Goal: Information Seeking & Learning: Learn about a topic

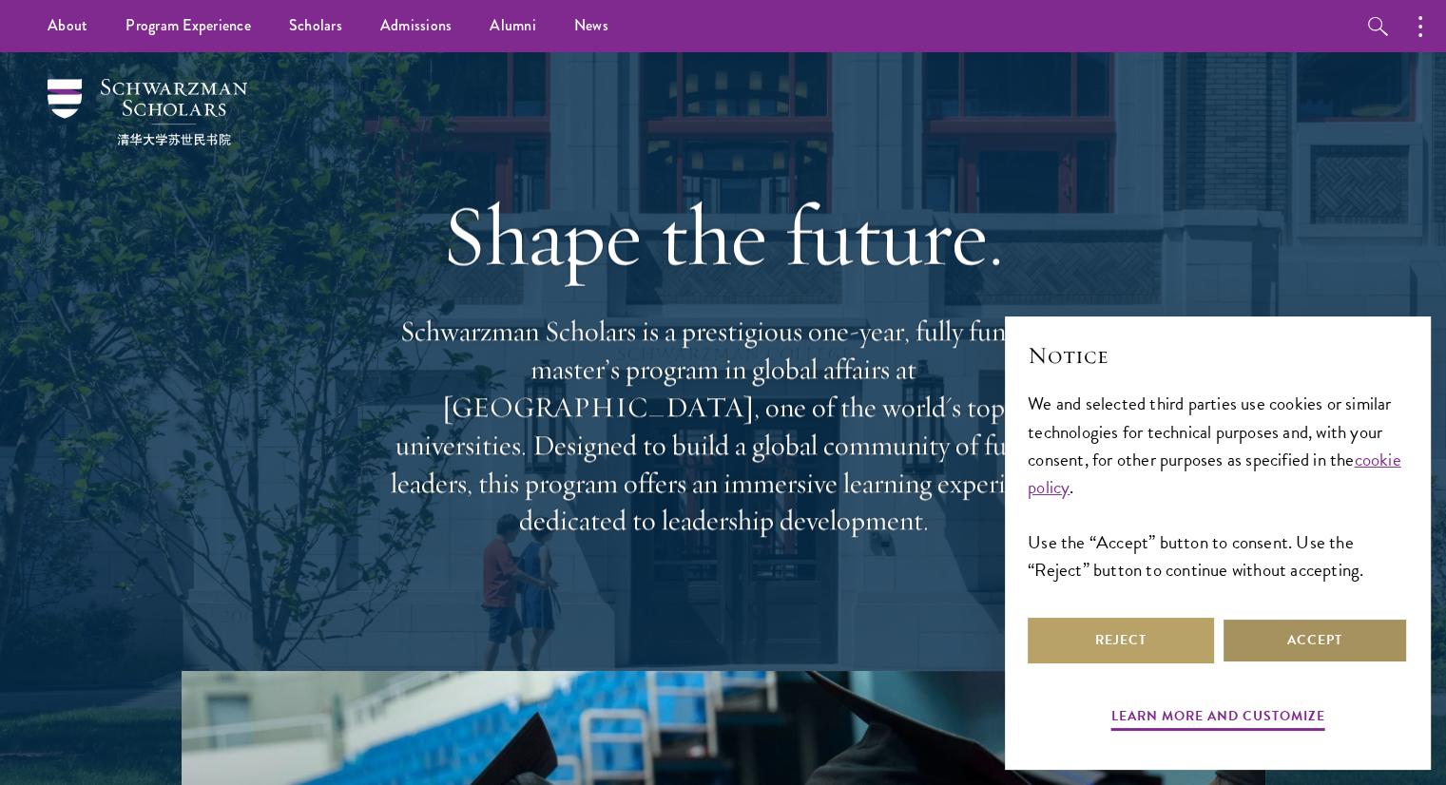
click at [1281, 646] on button "Accept" at bounding box center [1314, 641] width 186 height 46
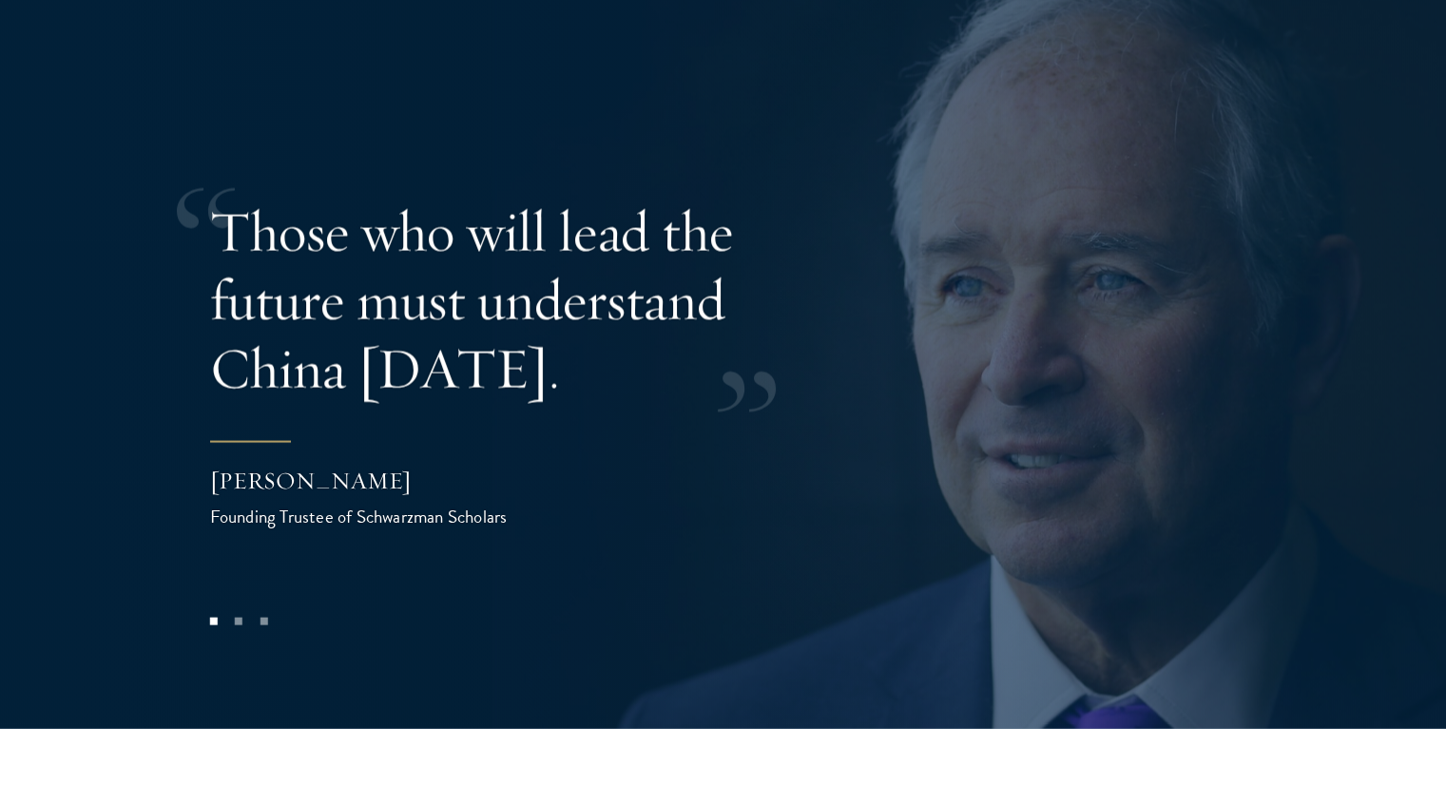
scroll to position [3863, 0]
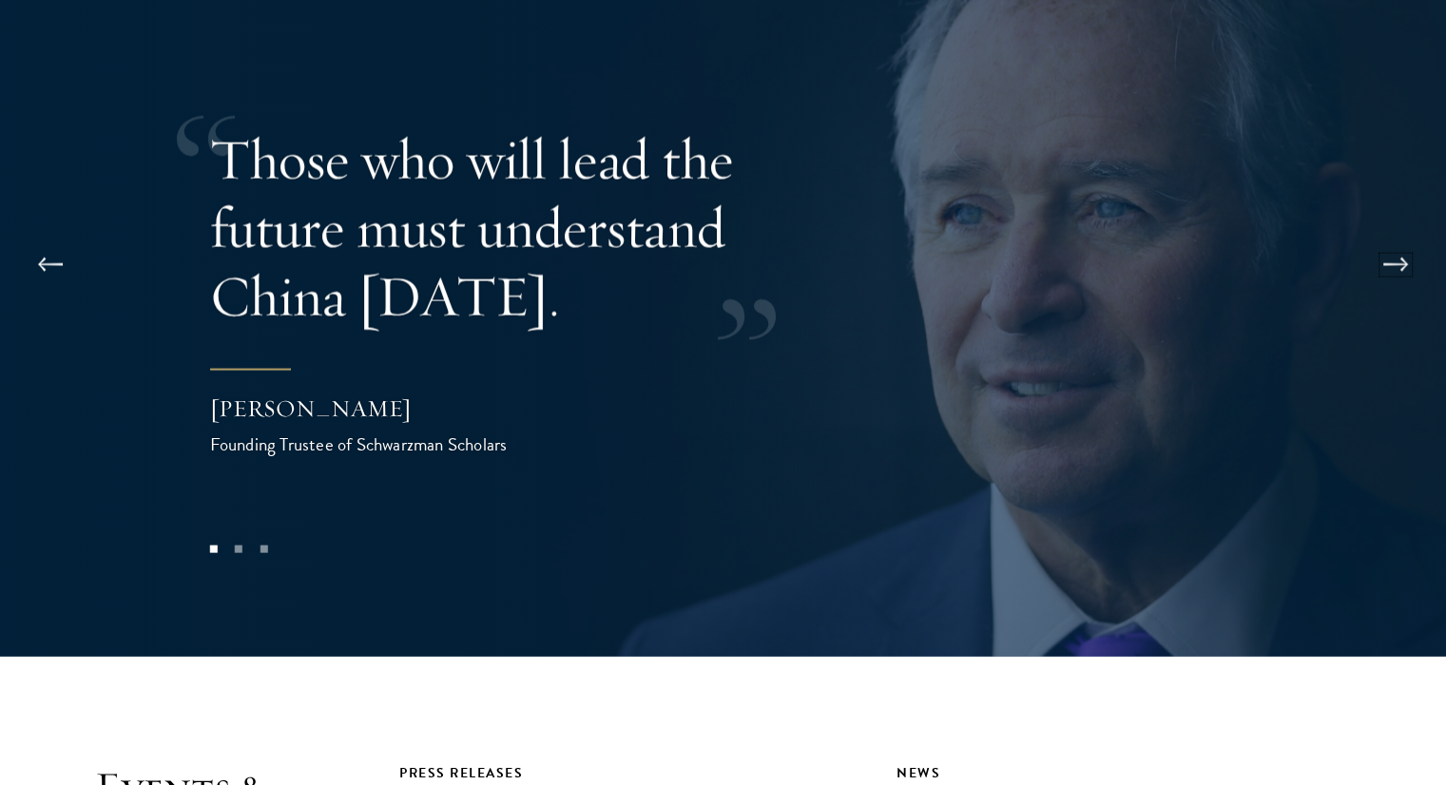
click at [1391, 239] on button at bounding box center [1395, 265] width 63 height 53
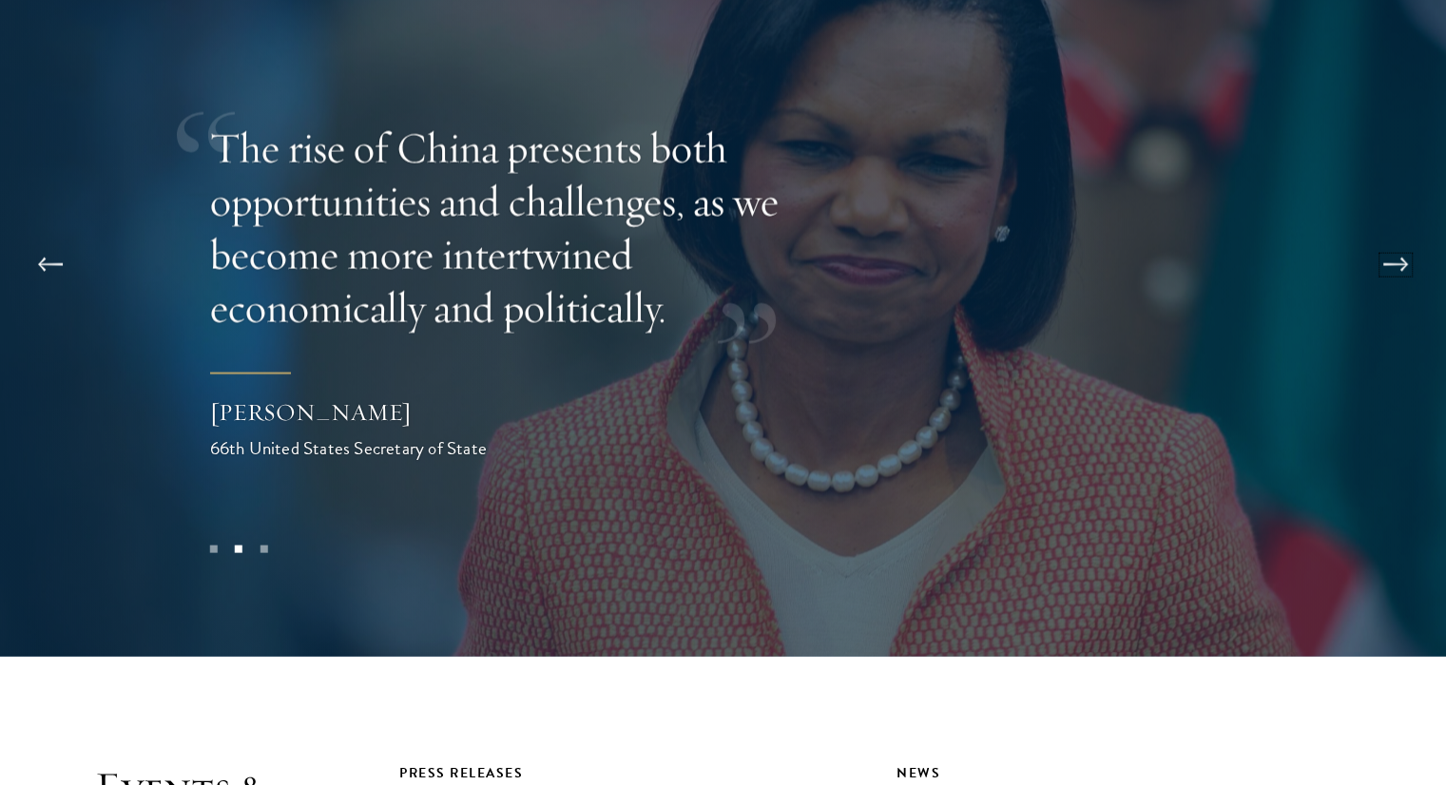
click at [1391, 239] on button at bounding box center [1395, 265] width 63 height 53
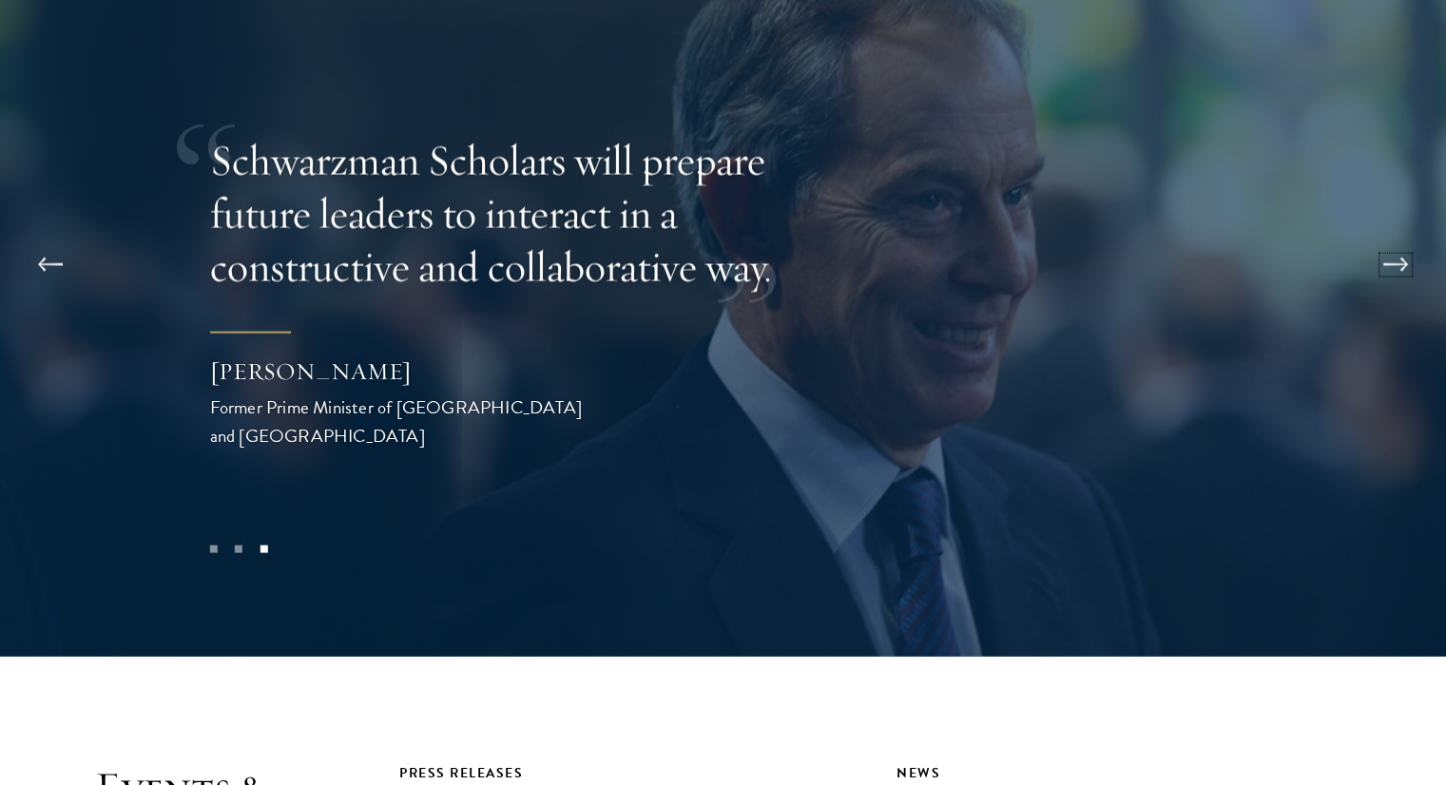
click at [1391, 239] on button at bounding box center [1395, 265] width 63 height 53
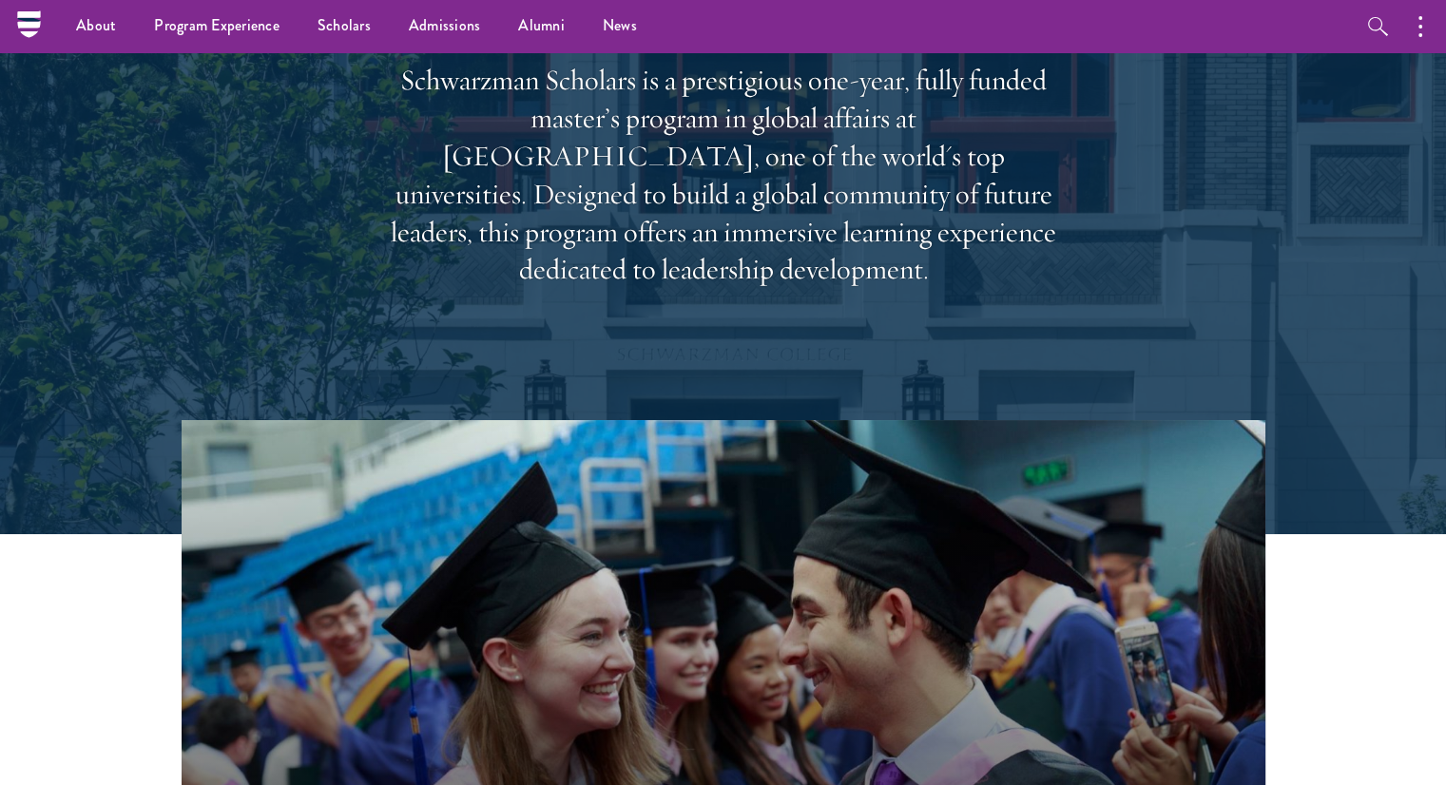
scroll to position [0, 0]
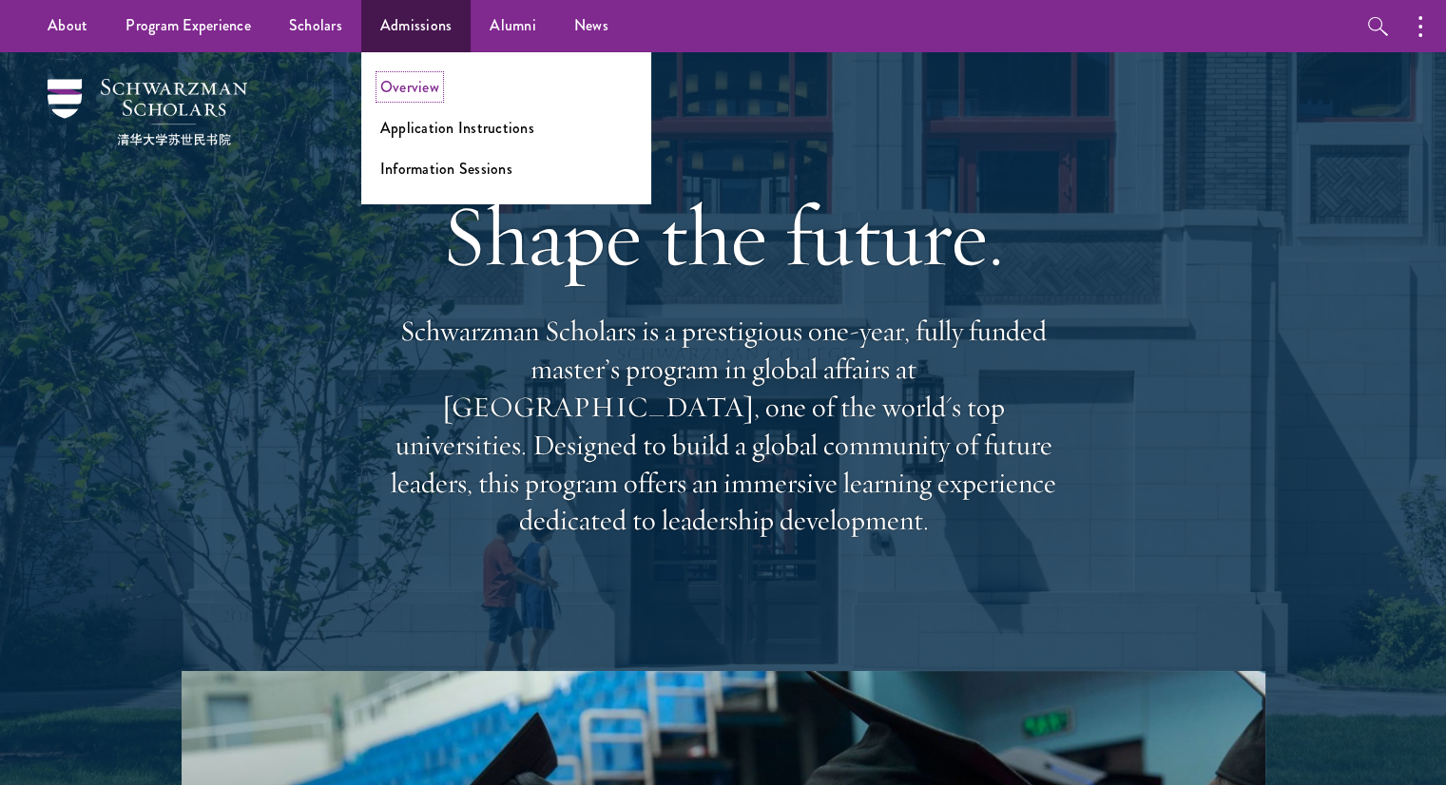
click at [418, 90] on link "Overview" at bounding box center [409, 87] width 59 height 22
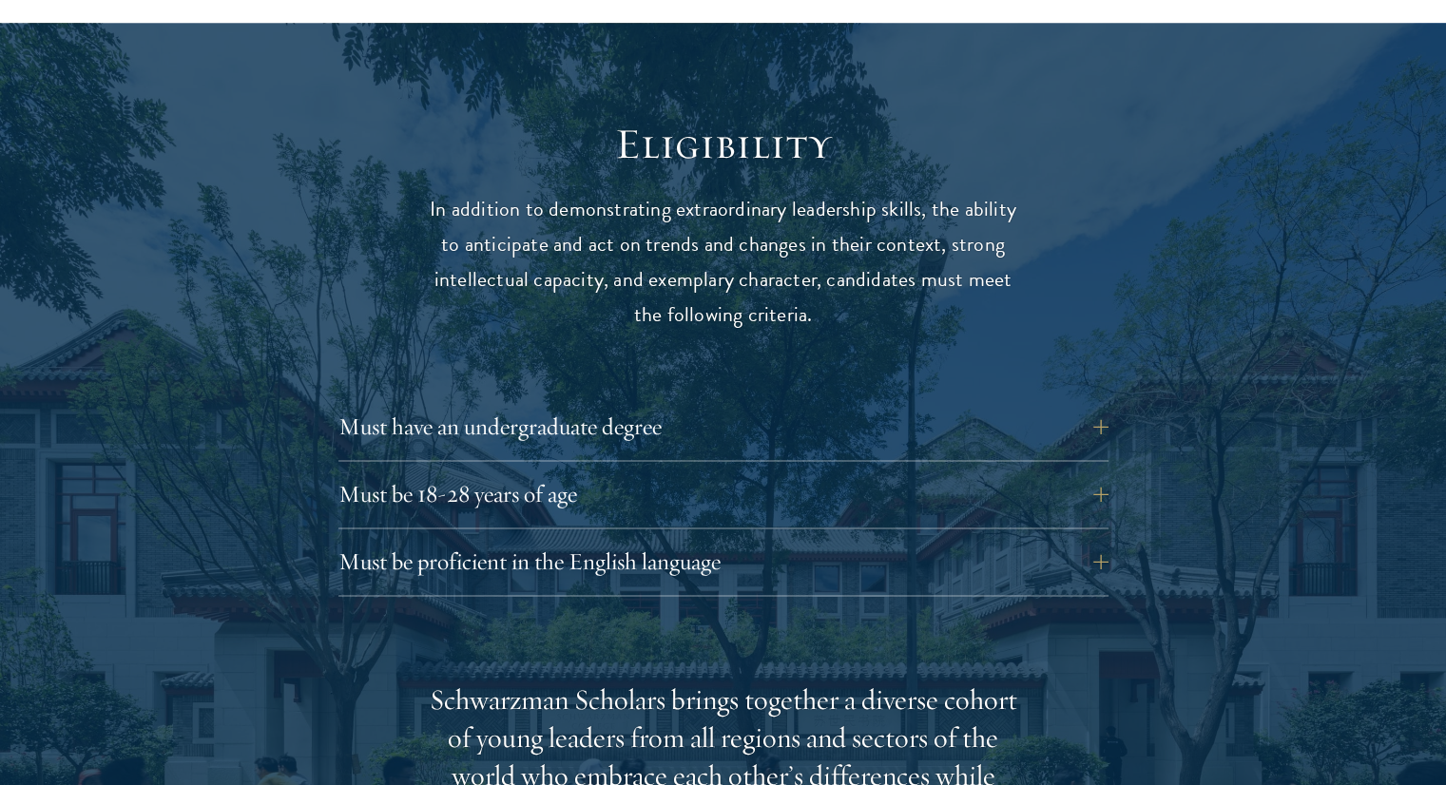
scroll to position [2427, 0]
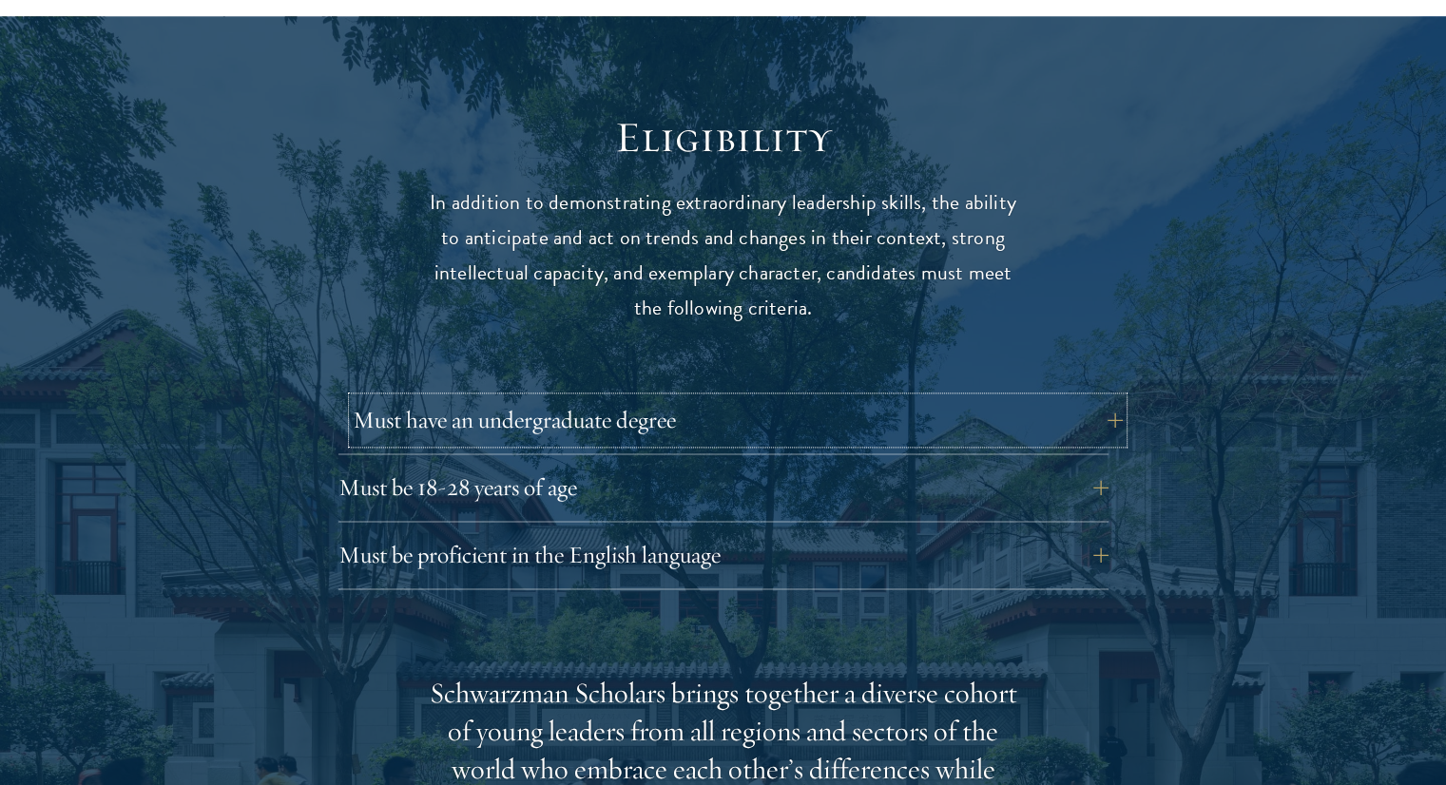
click at [460, 397] on button "Must have an undergraduate degree" at bounding box center [738, 420] width 770 height 46
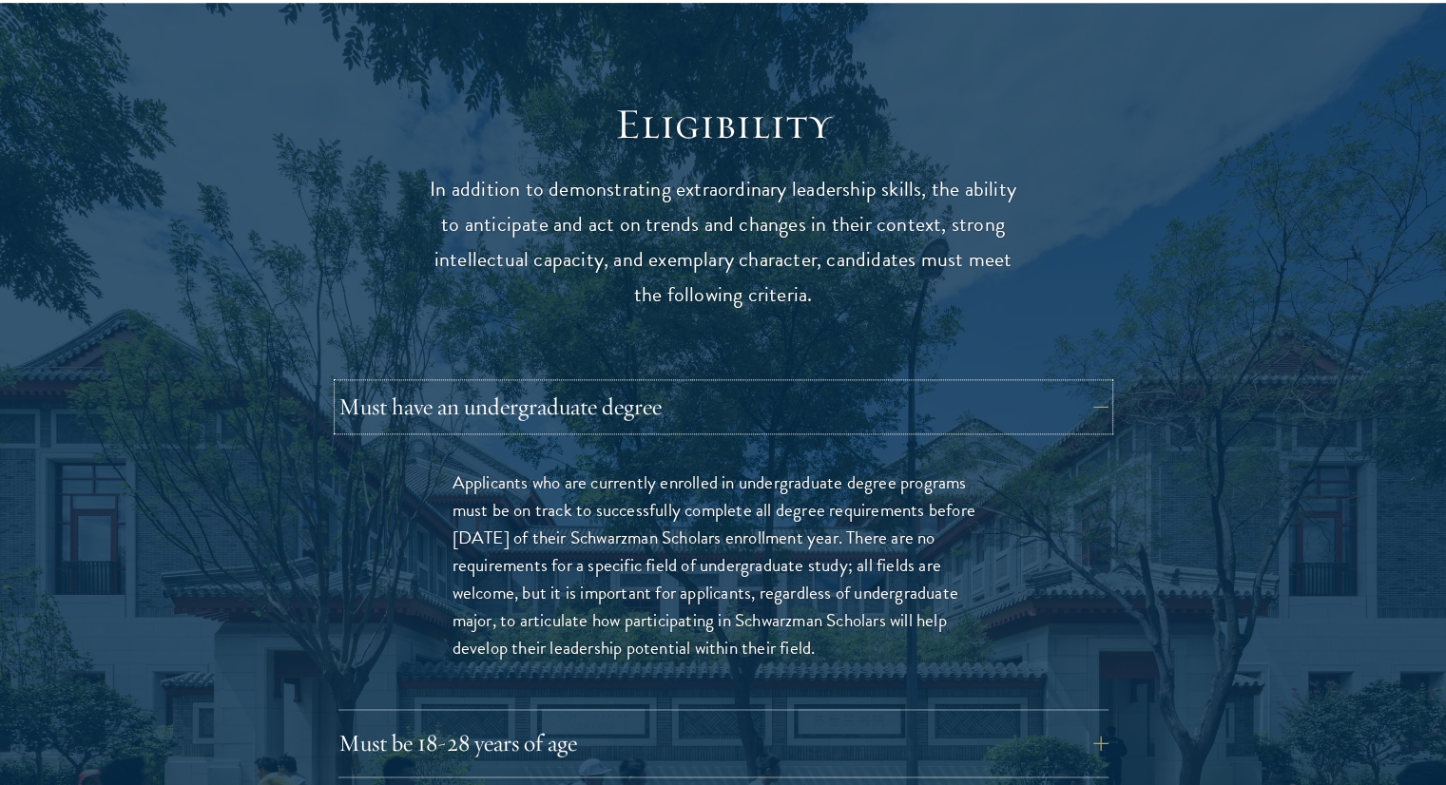
scroll to position [2444, 0]
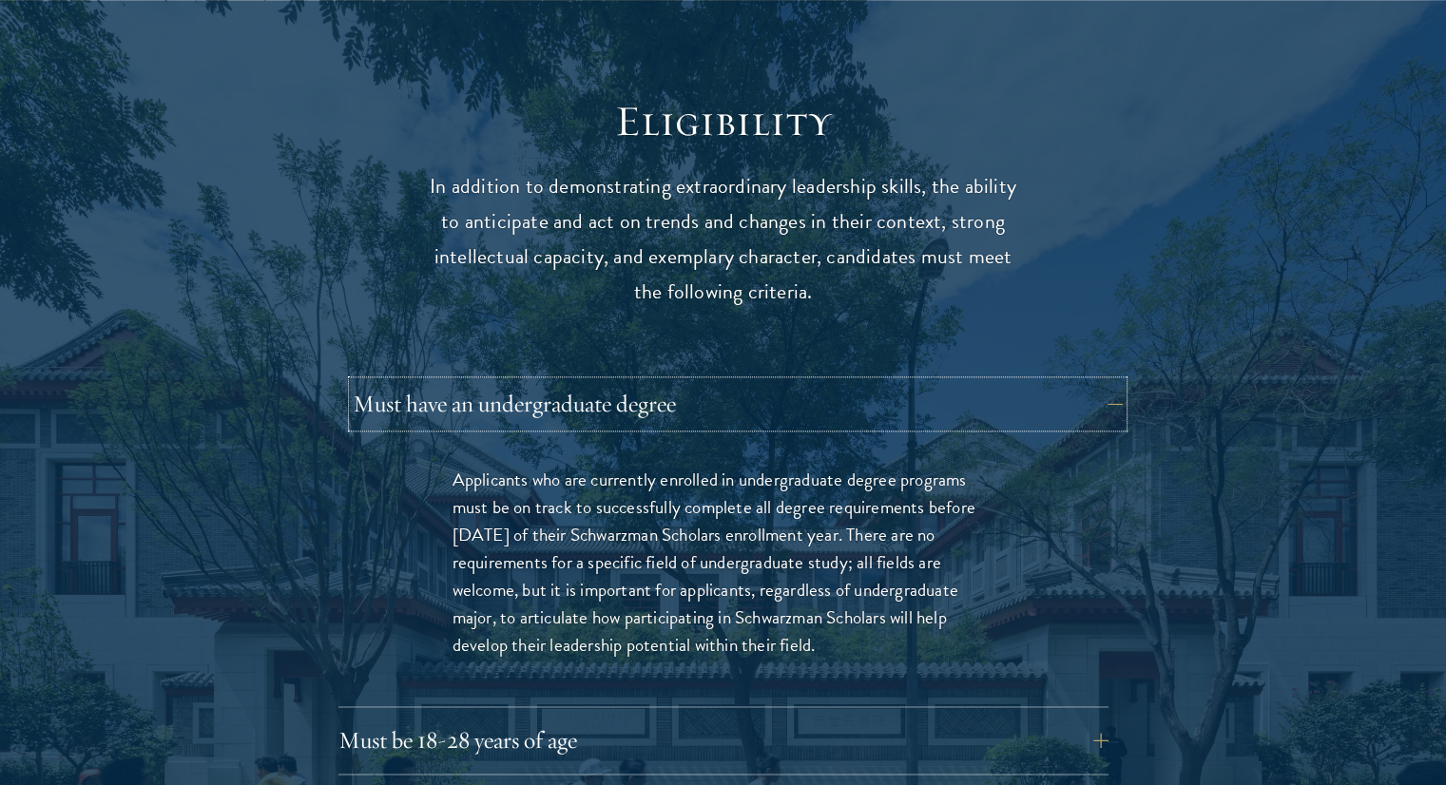
click at [1095, 381] on button "Must have an undergraduate degree" at bounding box center [738, 404] width 770 height 46
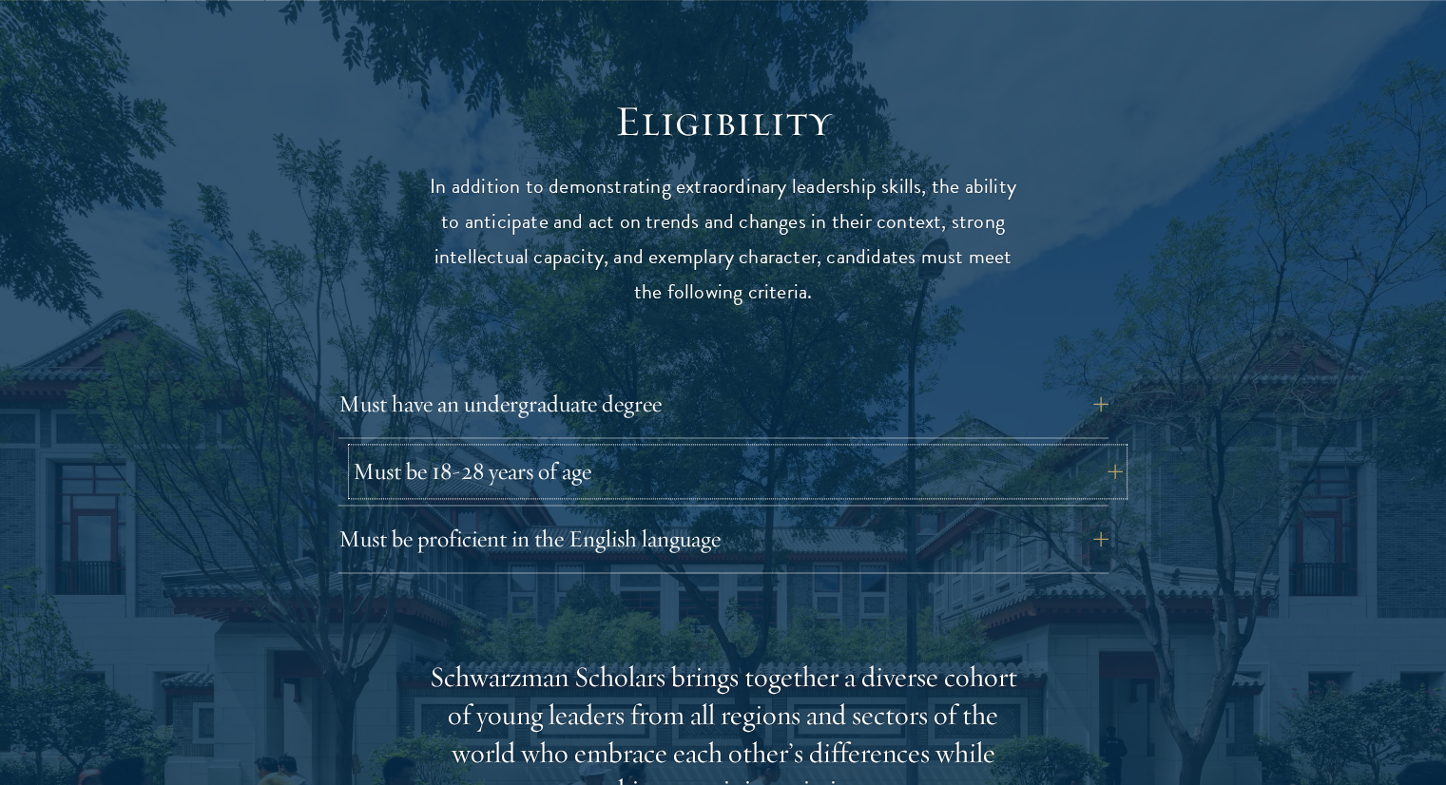
click at [1084, 449] on button "Must be 18-28 years of age" at bounding box center [738, 472] width 770 height 46
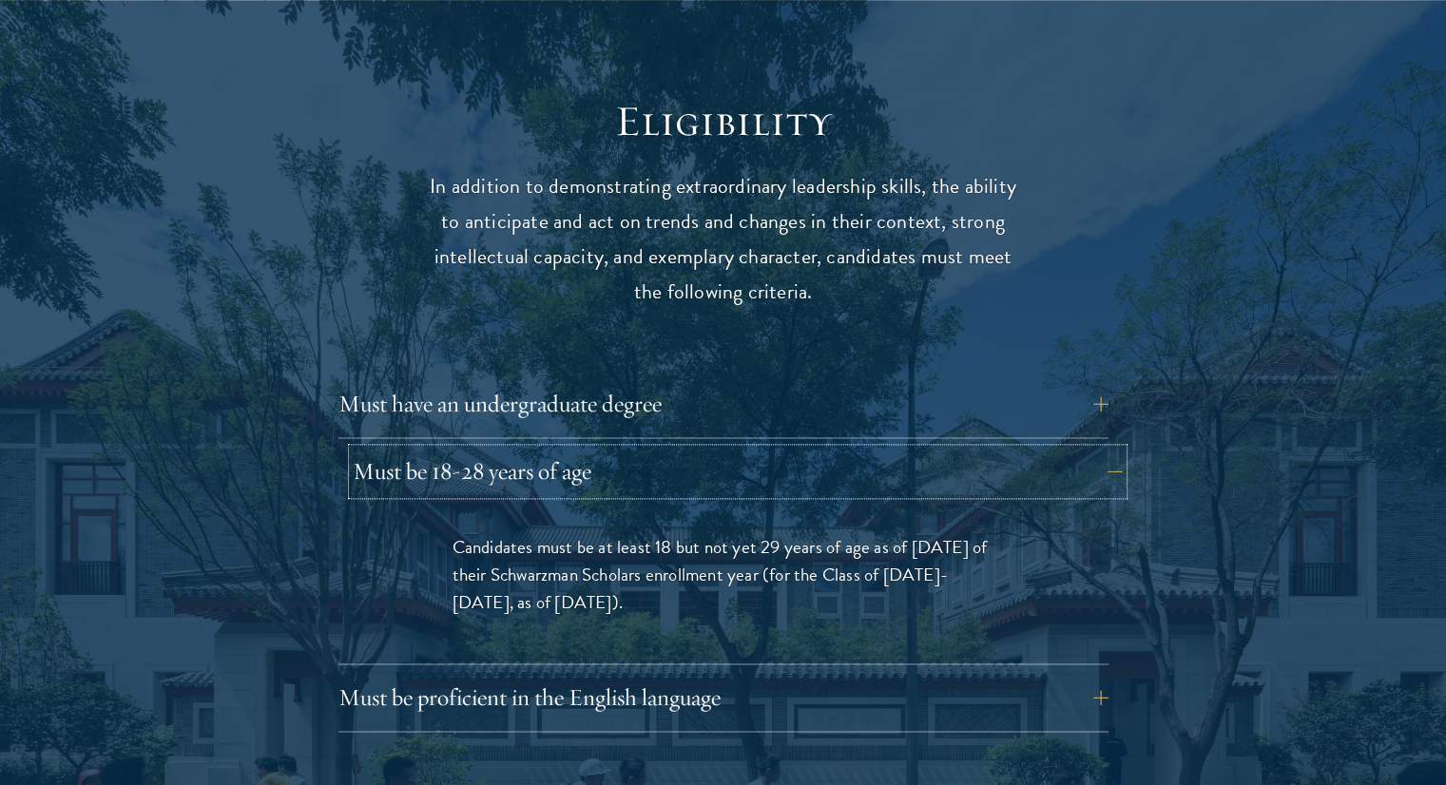
click at [1084, 449] on button "Must be 18-28 years of age" at bounding box center [738, 472] width 770 height 46
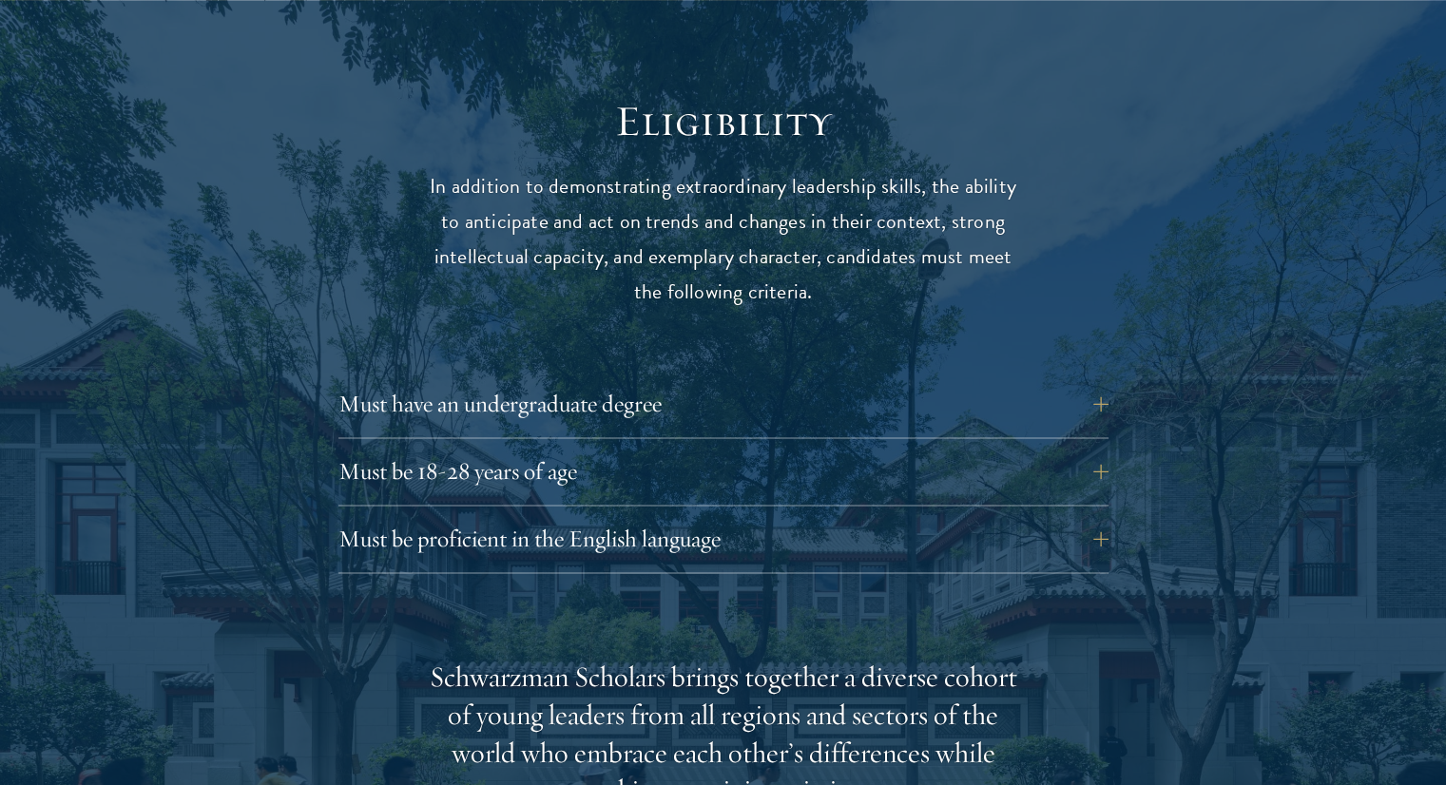
click at [1065, 474] on div "Must have an undergraduate degree Applicants who are currently enrolled in unde…" at bounding box center [723, 477] width 770 height 192
click at [1070, 516] on button "Must be proficient in the English language" at bounding box center [738, 539] width 770 height 46
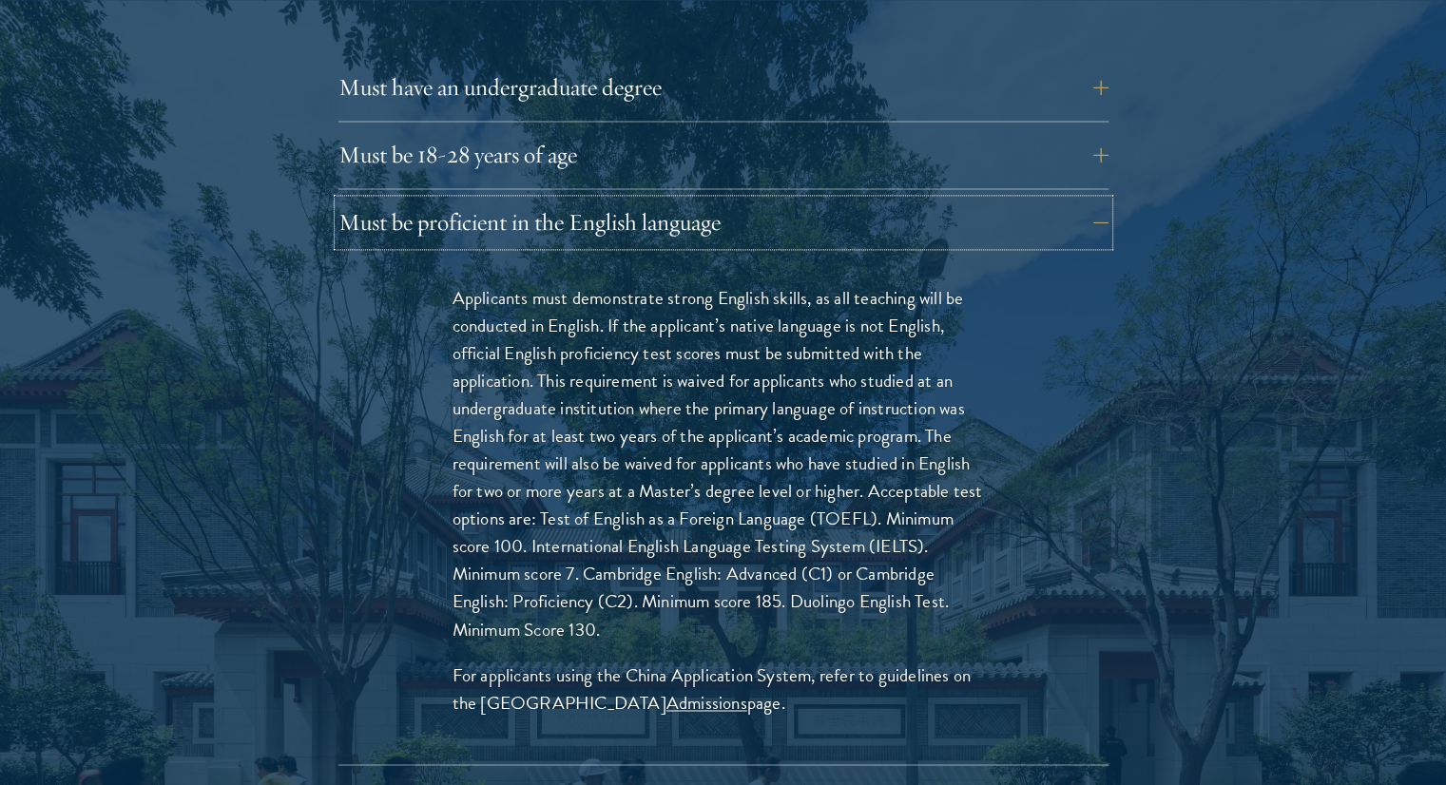
scroll to position [2771, 0]
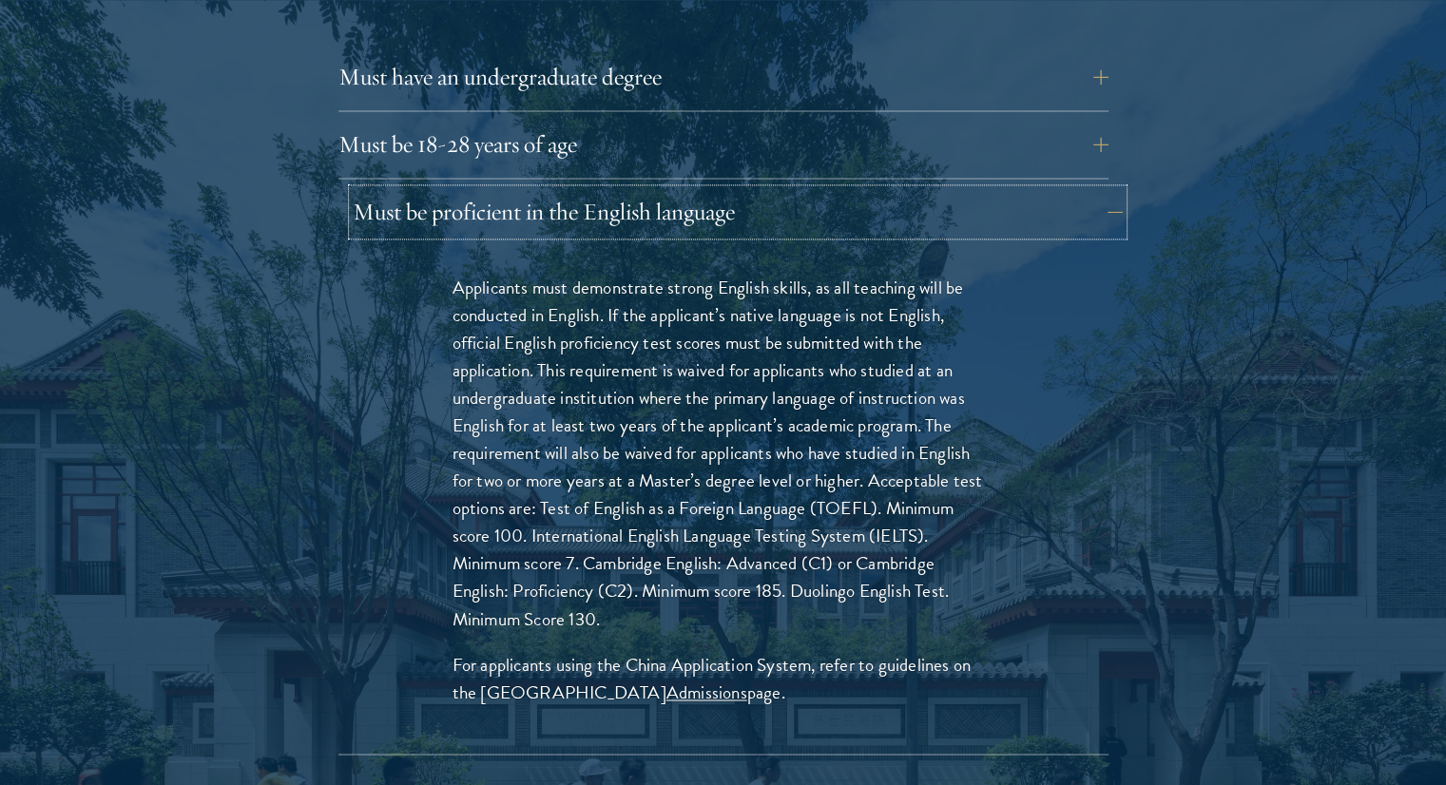
click at [1022, 189] on button "Must be proficient in the English language" at bounding box center [738, 212] width 770 height 46
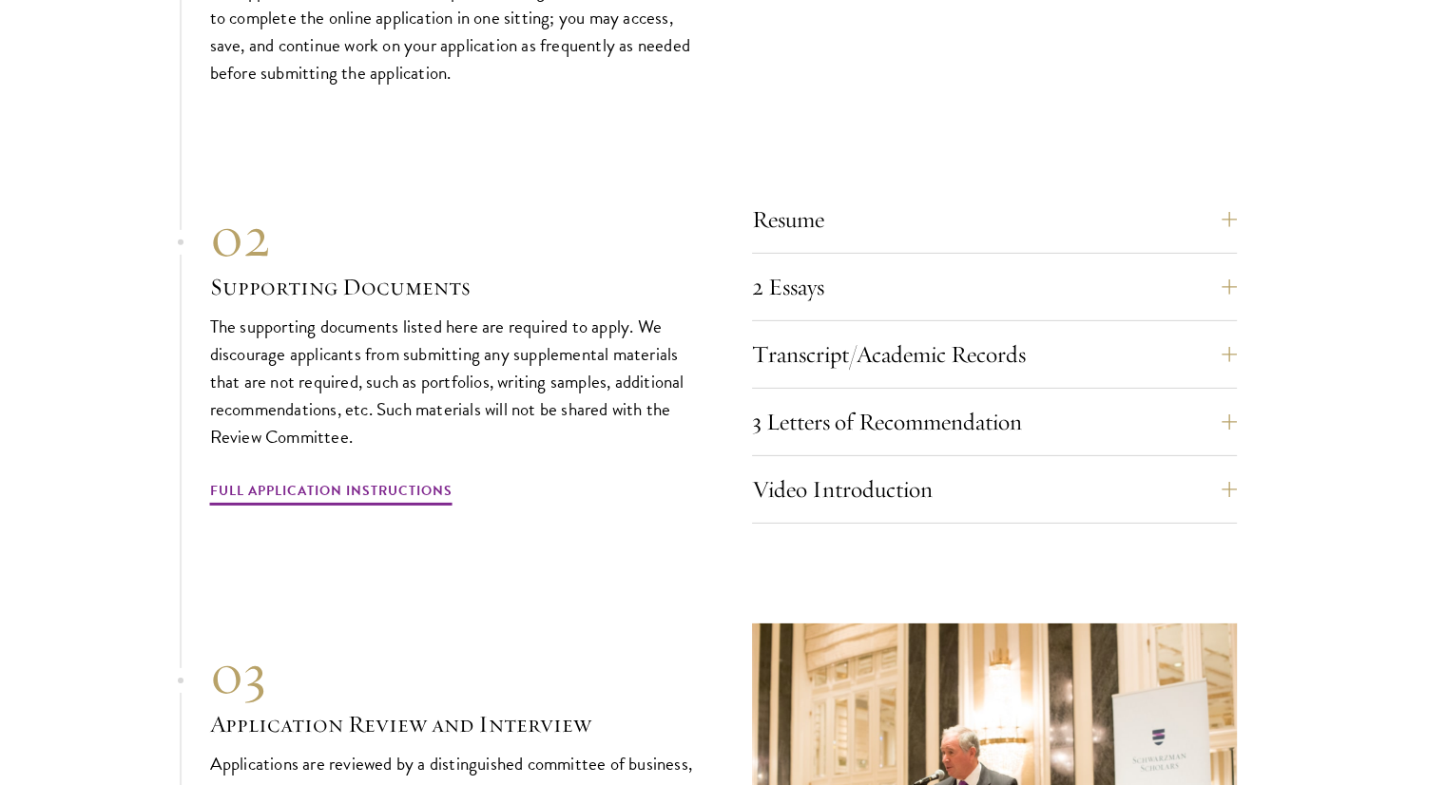
scroll to position [5902, 0]
click at [777, 195] on button "Resume" at bounding box center [1008, 218] width 485 height 46
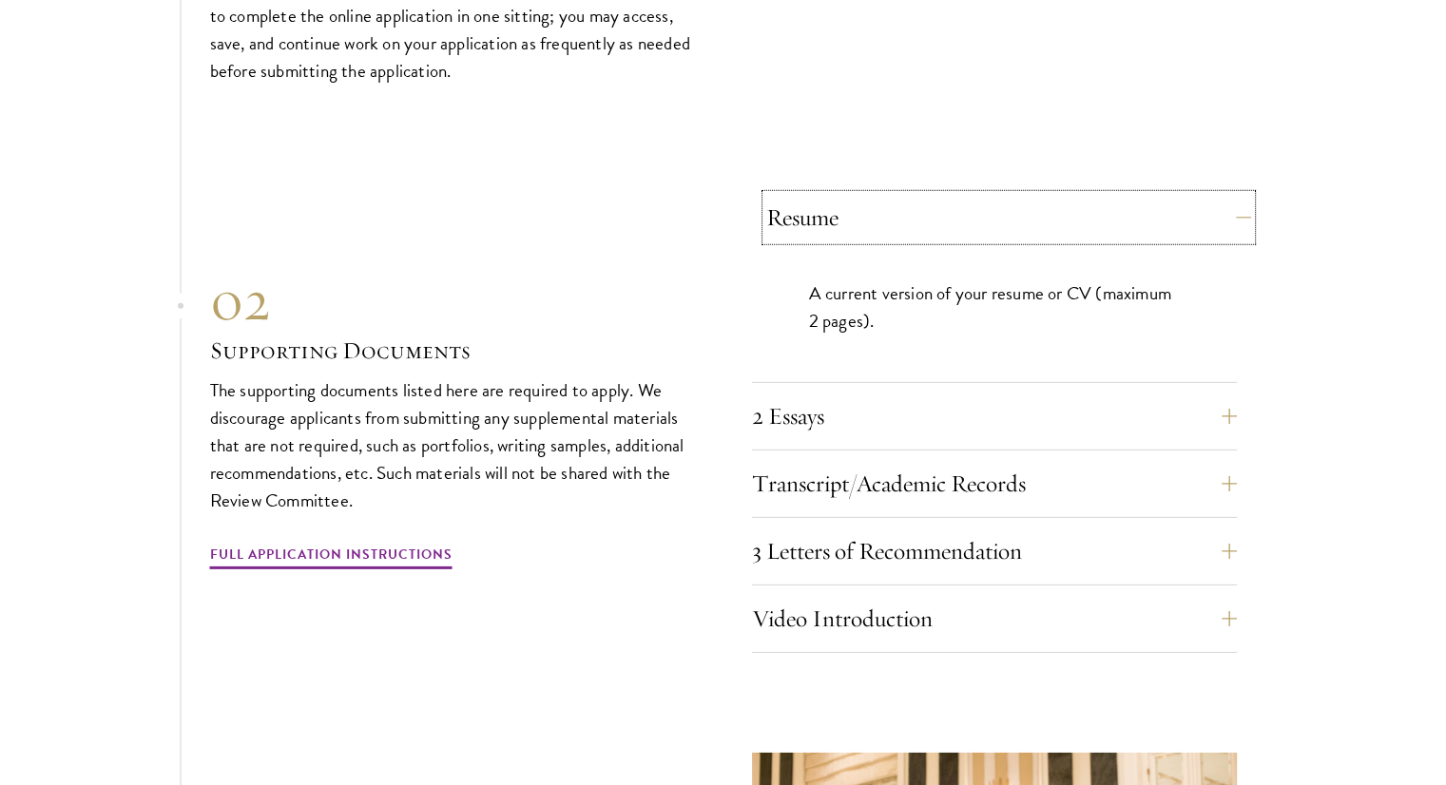
click at [777, 195] on button "Resume" at bounding box center [1008, 218] width 485 height 46
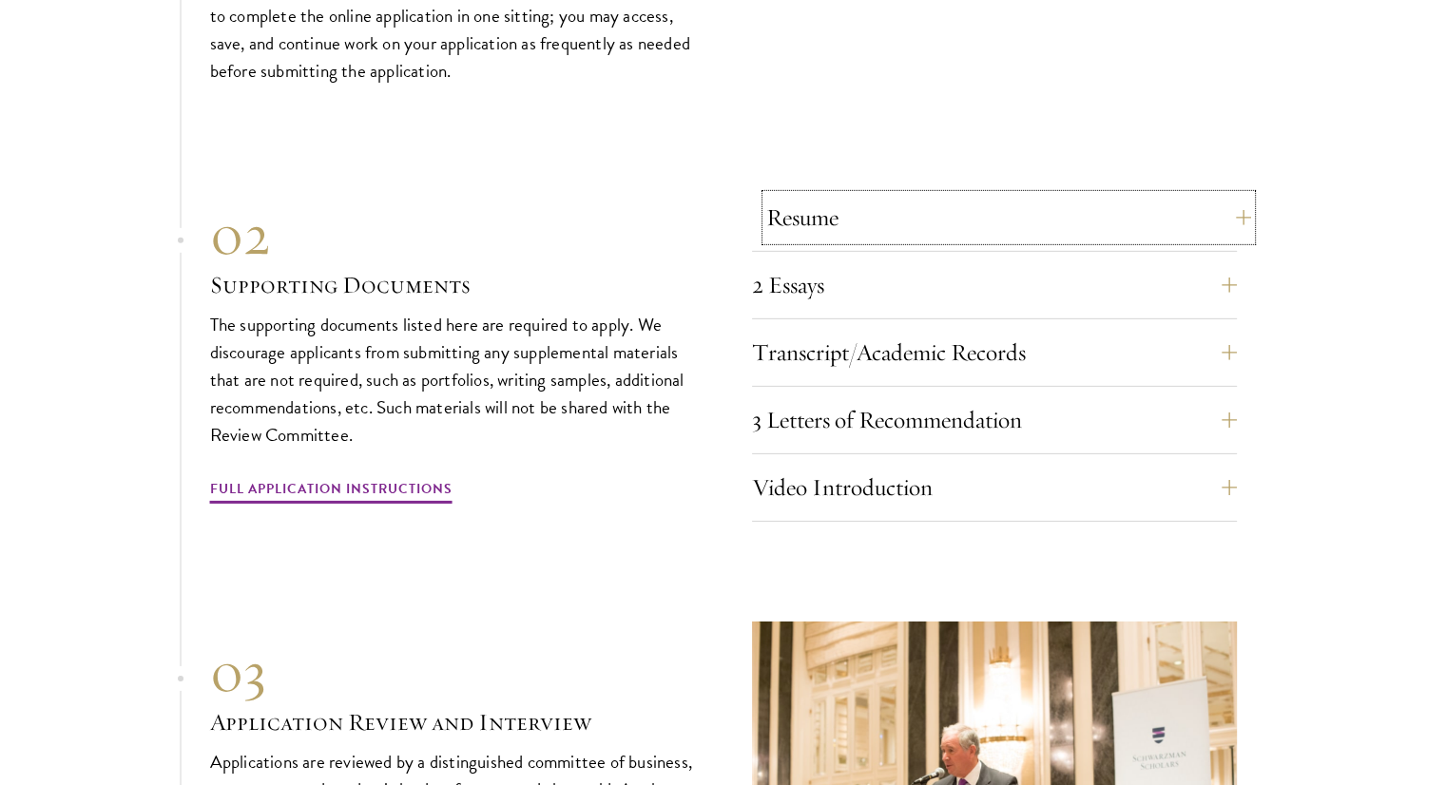
click at [777, 195] on button "Resume" at bounding box center [1008, 218] width 485 height 46
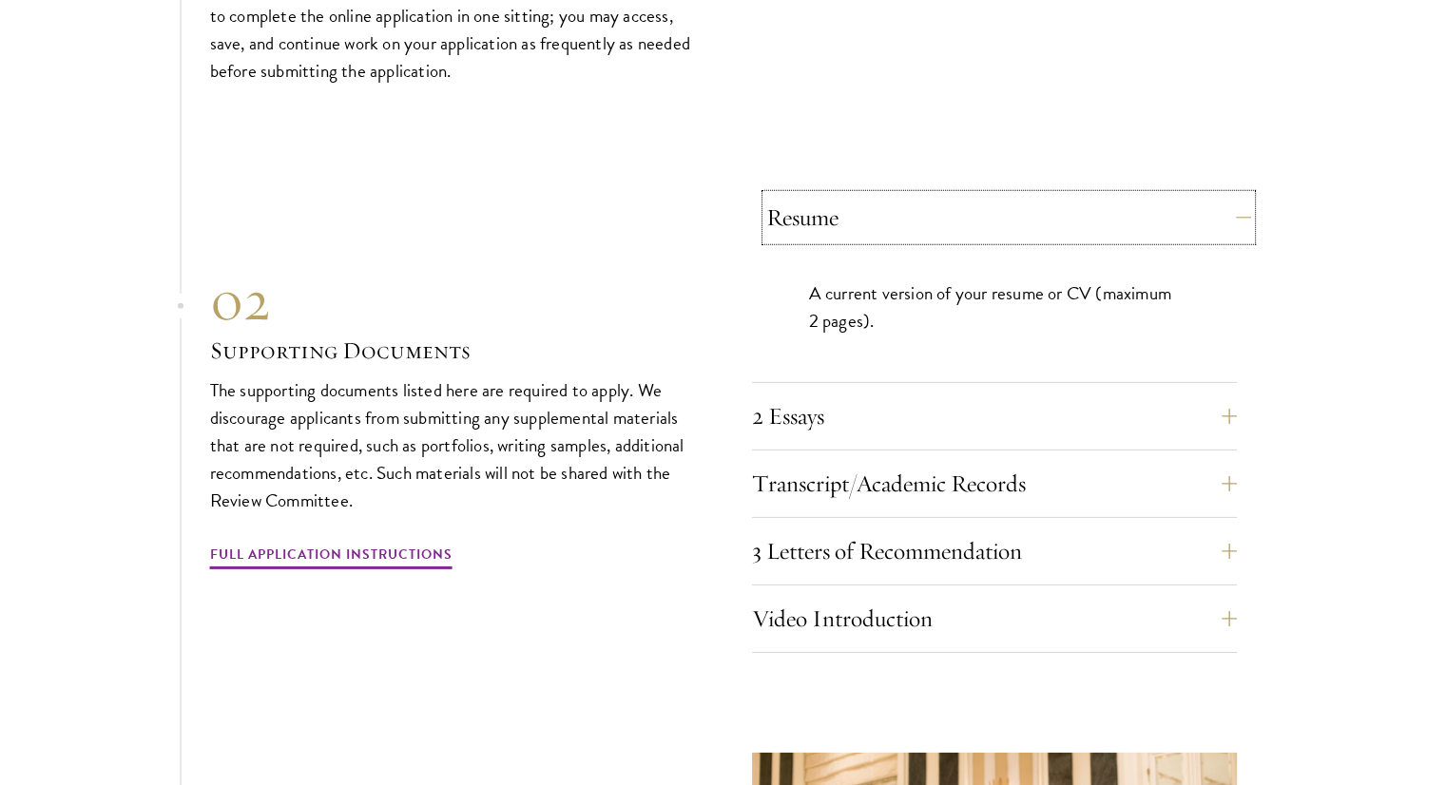
click at [777, 195] on button "Resume" at bounding box center [1008, 218] width 485 height 46
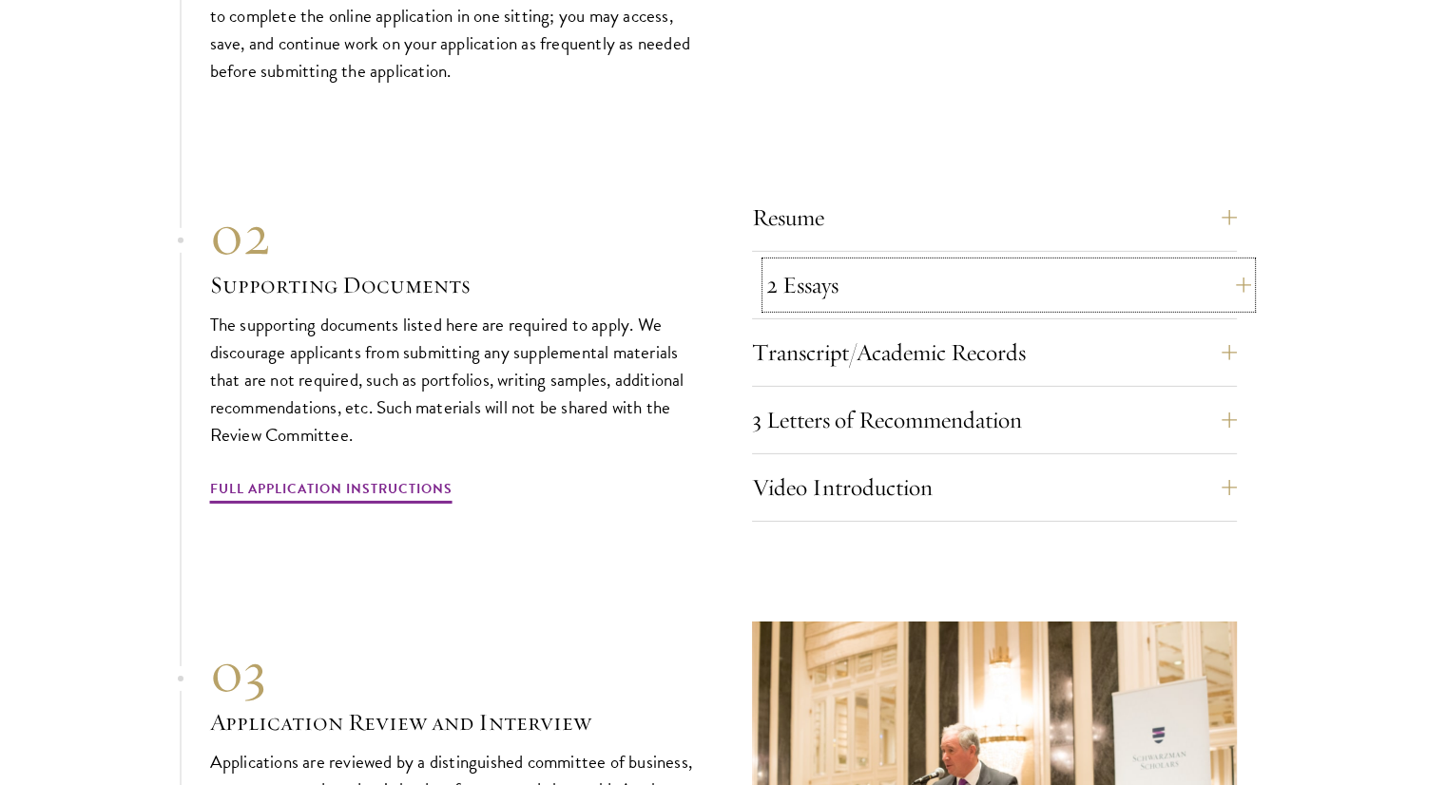
click at [791, 262] on button "2 Essays" at bounding box center [1008, 285] width 485 height 46
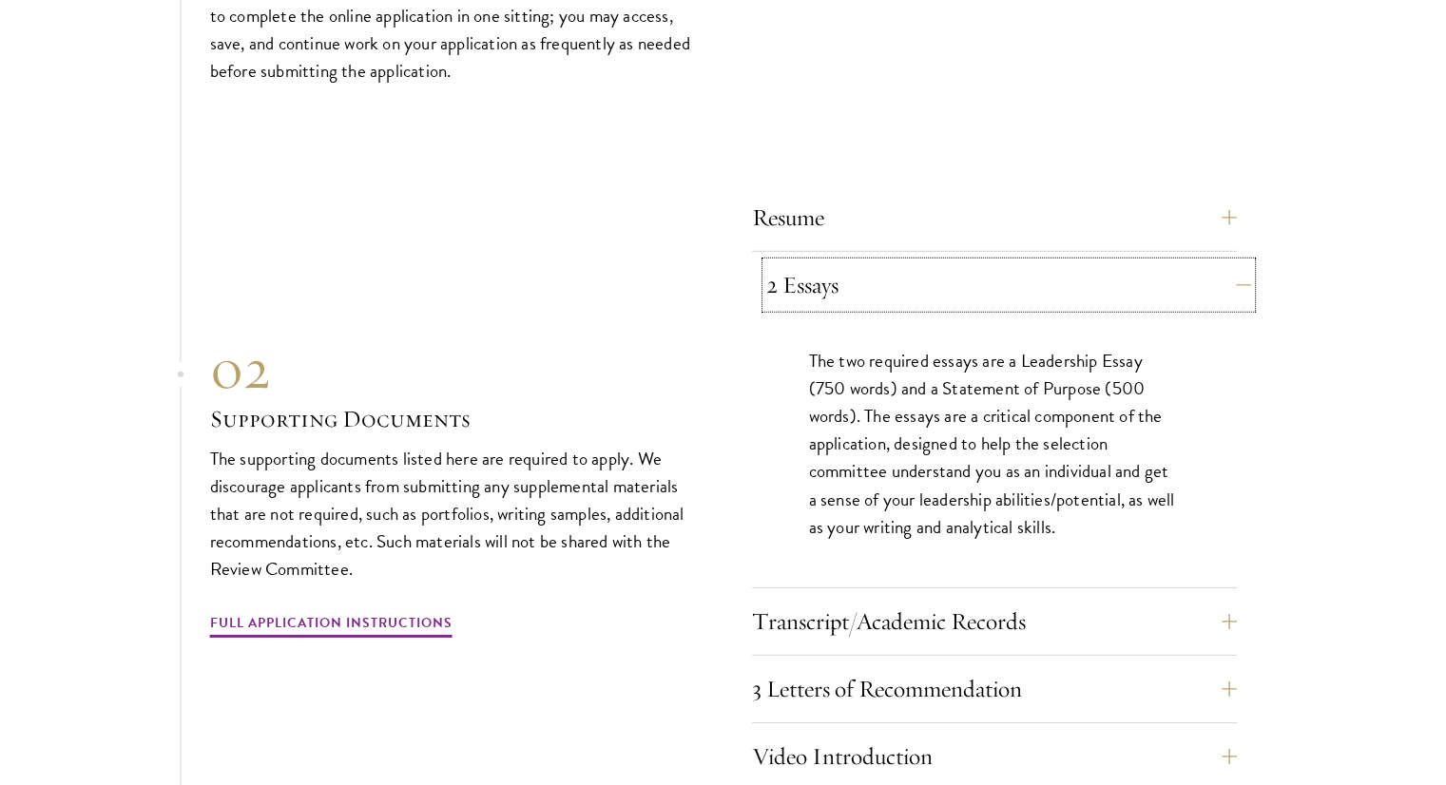
click at [791, 262] on button "2 Essays" at bounding box center [1008, 285] width 485 height 46
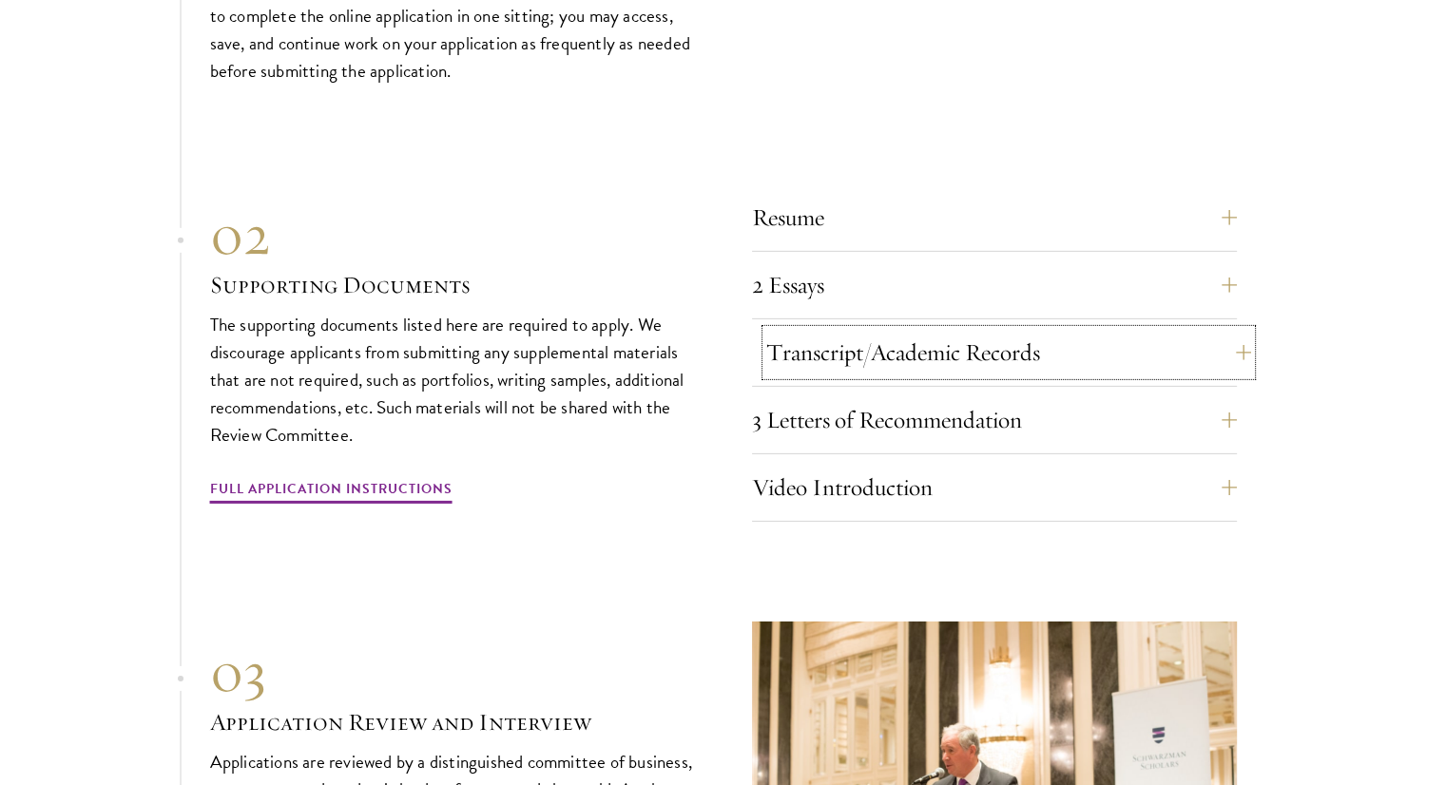
click at [795, 330] on button "Transcript/Academic Records" at bounding box center [1008, 353] width 485 height 46
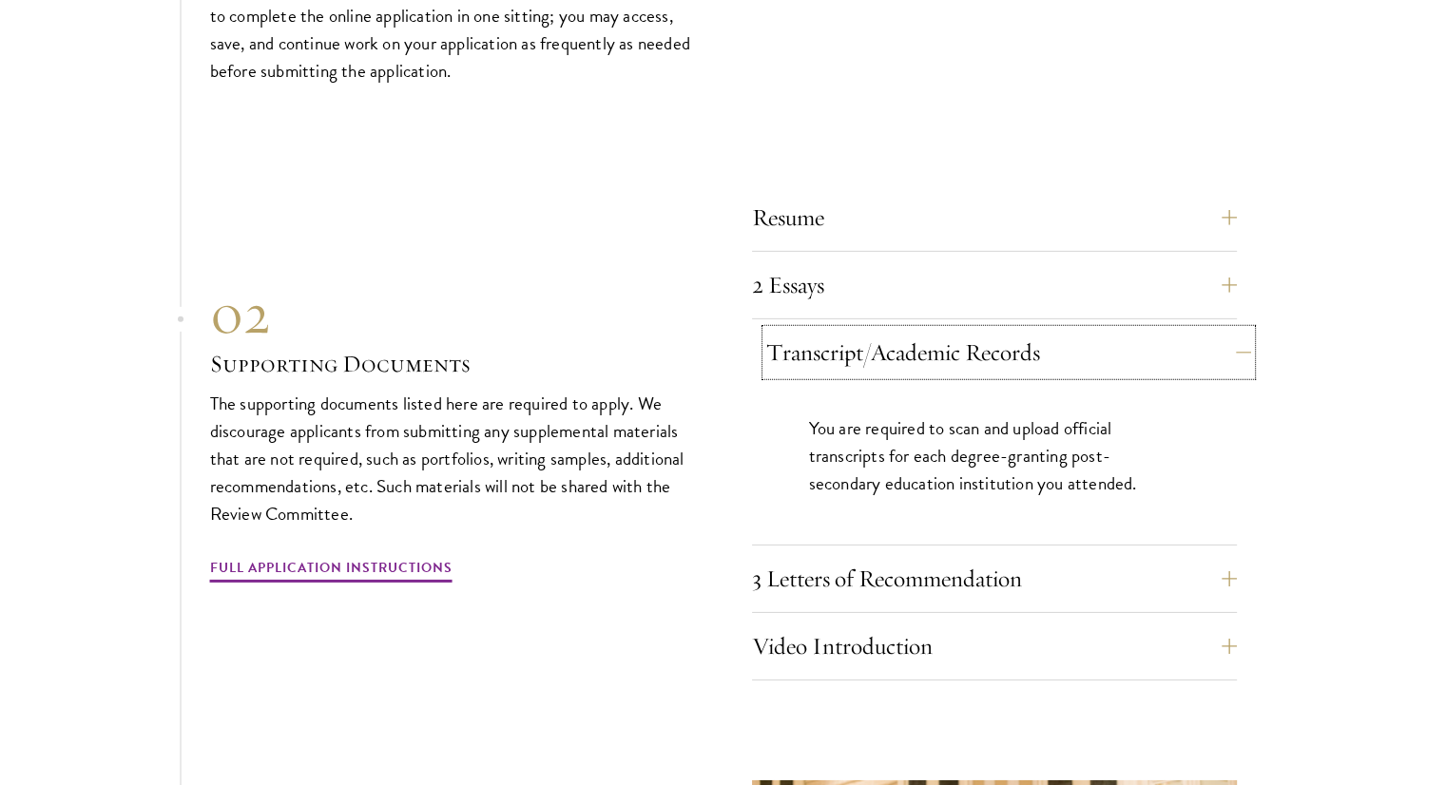
click at [775, 330] on button "Transcript/Academic Records" at bounding box center [1008, 353] width 485 height 46
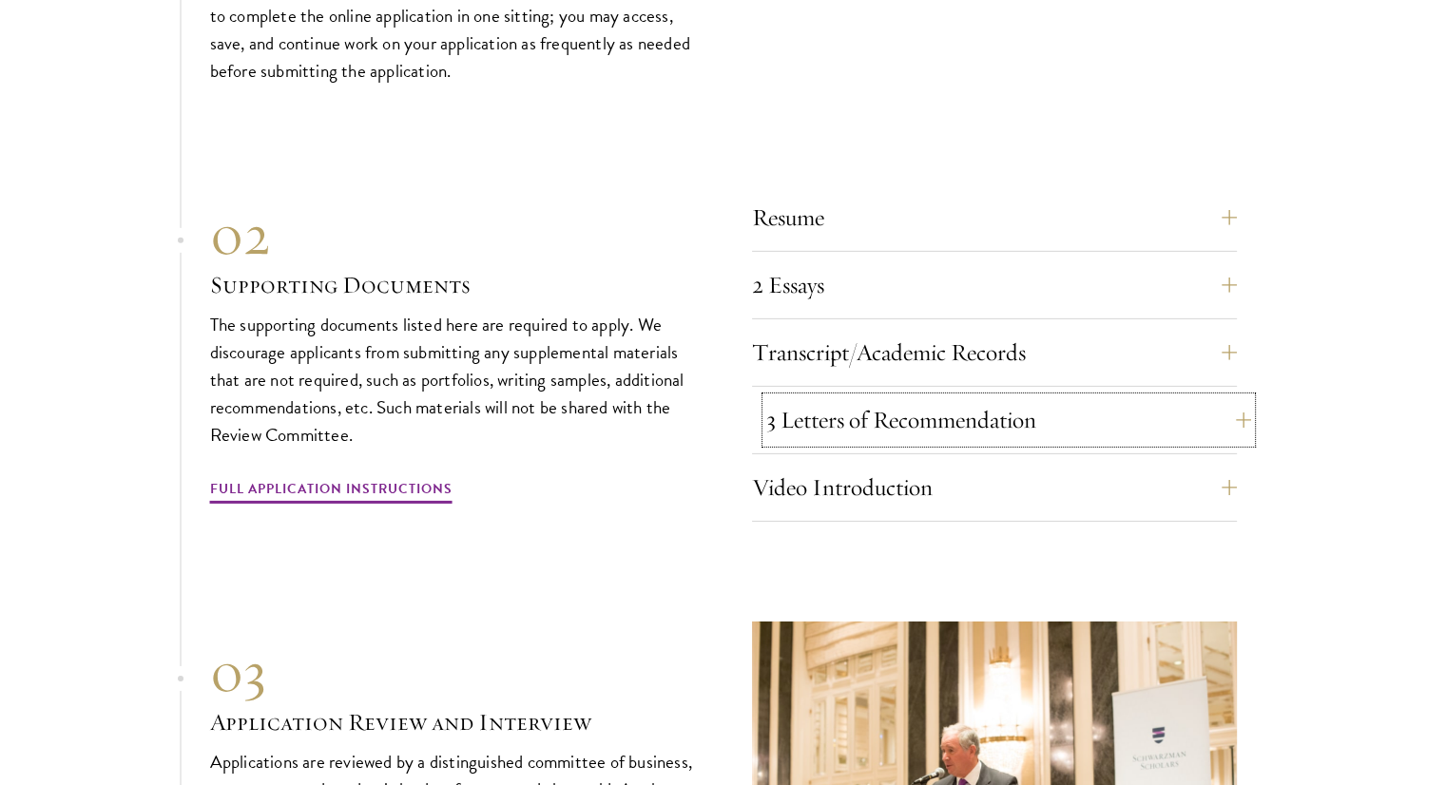
click at [790, 397] on button "3 Letters of Recommendation" at bounding box center [1008, 420] width 485 height 46
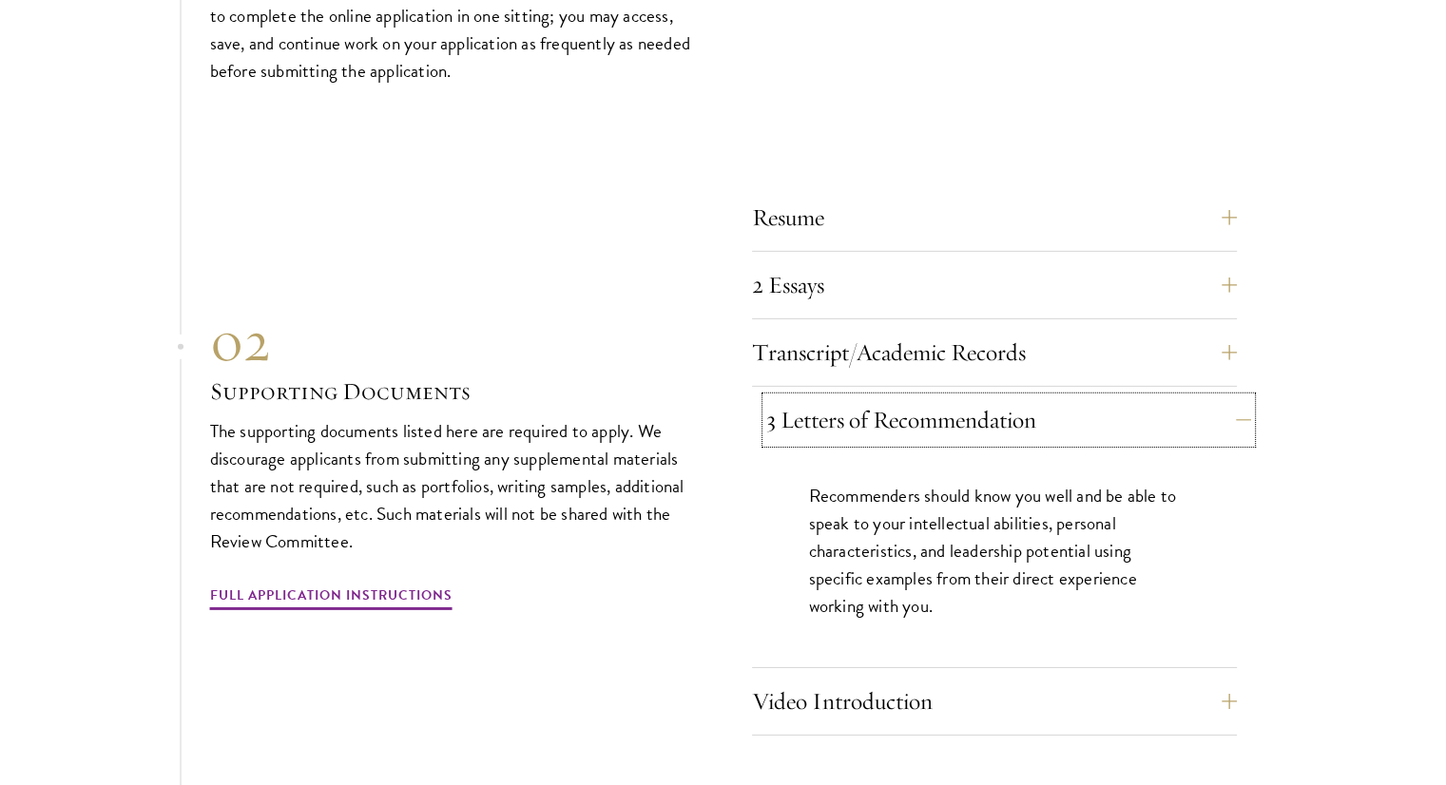
click at [790, 397] on button "3 Letters of Recommendation" at bounding box center [1008, 420] width 485 height 46
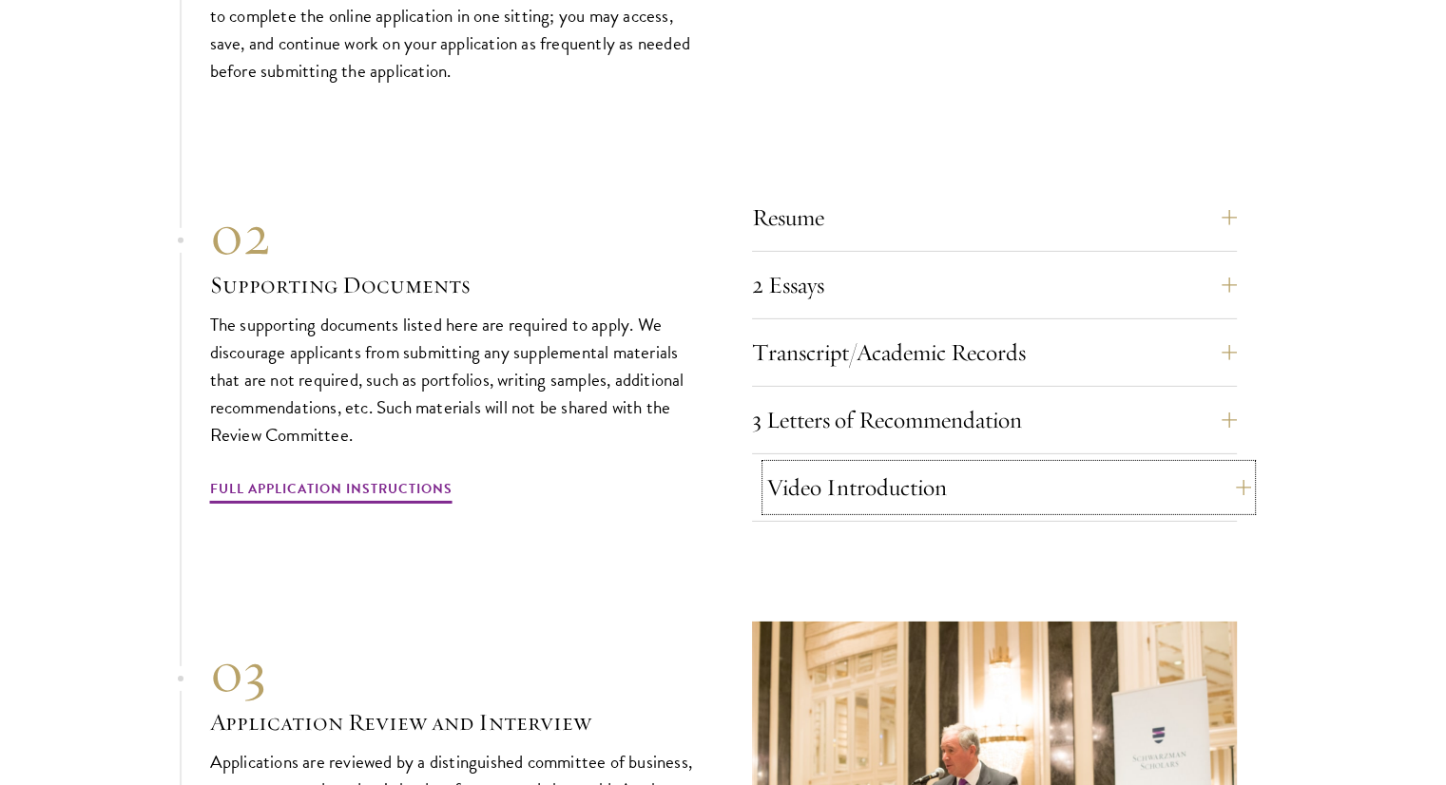
click at [783, 465] on button "Video Introduction" at bounding box center [1008, 488] width 485 height 46
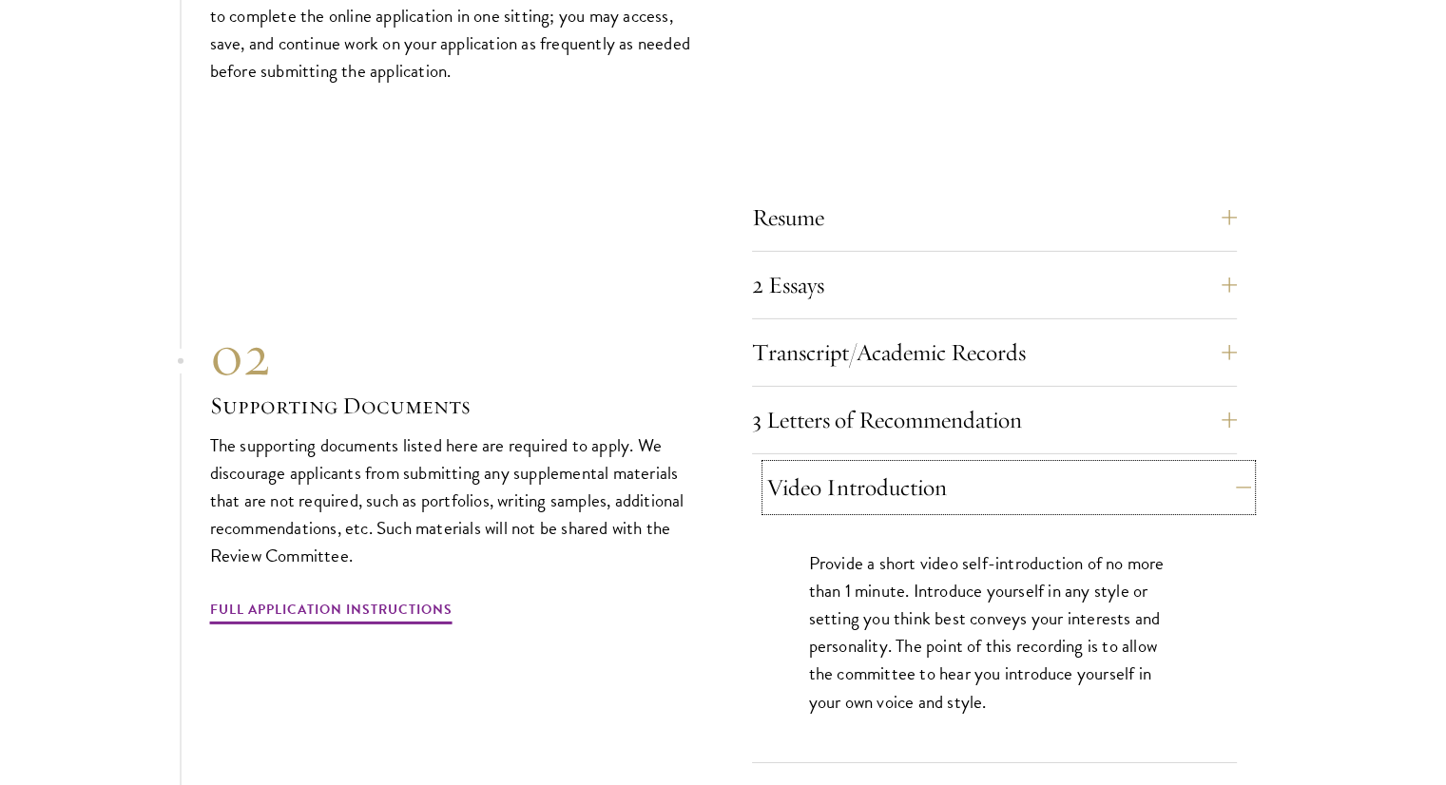
click at [783, 465] on button "Video Introduction" at bounding box center [1008, 488] width 485 height 46
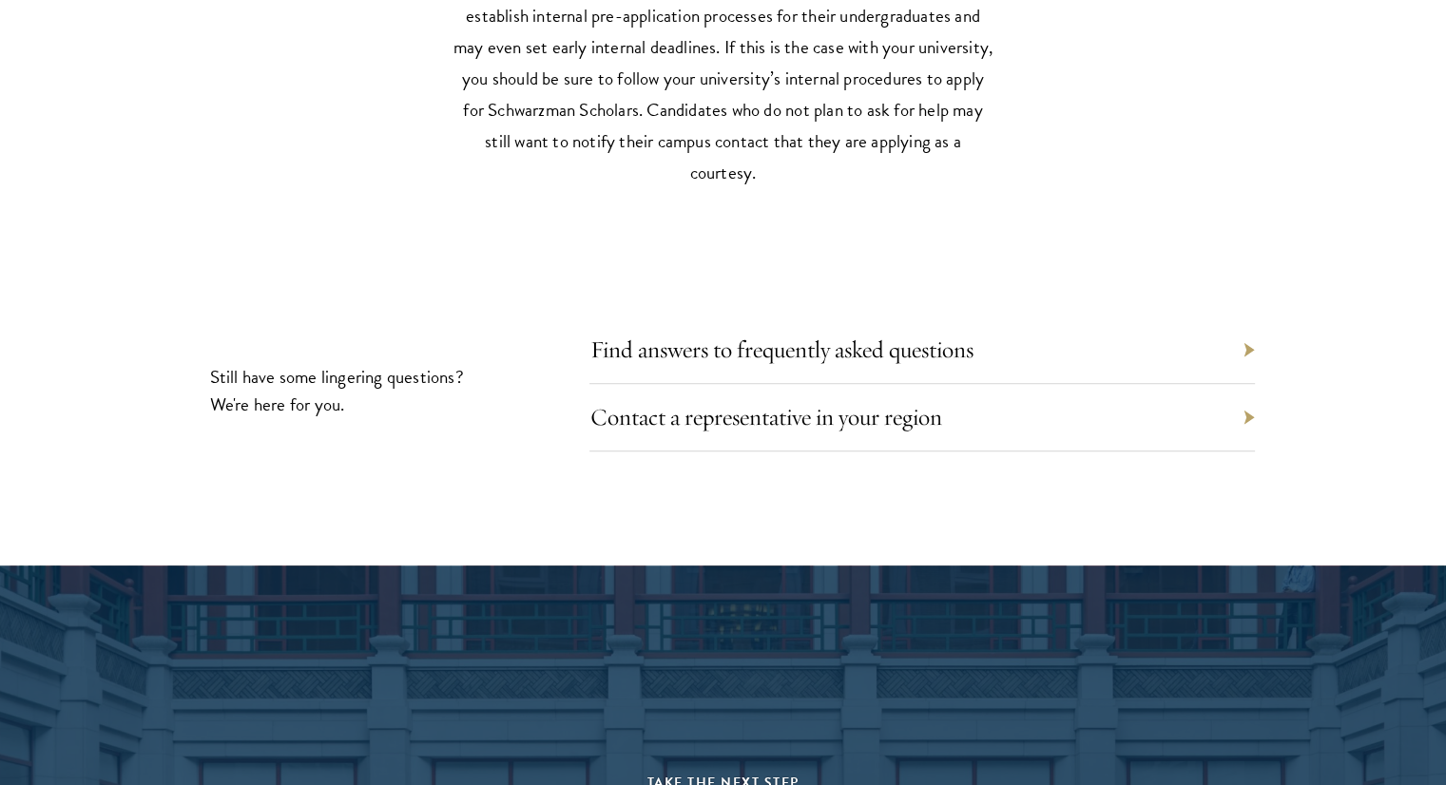
scroll to position [8459, 0]
click at [648, 335] on link "Find answers to frequently asked questions" at bounding box center [795, 349] width 383 height 29
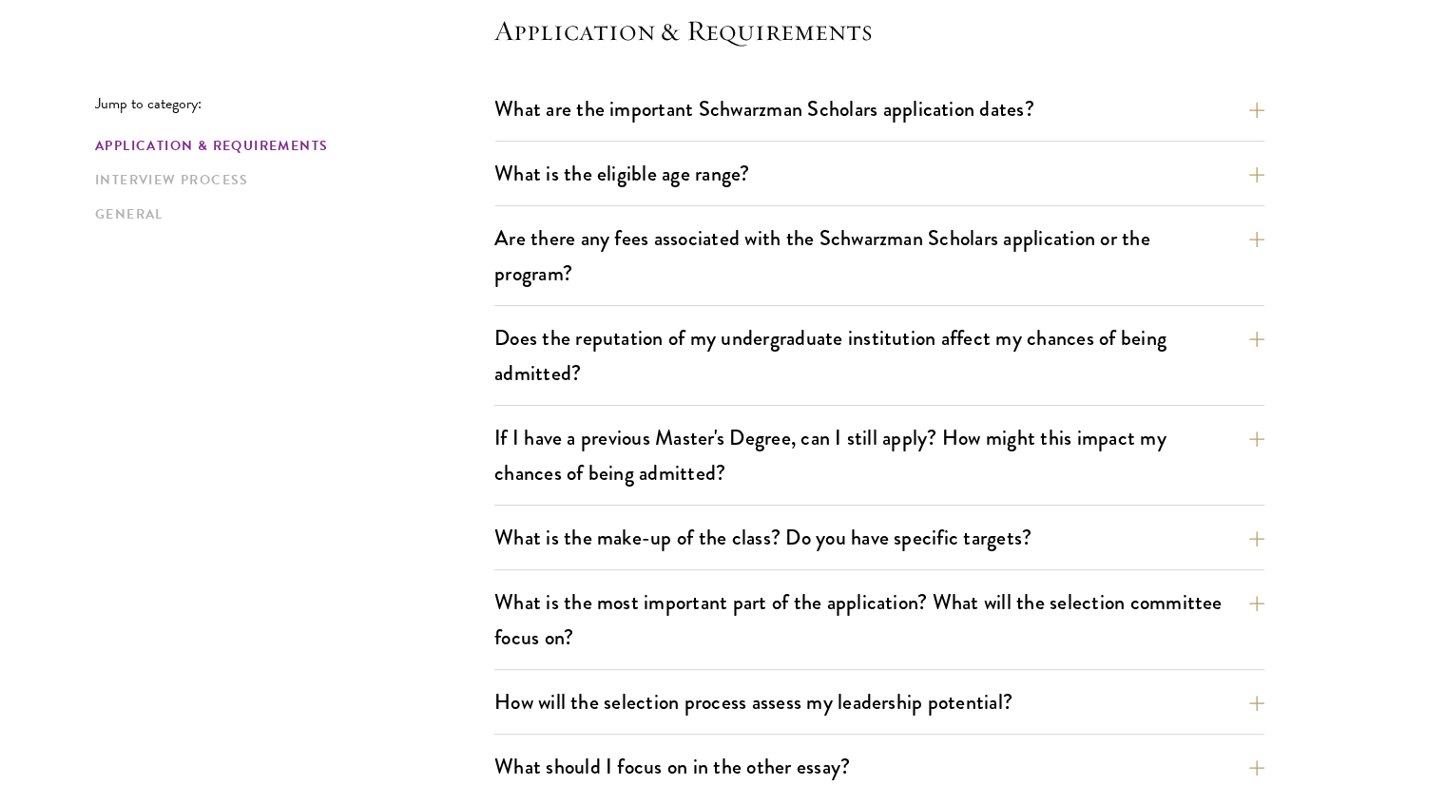
scroll to position [550, 0]
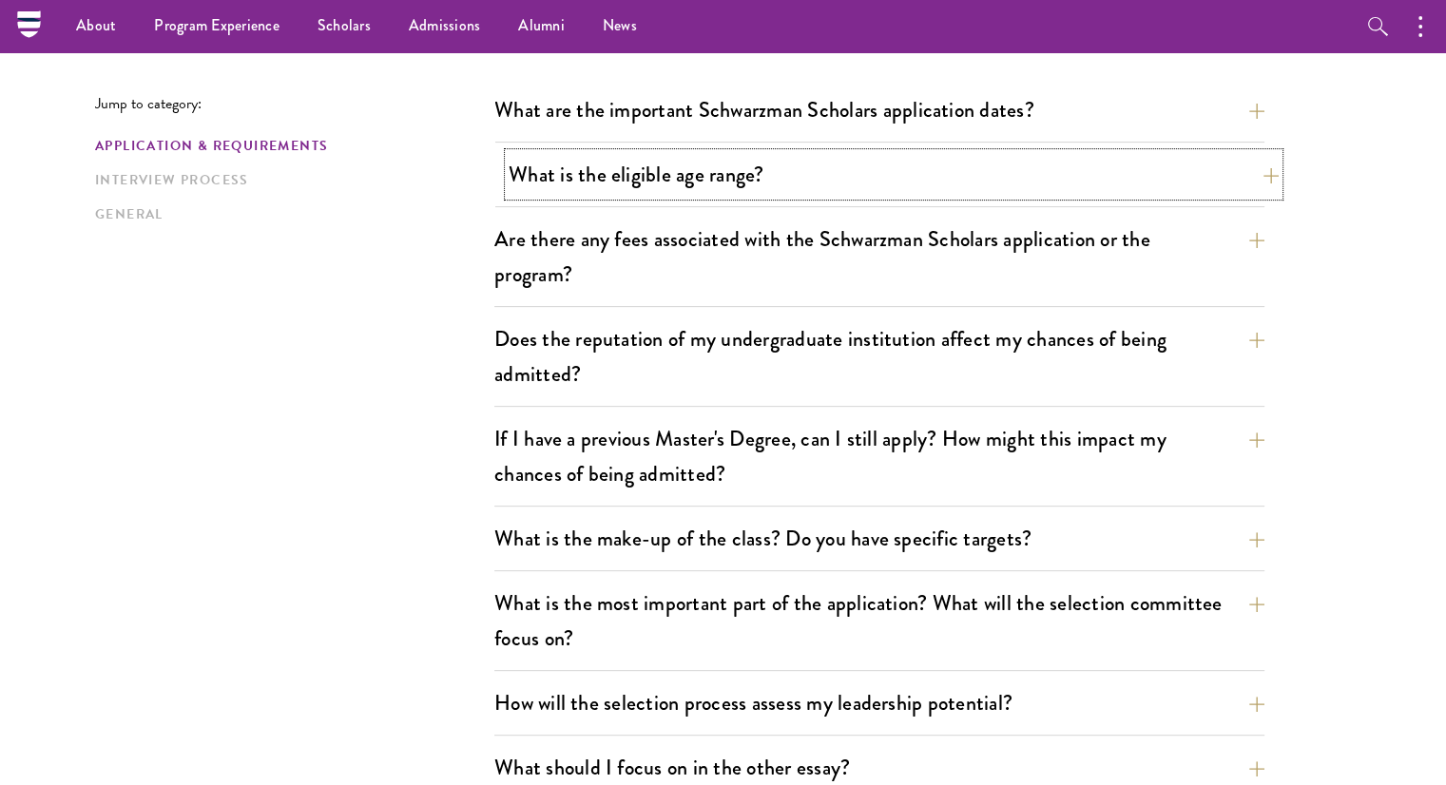
click at [604, 190] on button "What is the eligible age range?" at bounding box center [893, 174] width 770 height 43
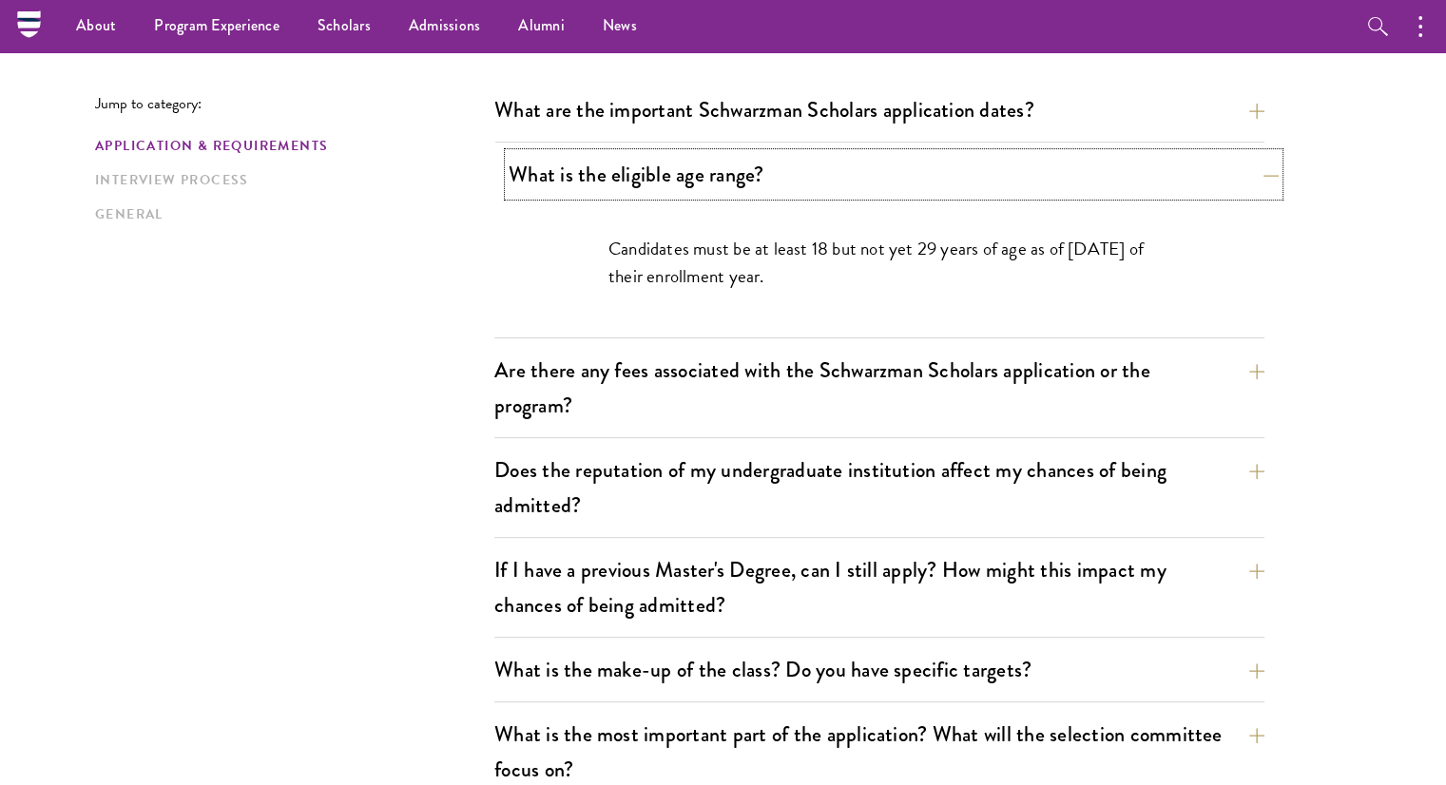
click at [604, 190] on button "What is the eligible age range?" at bounding box center [893, 174] width 770 height 43
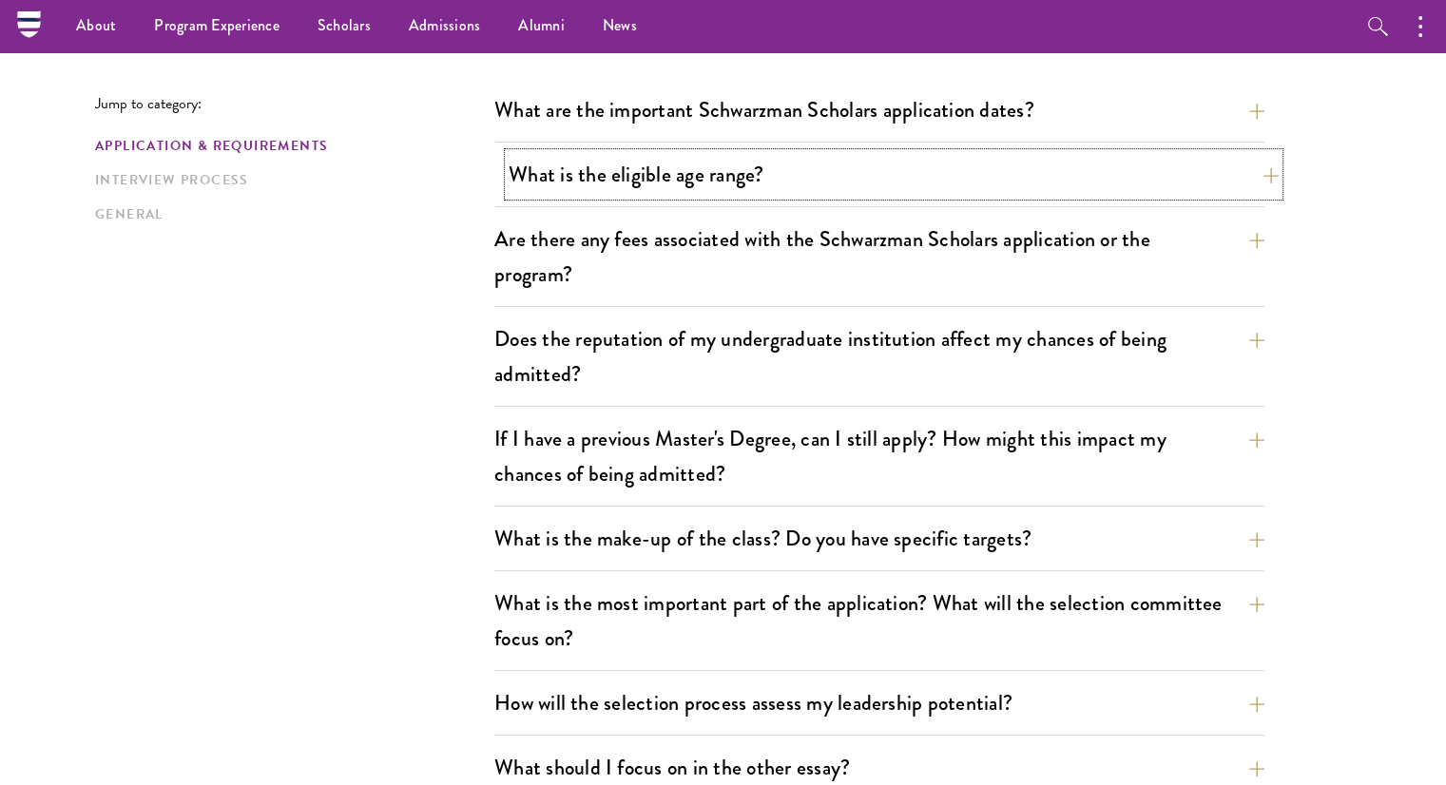
click at [604, 190] on button "What is the eligible age range?" at bounding box center [893, 174] width 770 height 43
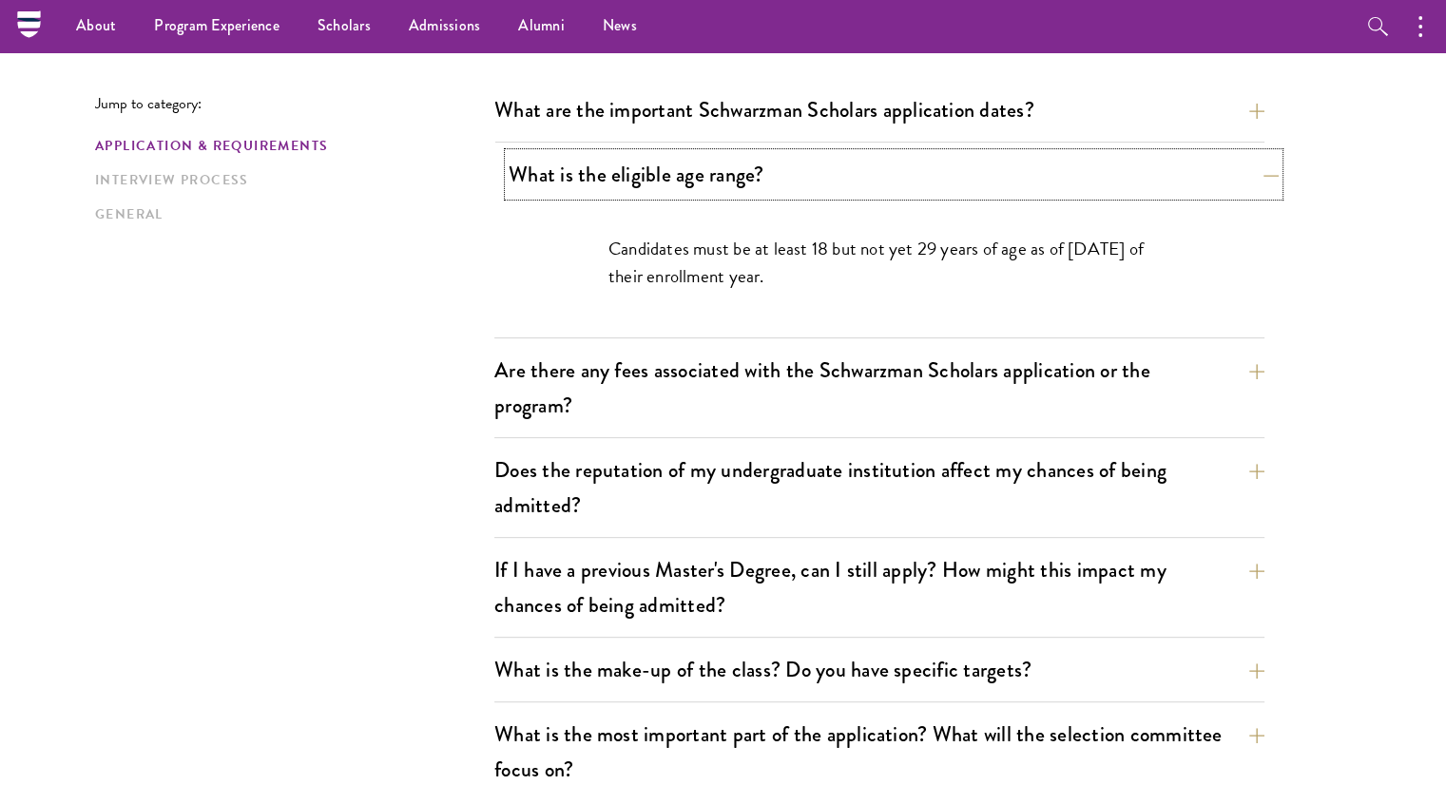
click at [604, 190] on button "What is the eligible age range?" at bounding box center [893, 174] width 770 height 43
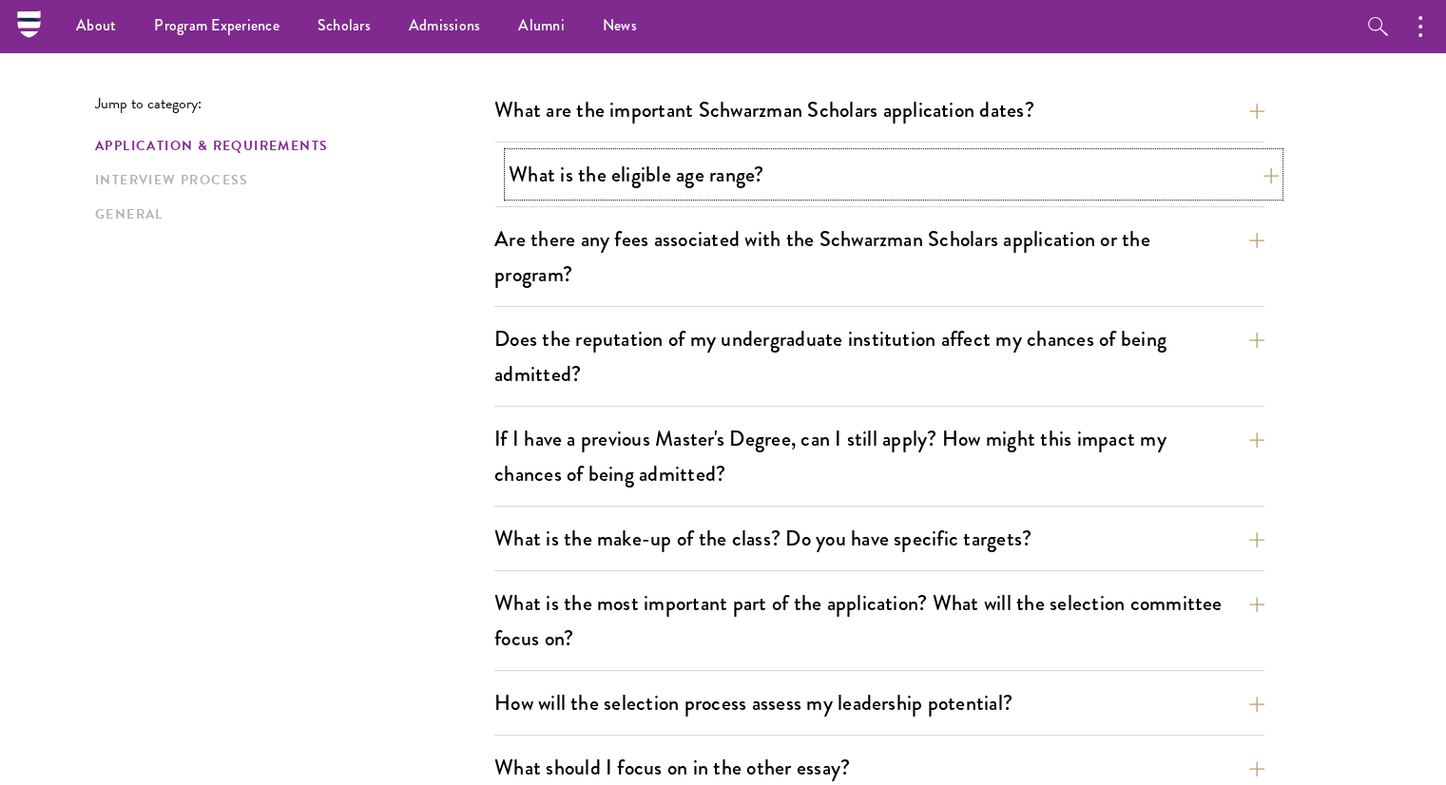
click at [599, 180] on button "What is the eligible age range?" at bounding box center [893, 174] width 770 height 43
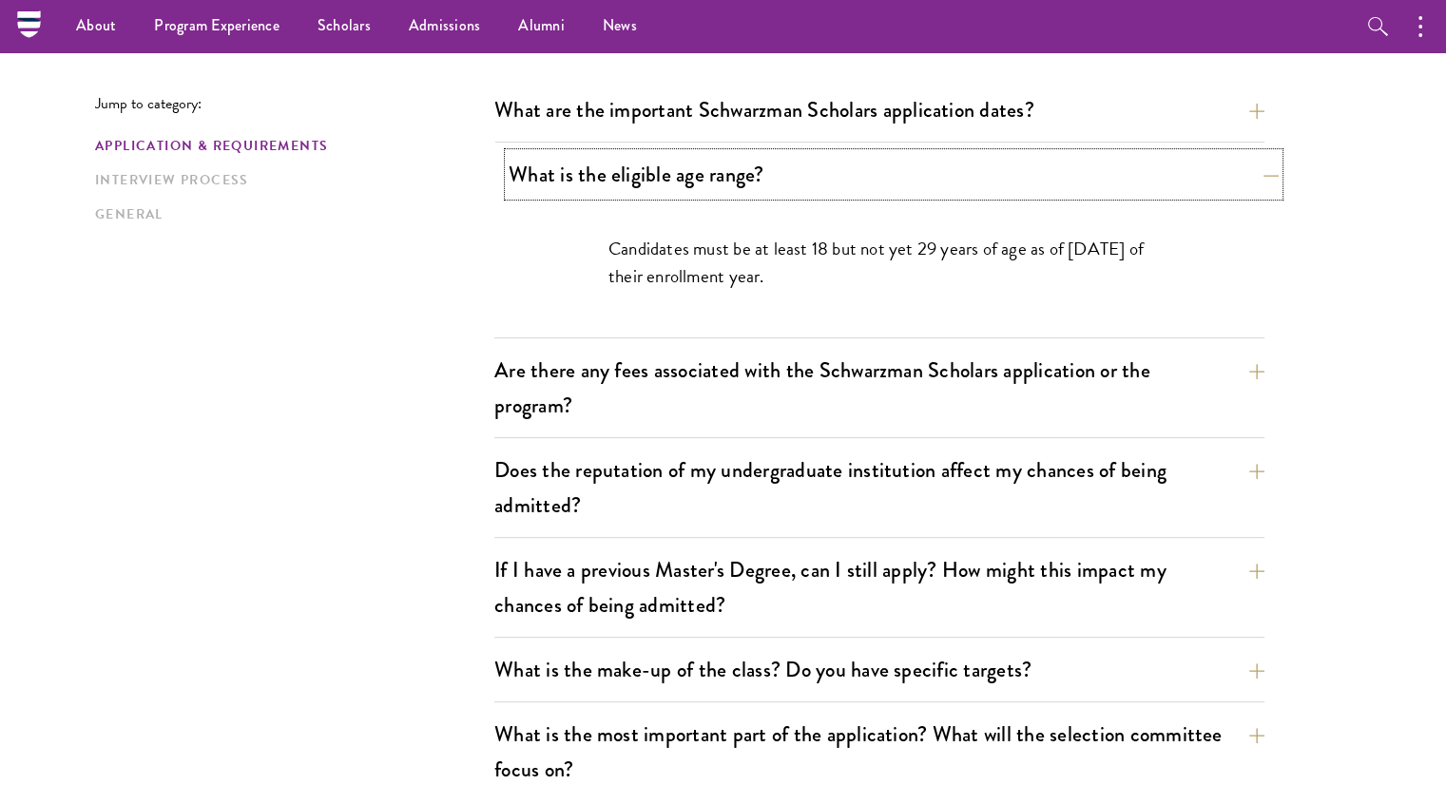
click at [599, 180] on button "What is the eligible age range?" at bounding box center [893, 174] width 770 height 43
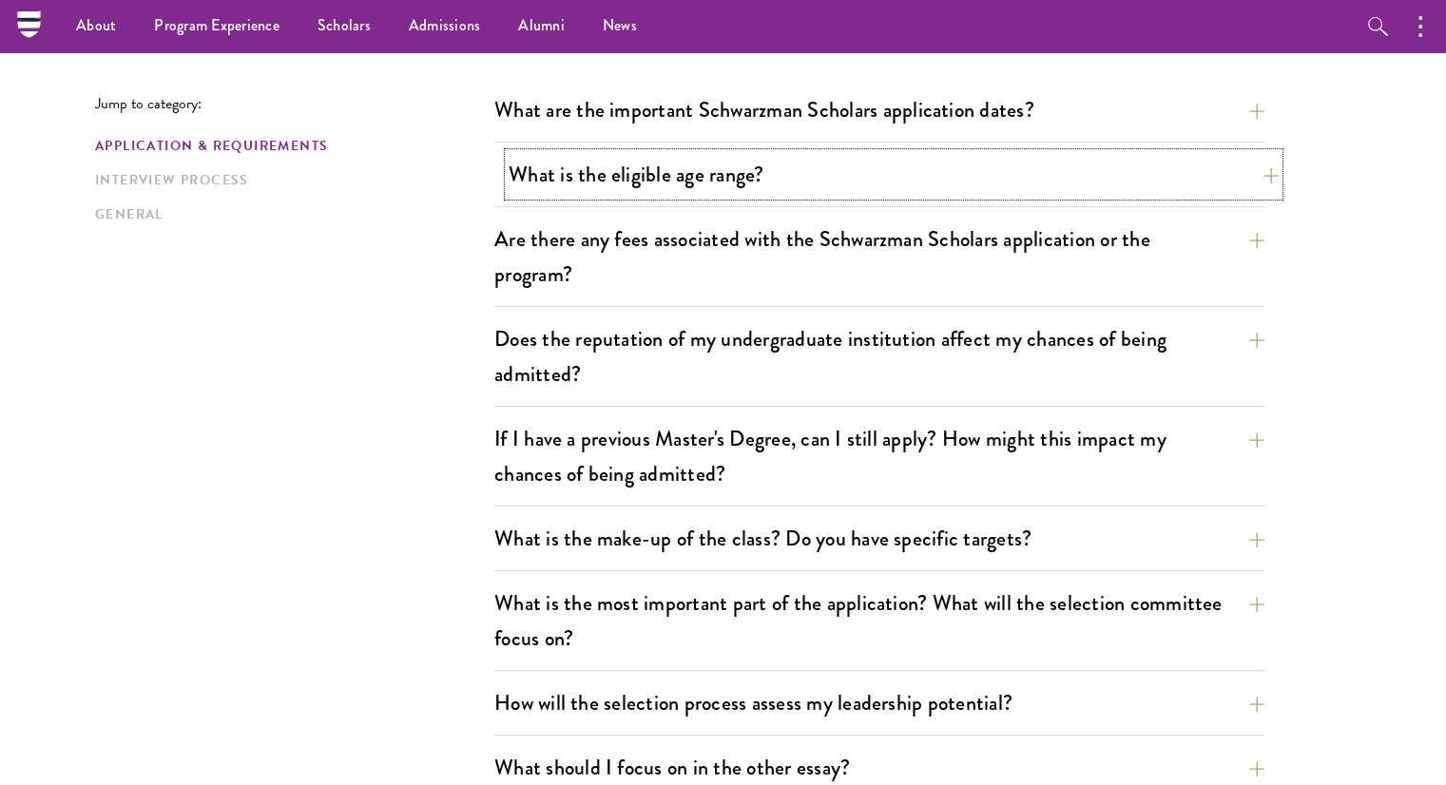
click at [599, 180] on button "What is the eligible age range?" at bounding box center [893, 174] width 770 height 43
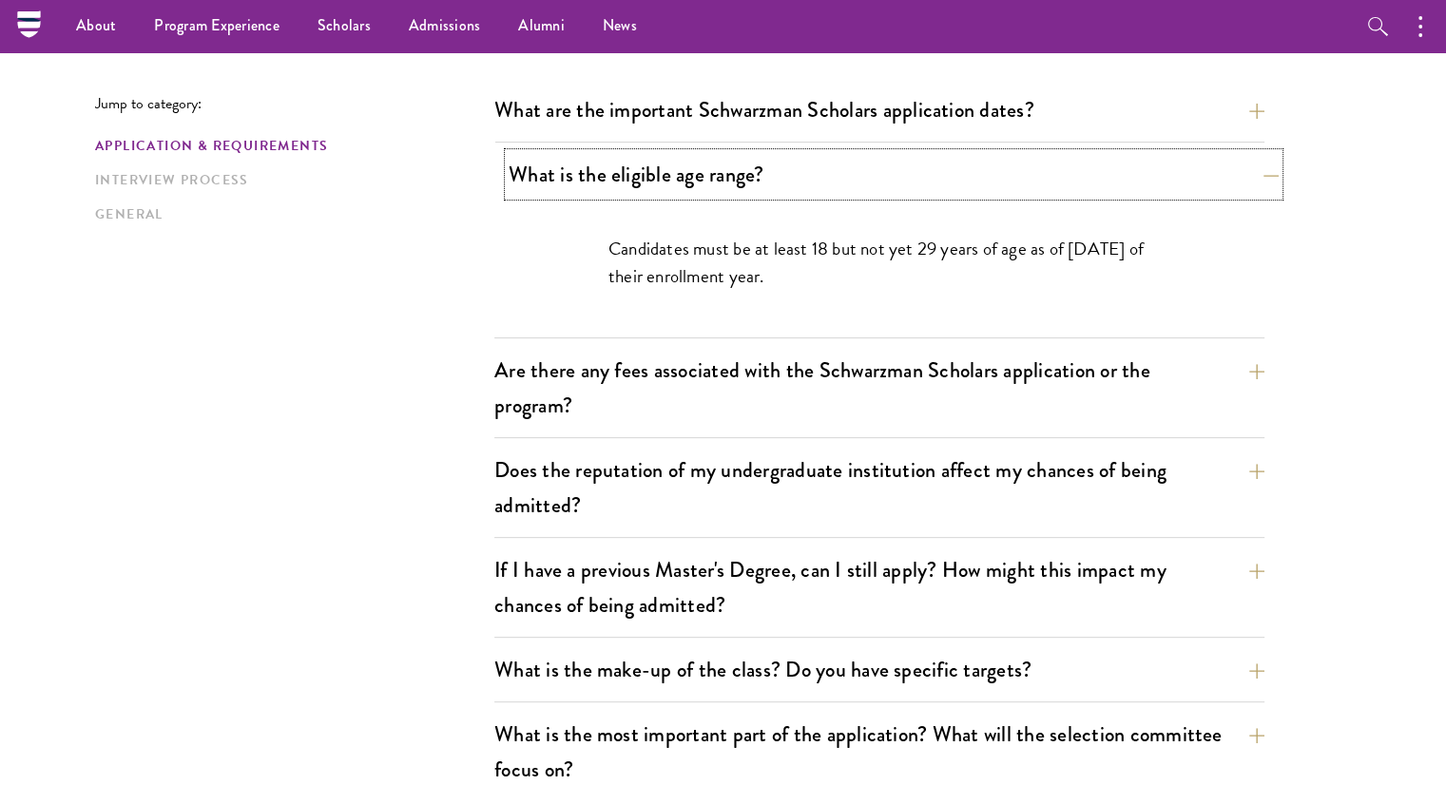
click at [571, 181] on button "What is the eligible age range?" at bounding box center [893, 174] width 770 height 43
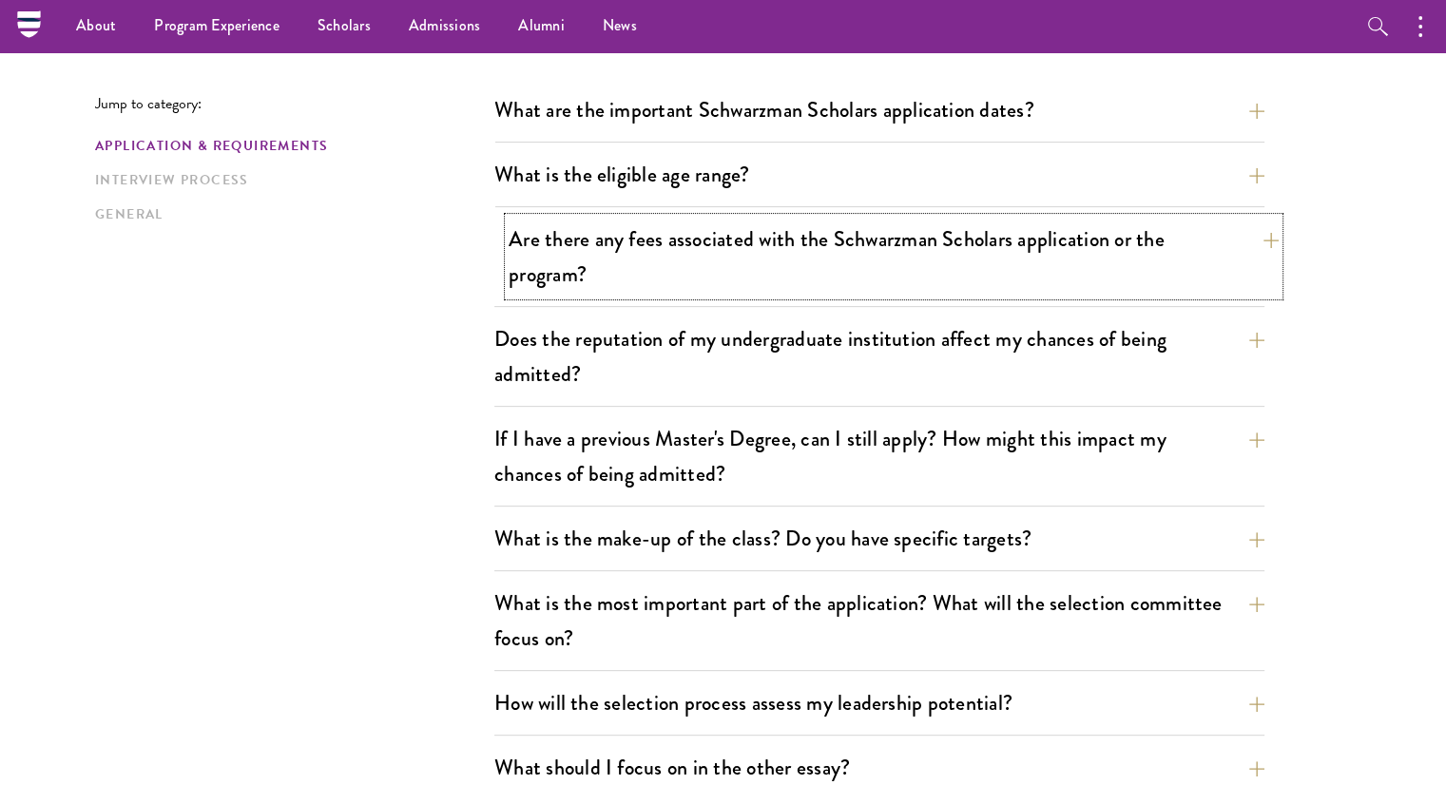
click at [545, 268] on button "Are there any fees associated with the Schwarzman Scholars application or the p…" at bounding box center [893, 257] width 770 height 78
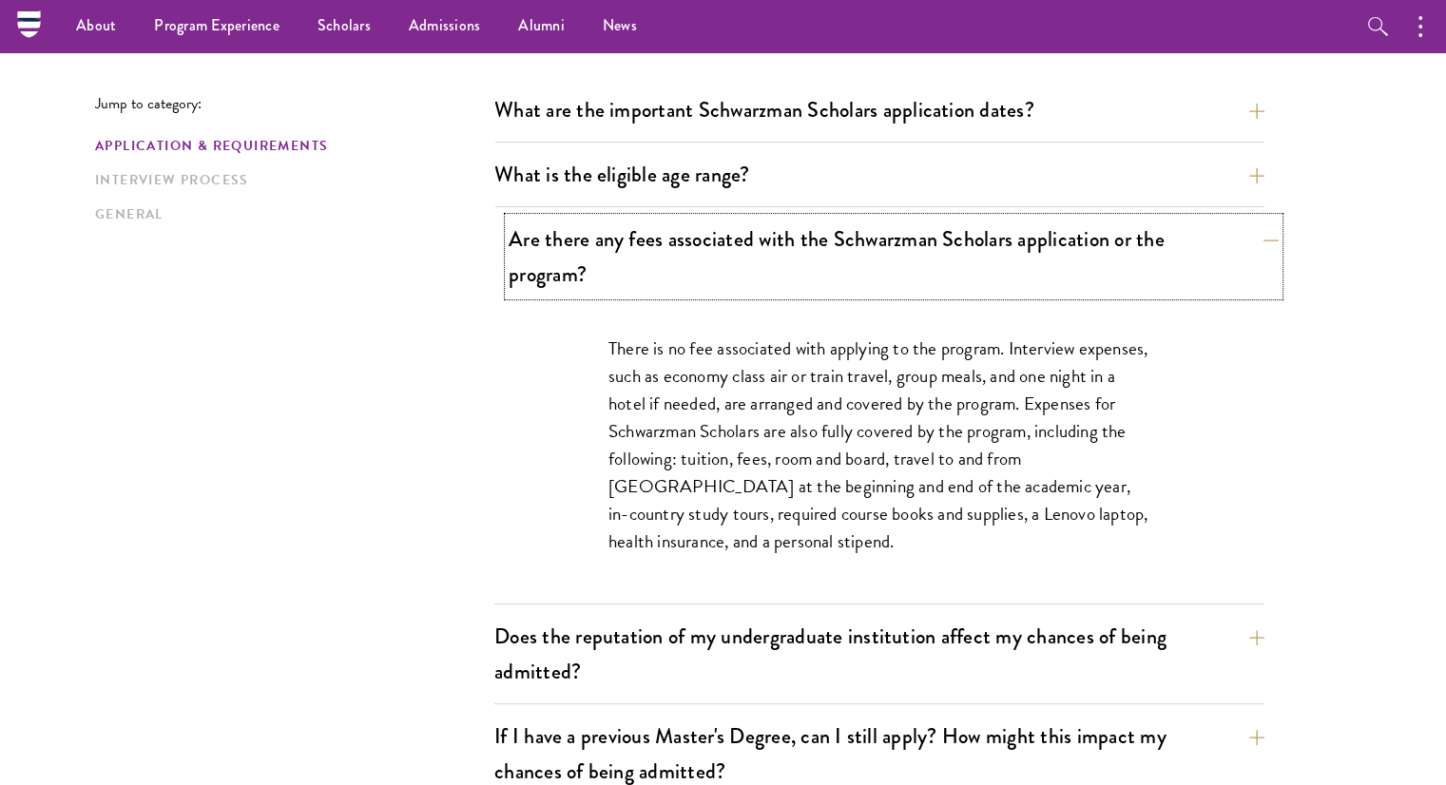
click at [545, 268] on button "Are there any fees associated with the Schwarzman Scholars application or the p…" at bounding box center [893, 257] width 770 height 78
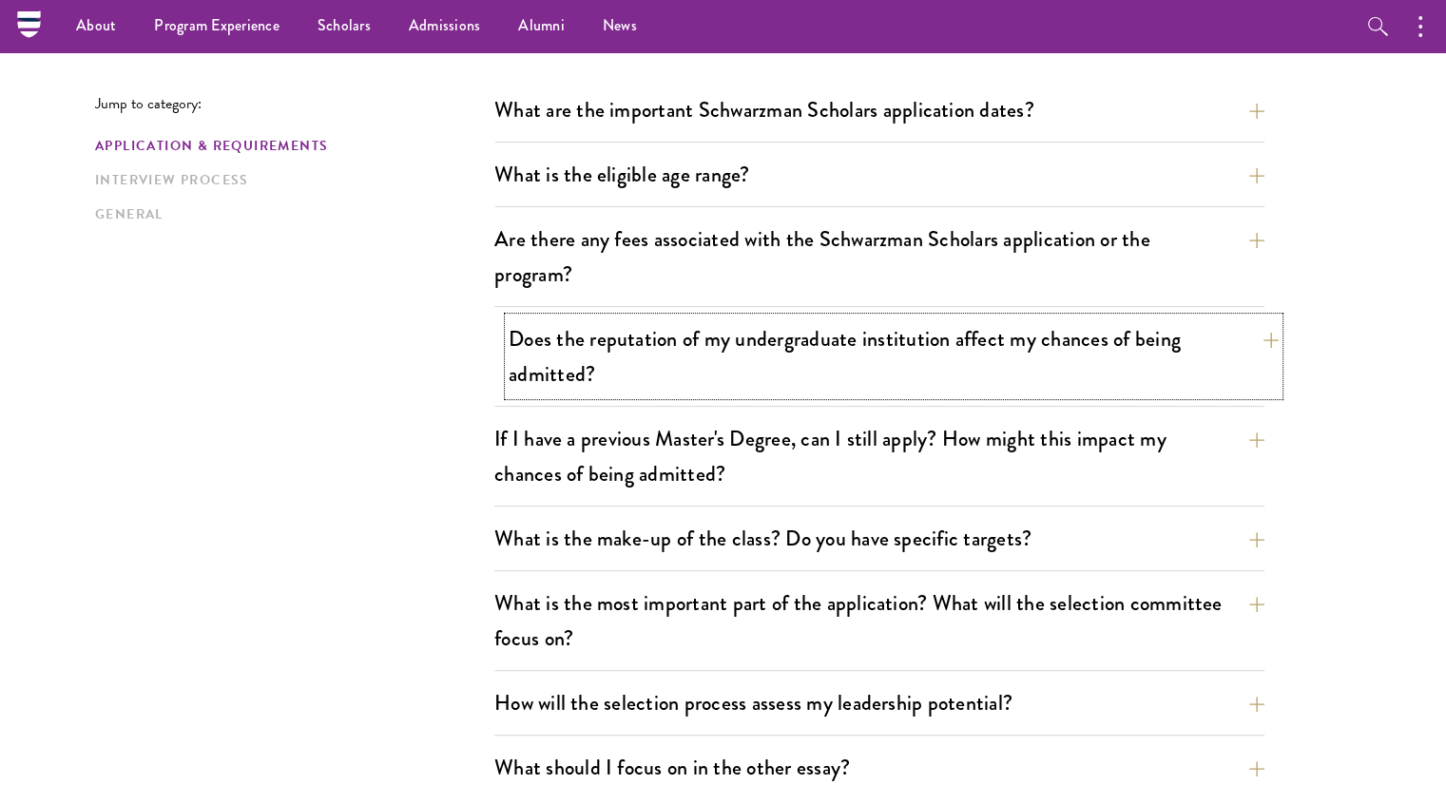
click at [549, 361] on button "Does the reputation of my undergraduate institution affect my chances of being …" at bounding box center [893, 356] width 770 height 78
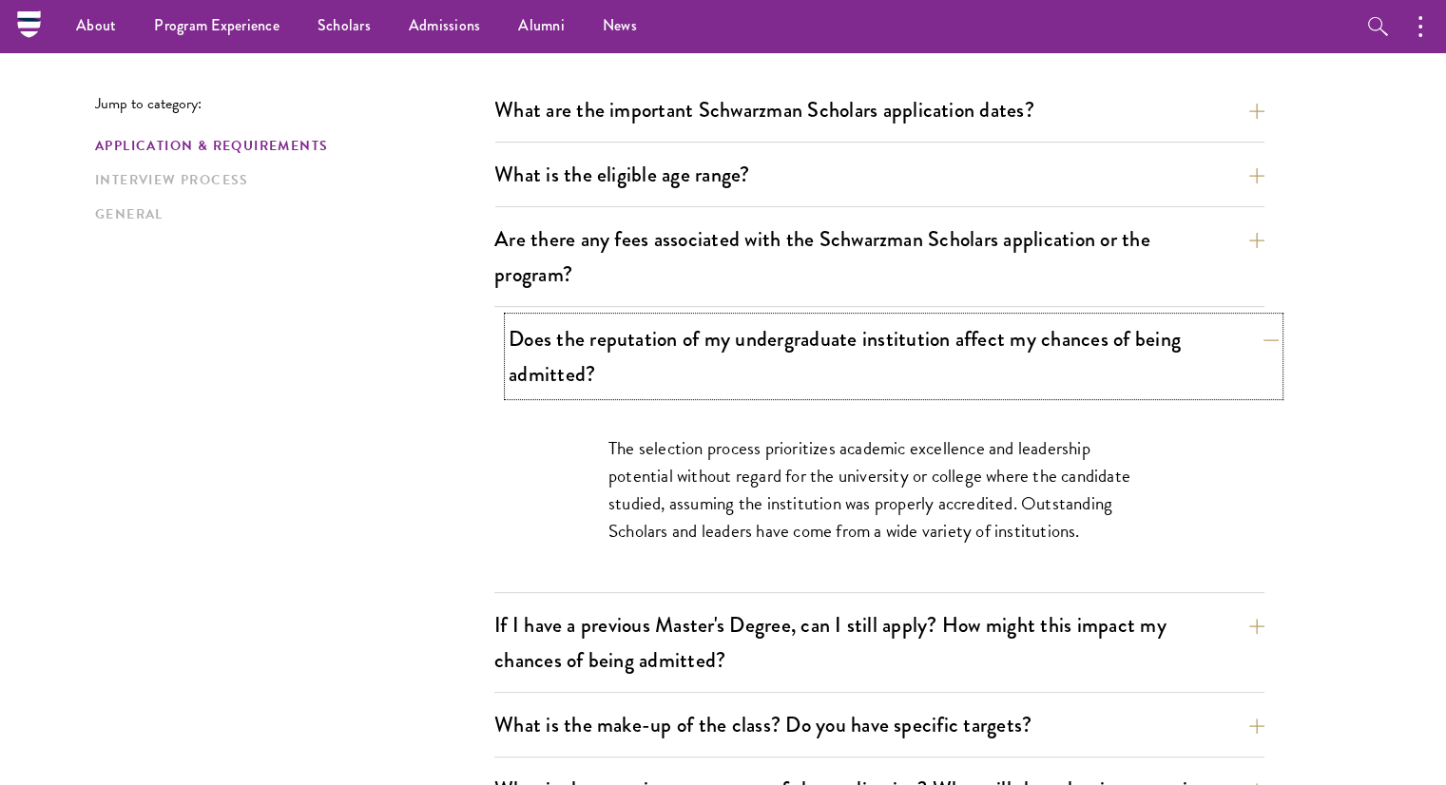
click at [549, 361] on button "Does the reputation of my undergraduate institution affect my chances of being …" at bounding box center [893, 356] width 770 height 78
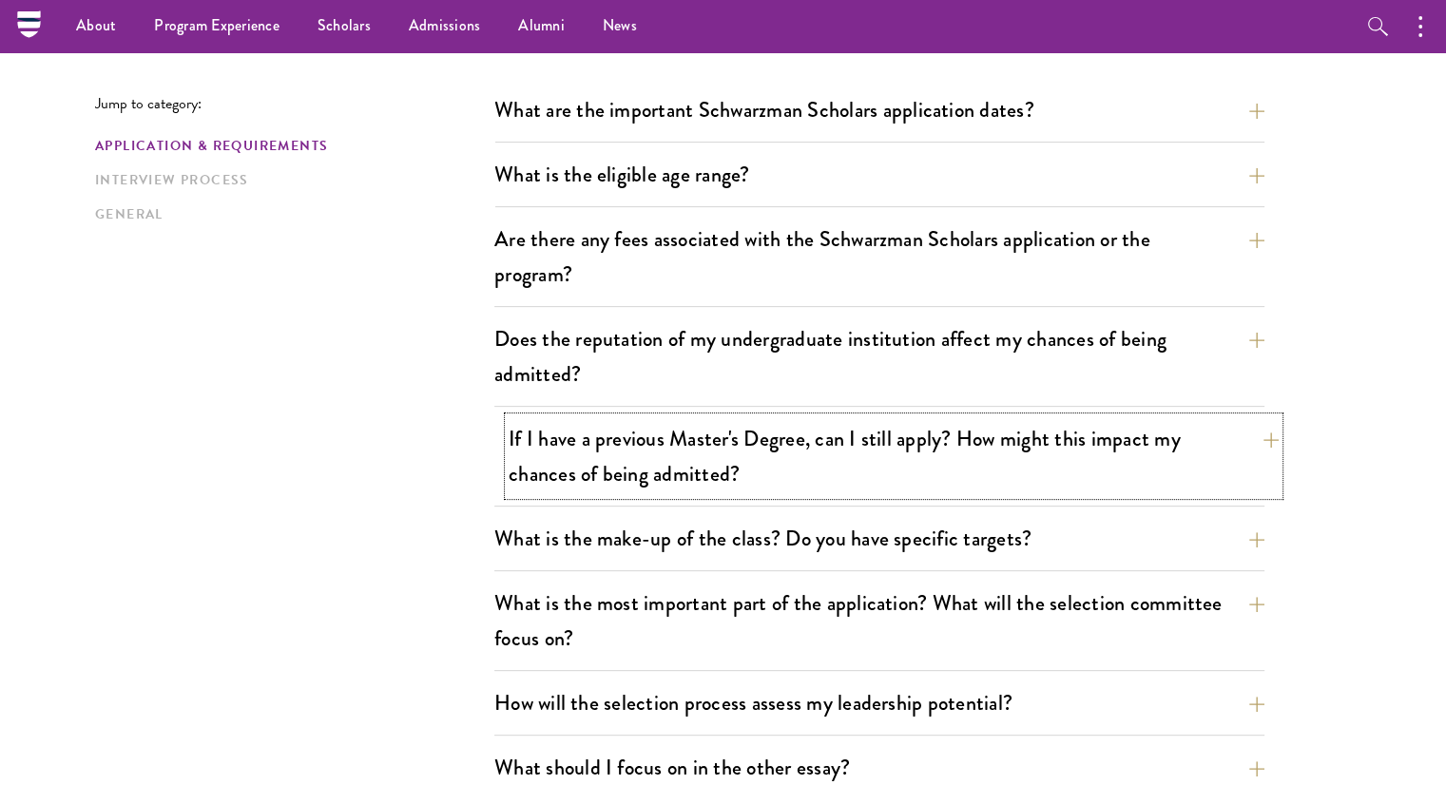
click at [544, 463] on button "If I have a previous Master's Degree, can I still apply? How might this impact …" at bounding box center [893, 456] width 770 height 78
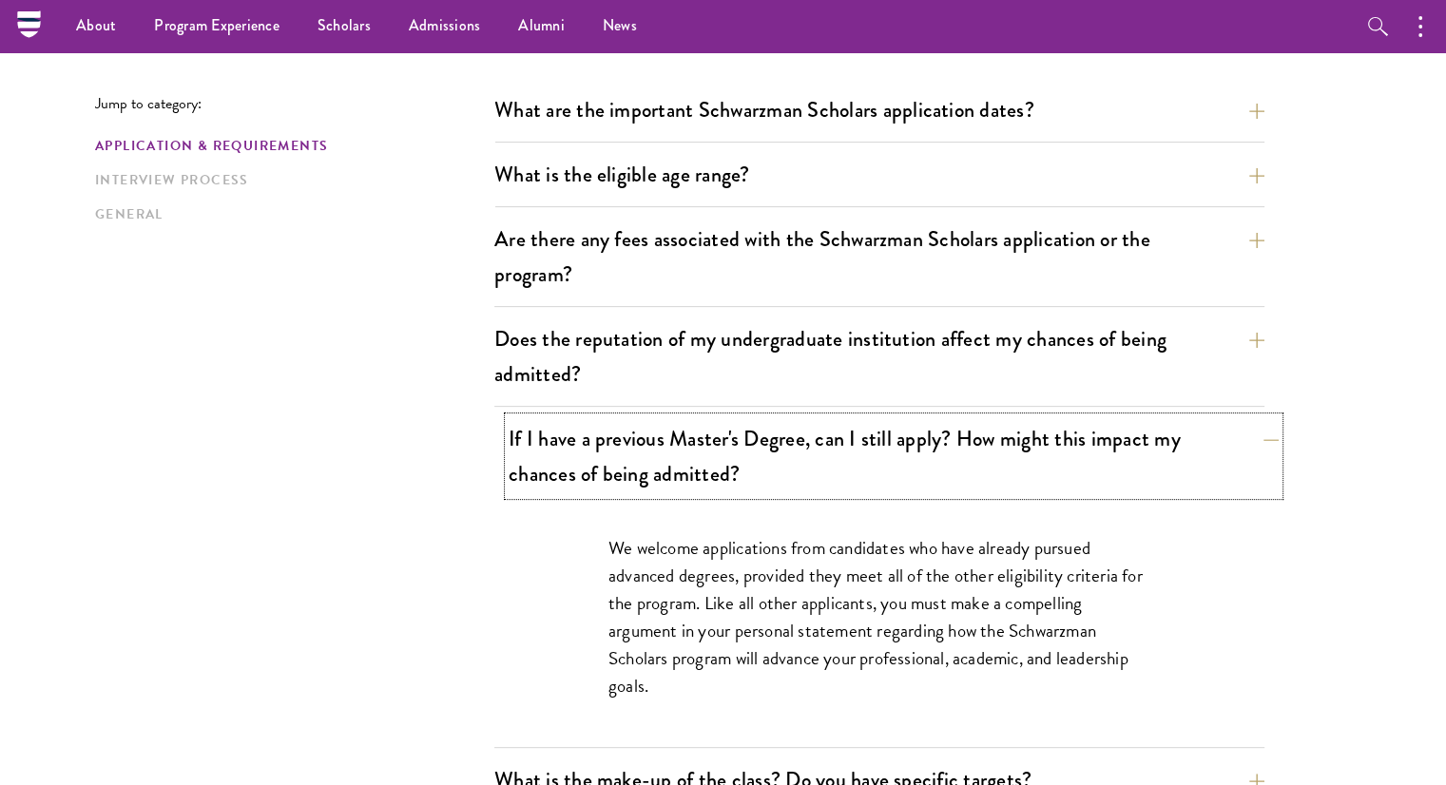
click at [544, 463] on button "If I have a previous Master's Degree, can I still apply? How might this impact …" at bounding box center [893, 456] width 770 height 78
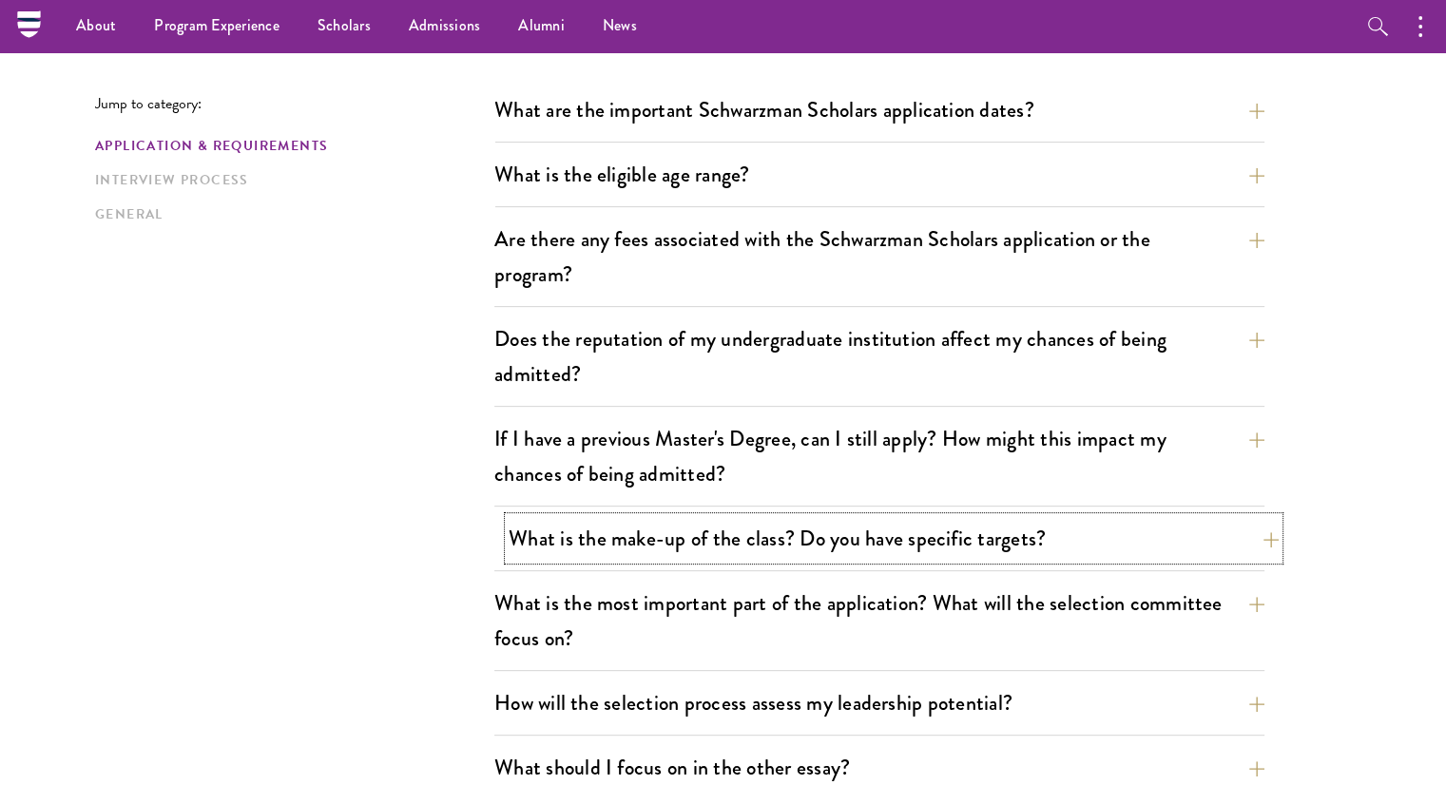
click at [546, 528] on button "What is the make-up of the class? Do you have specific targets?" at bounding box center [893, 538] width 770 height 43
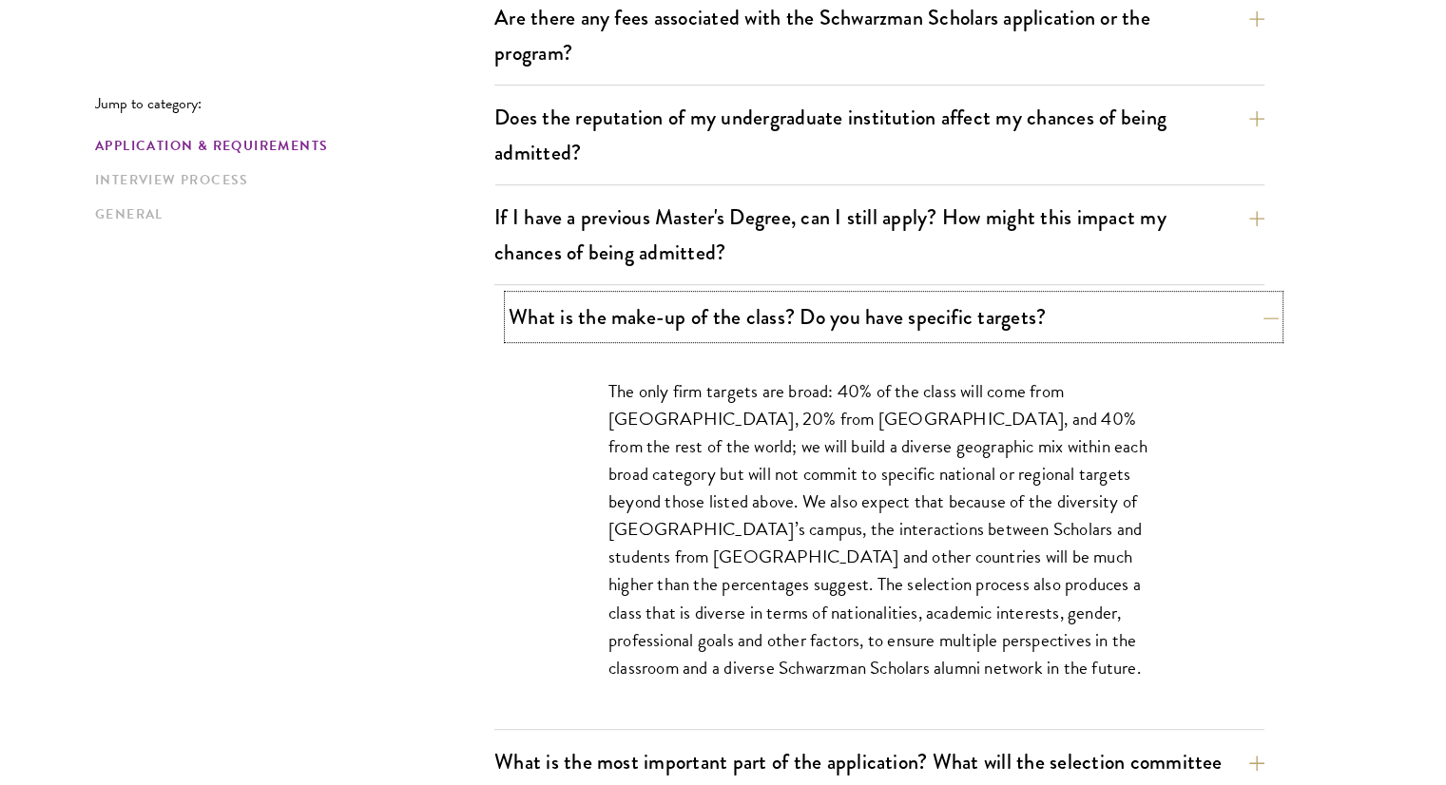
scroll to position [787, 0]
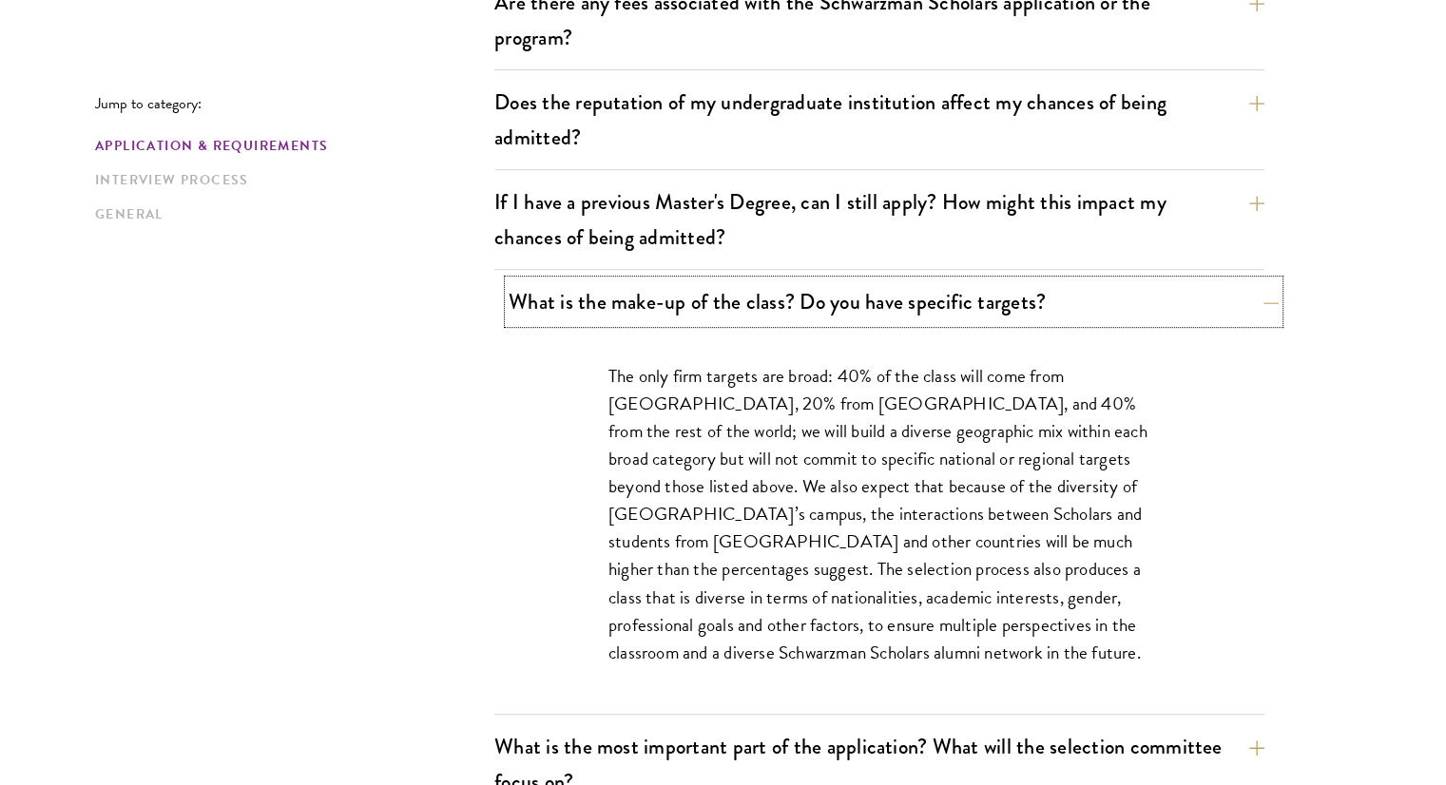
click at [558, 308] on button "What is the make-up of the class? Do you have specific targets?" at bounding box center [893, 301] width 770 height 43
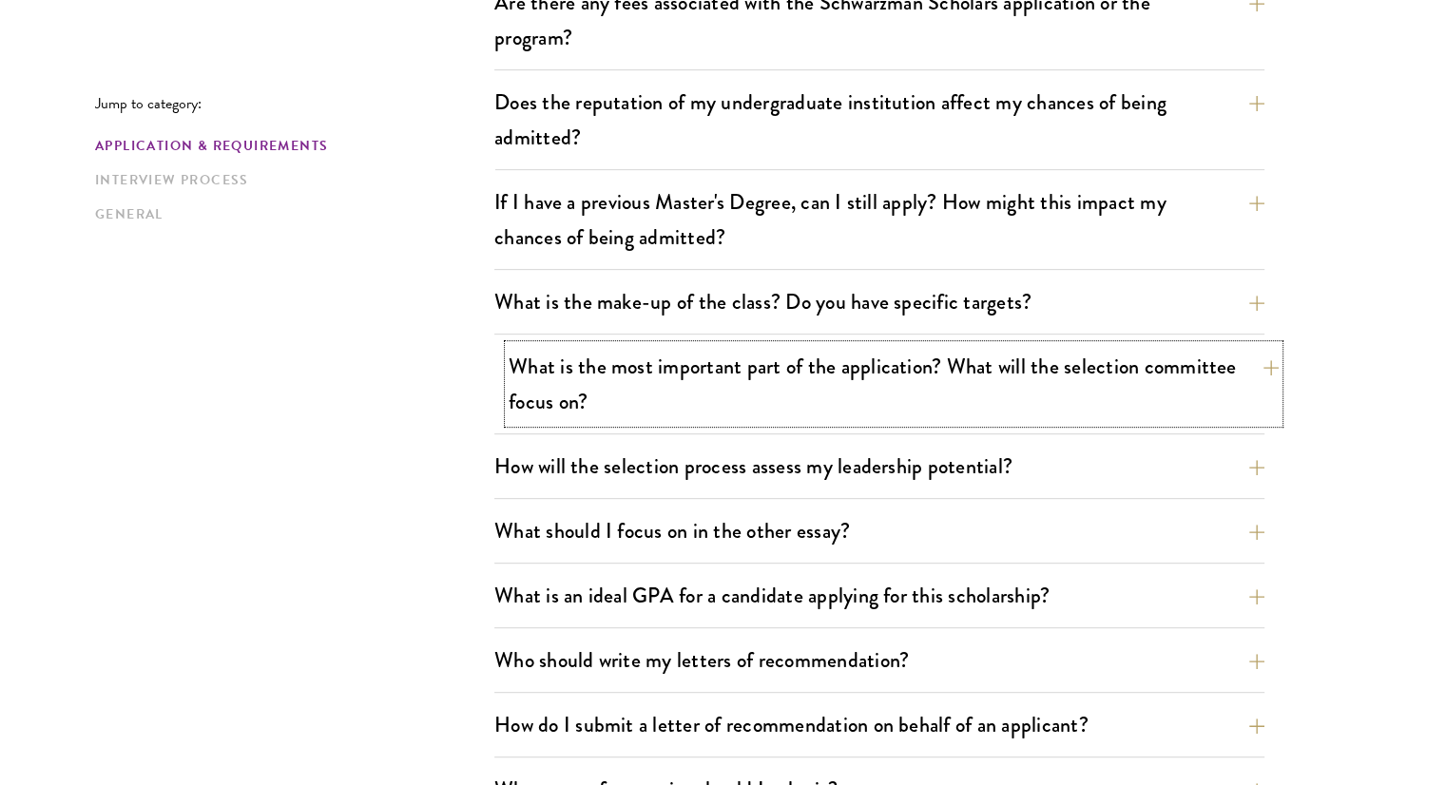
click at [547, 383] on button "What is the most important part of the application? What will the selection com…" at bounding box center [893, 384] width 770 height 78
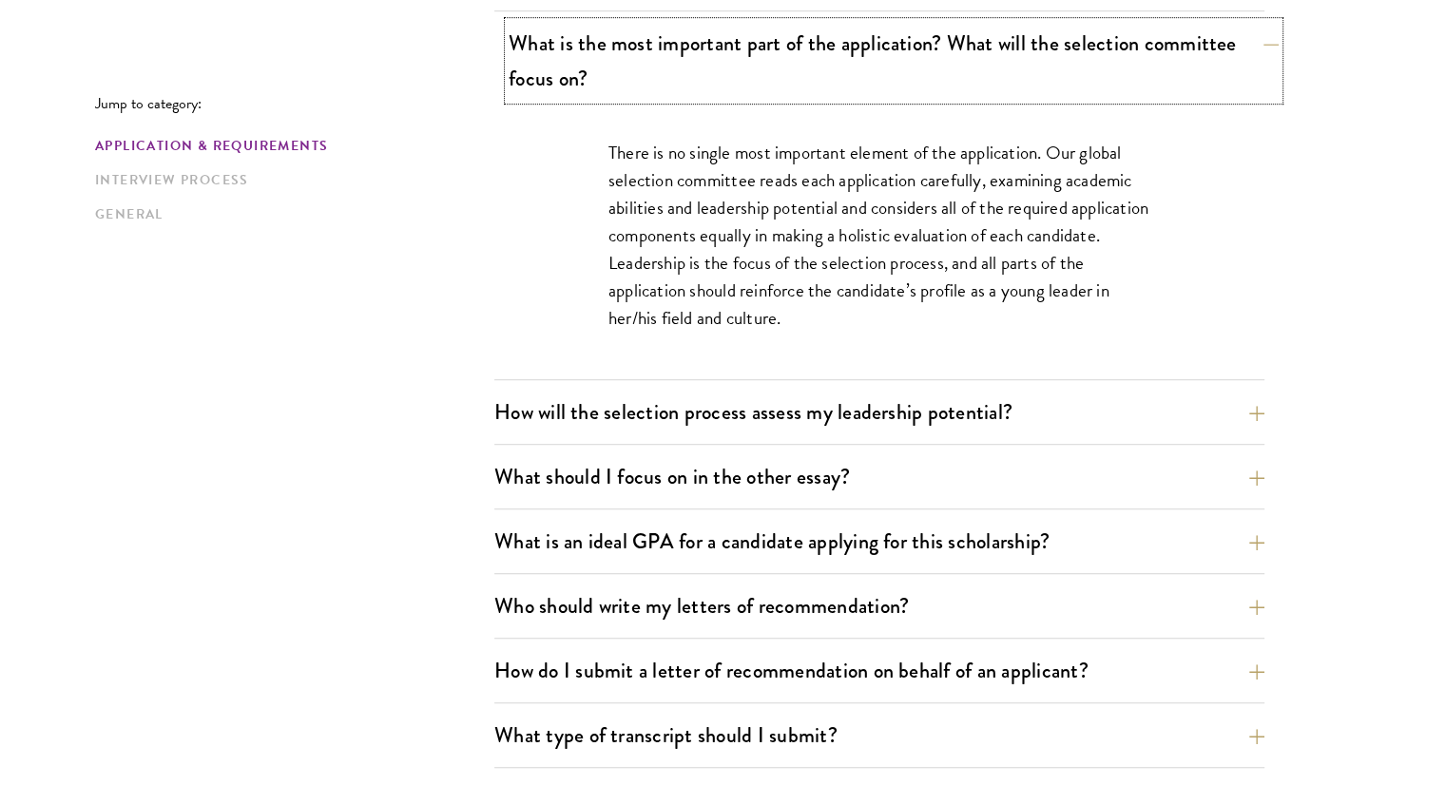
scroll to position [1114, 0]
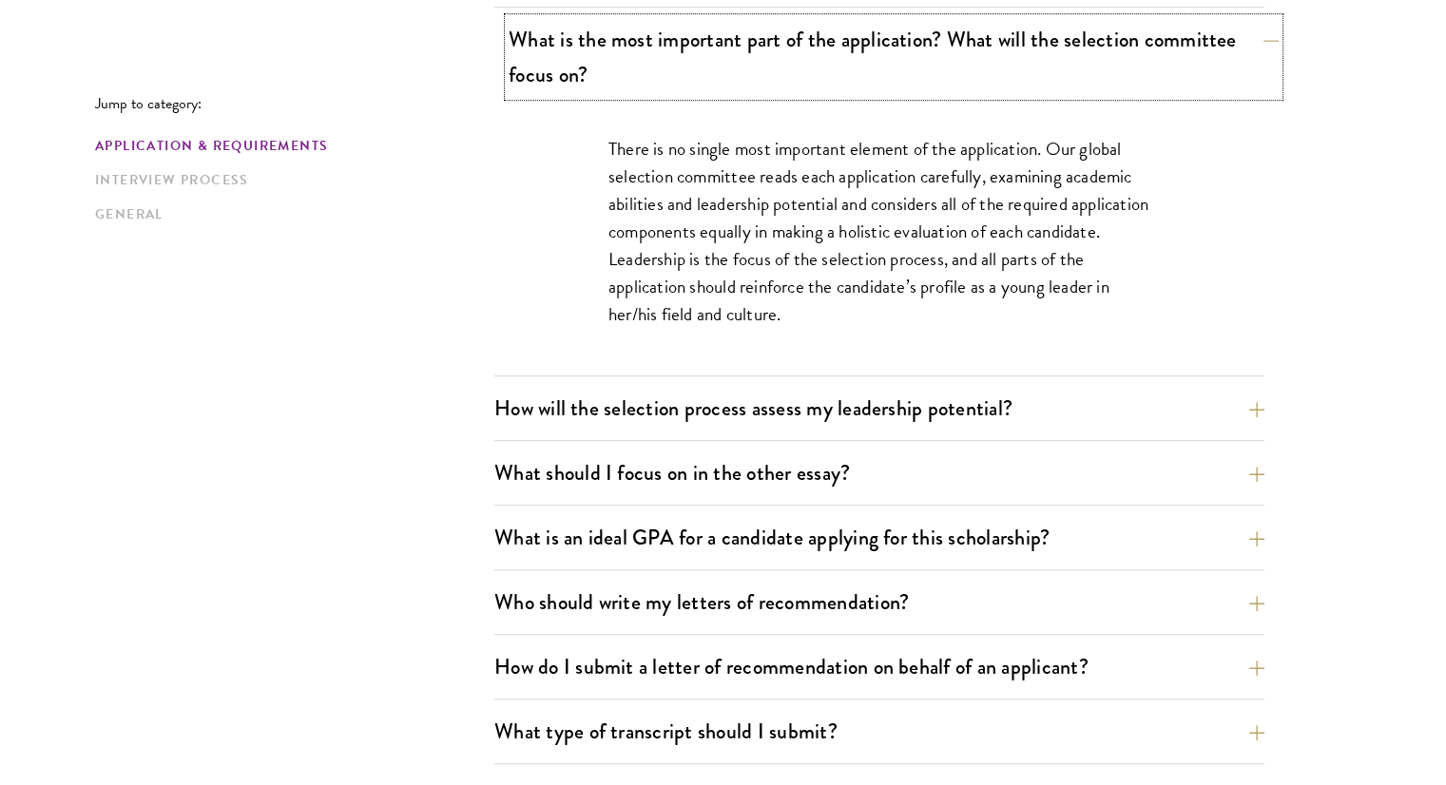
click at [599, 36] on button "What is the most important part of the application? What will the selection com…" at bounding box center [893, 57] width 770 height 78
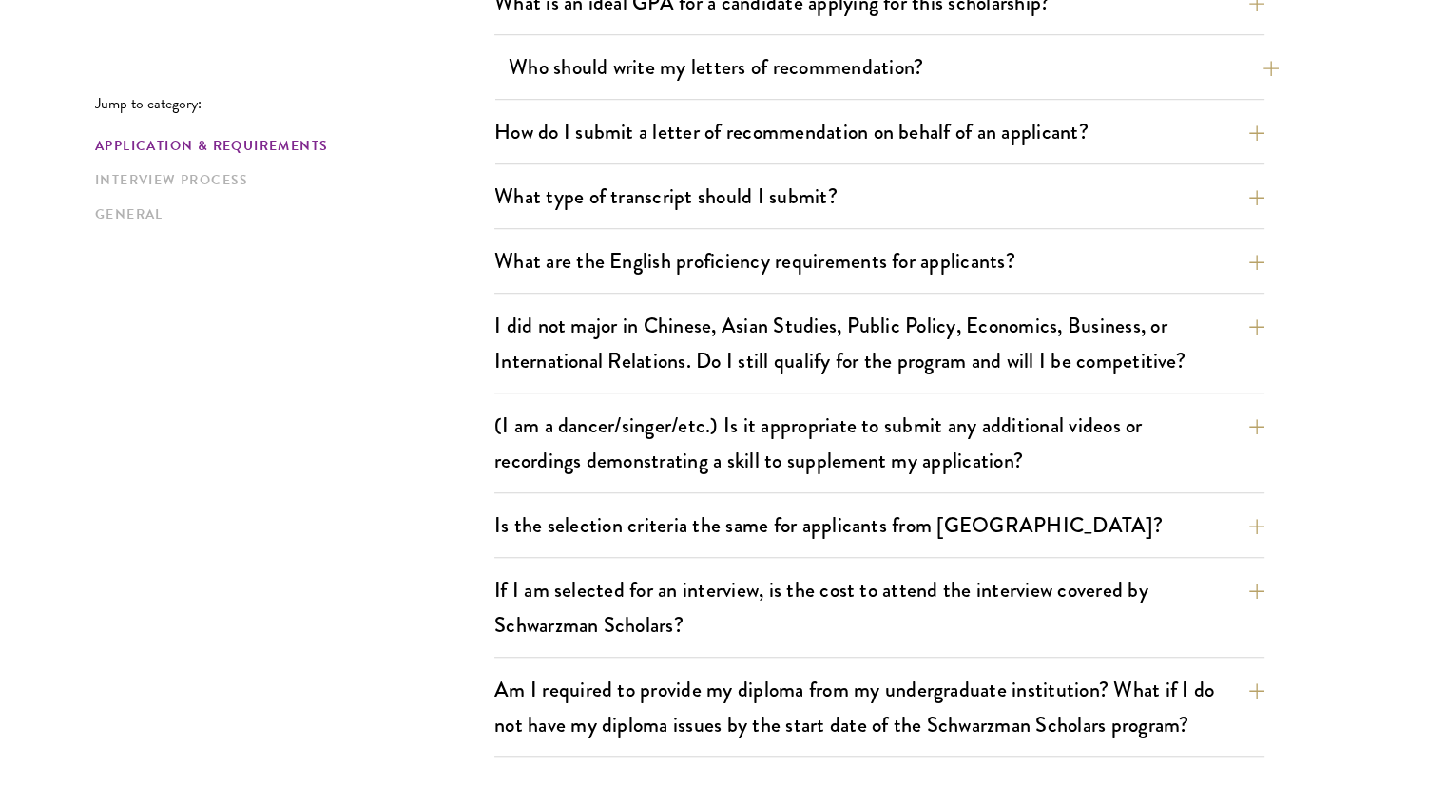
scroll to position [1428, 0]
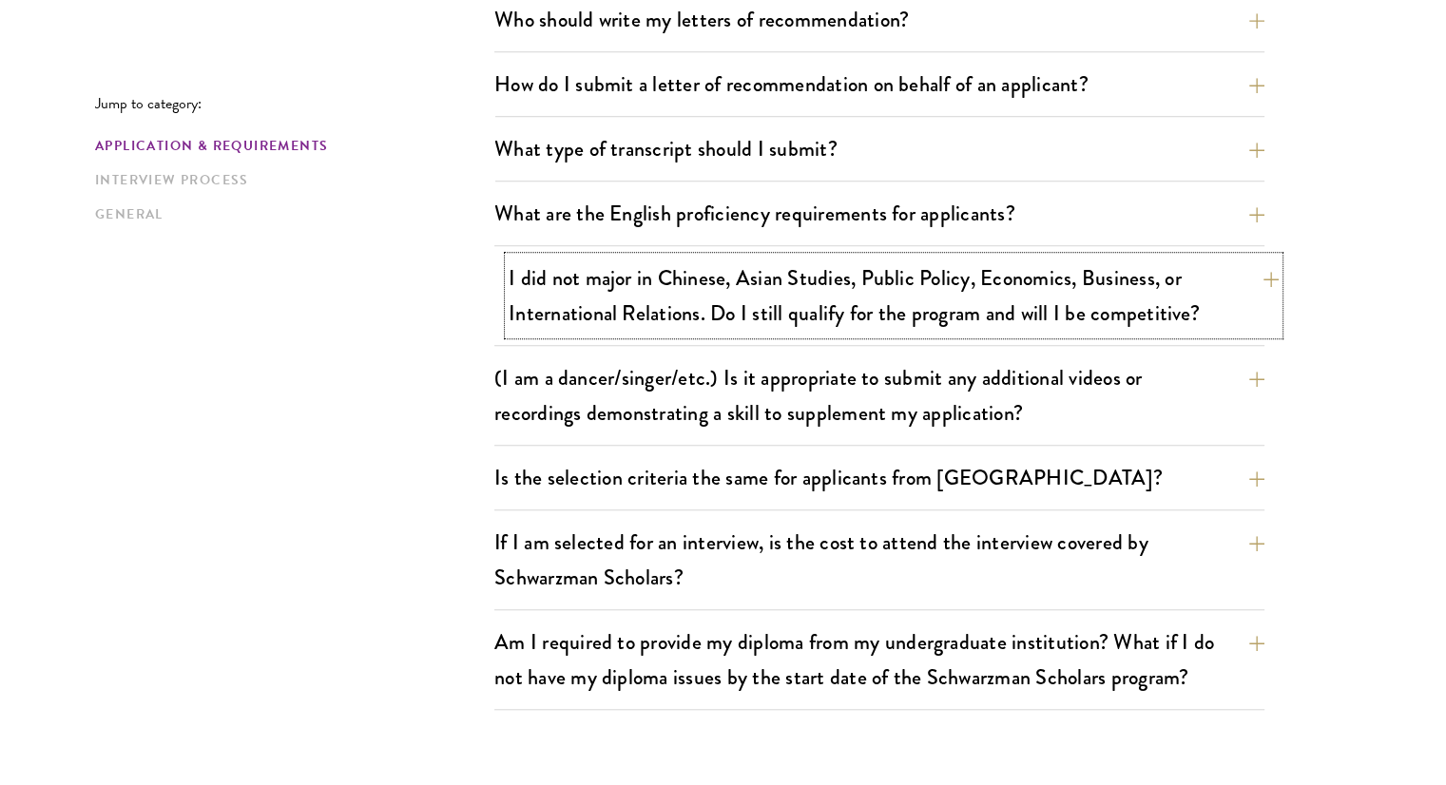
click at [566, 316] on button "I did not major in Chinese, Asian Studies, Public Policy, Economics, Business, …" at bounding box center [893, 296] width 770 height 78
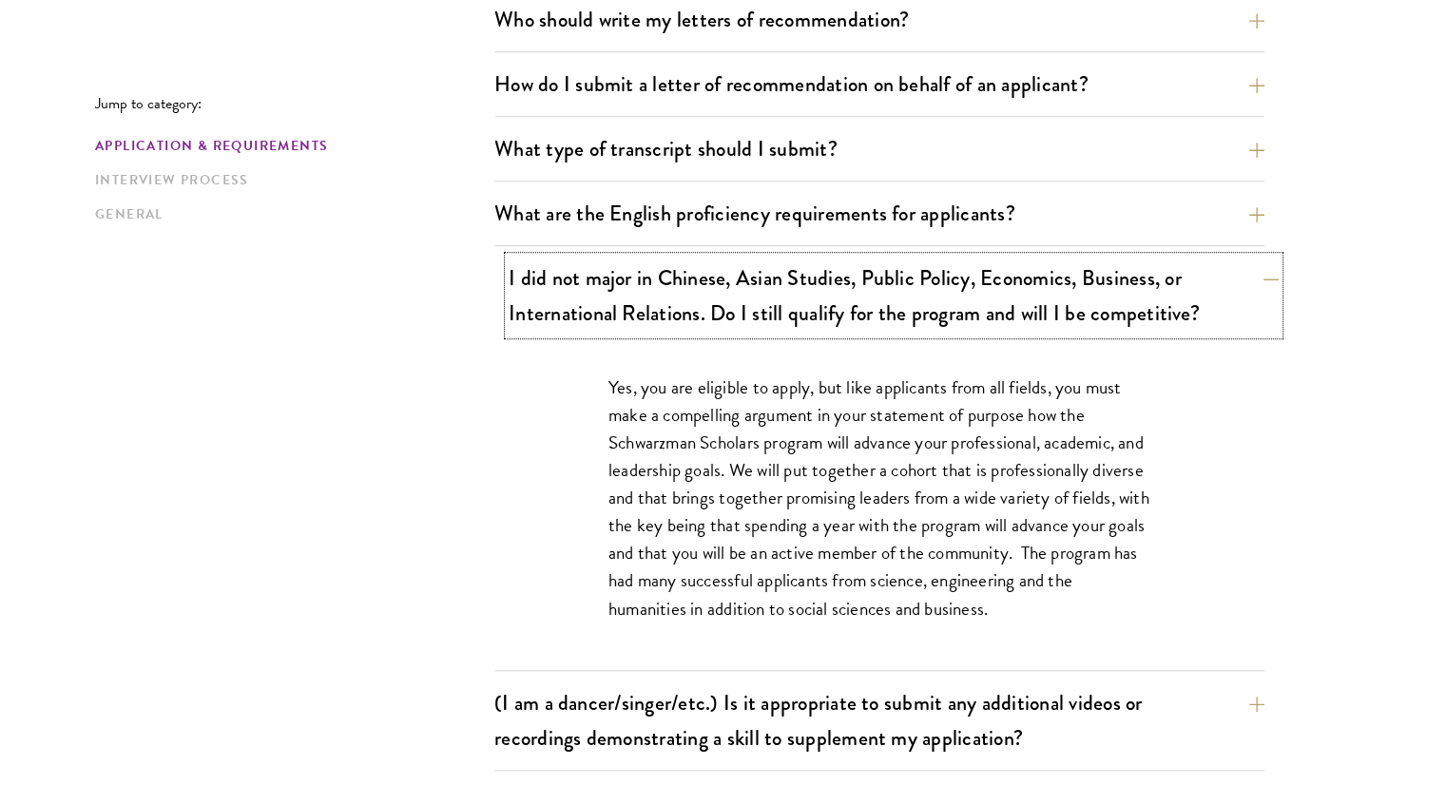
click at [566, 316] on button "I did not major in Chinese, Asian Studies, Public Policy, Economics, Business, …" at bounding box center [893, 296] width 770 height 78
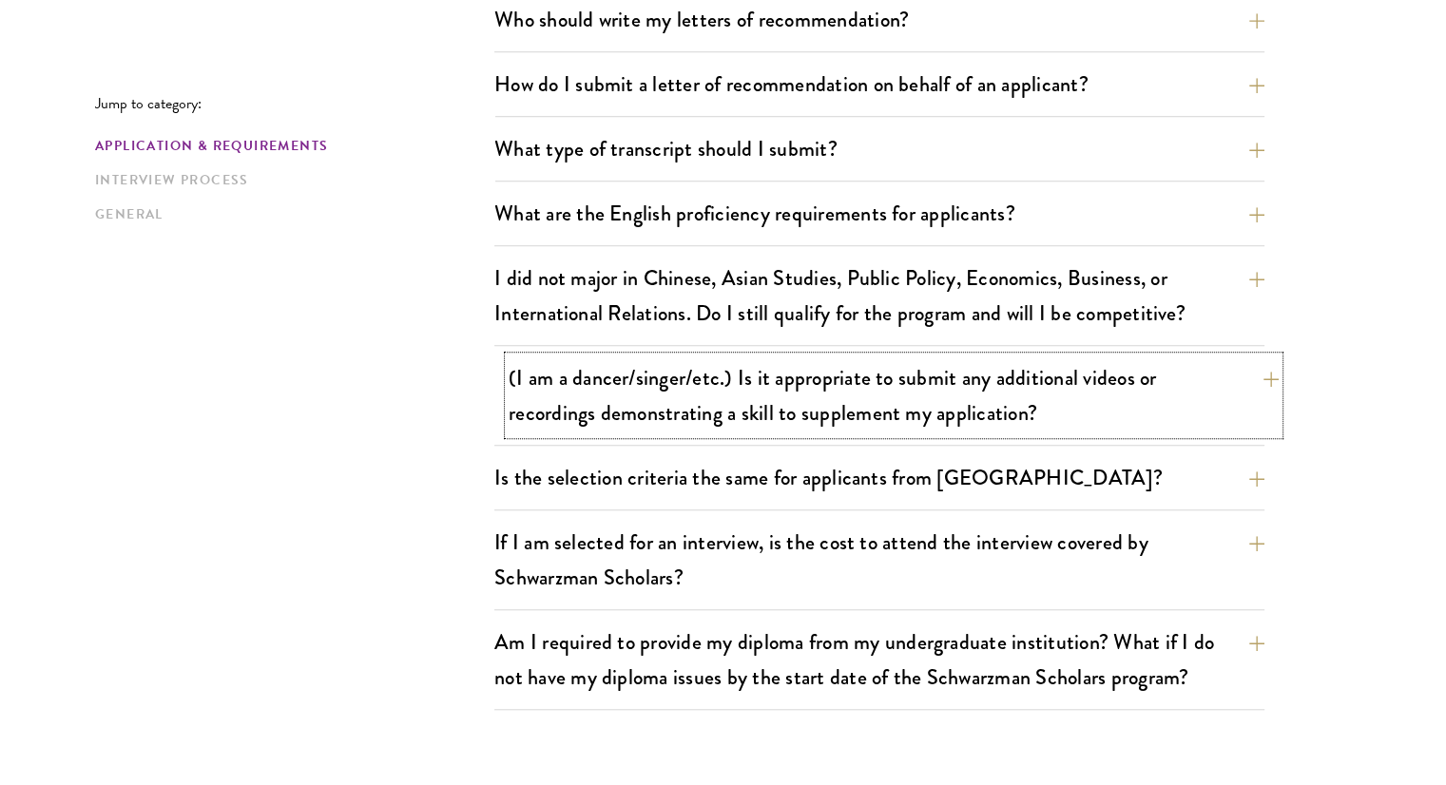
click at [548, 395] on button "(I am a dancer/singer/etc.) Is it appropriate to submit any additional videos o…" at bounding box center [893, 395] width 770 height 78
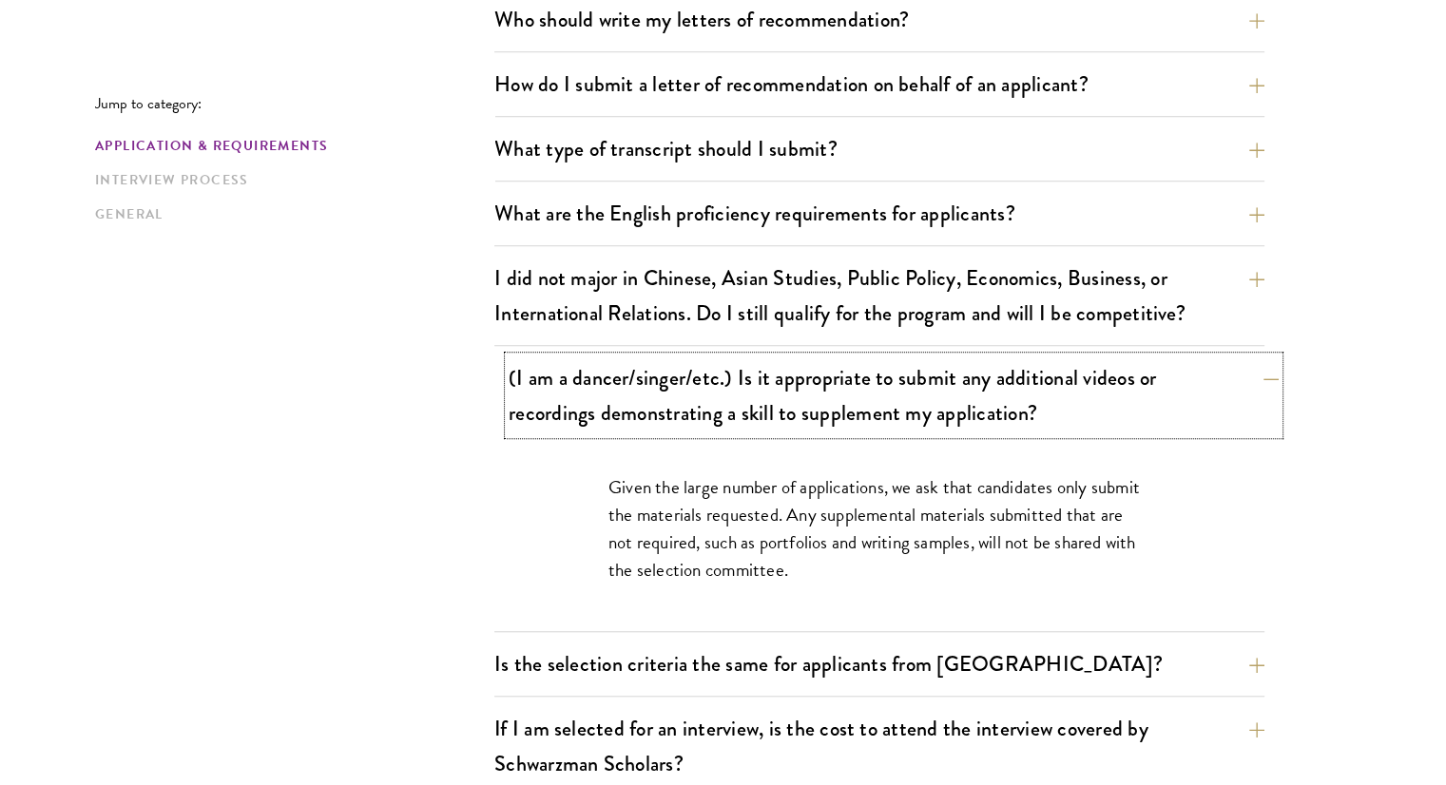
click at [548, 395] on button "(I am a dancer/singer/etc.) Is it appropriate to submit any additional videos o…" at bounding box center [893, 395] width 770 height 78
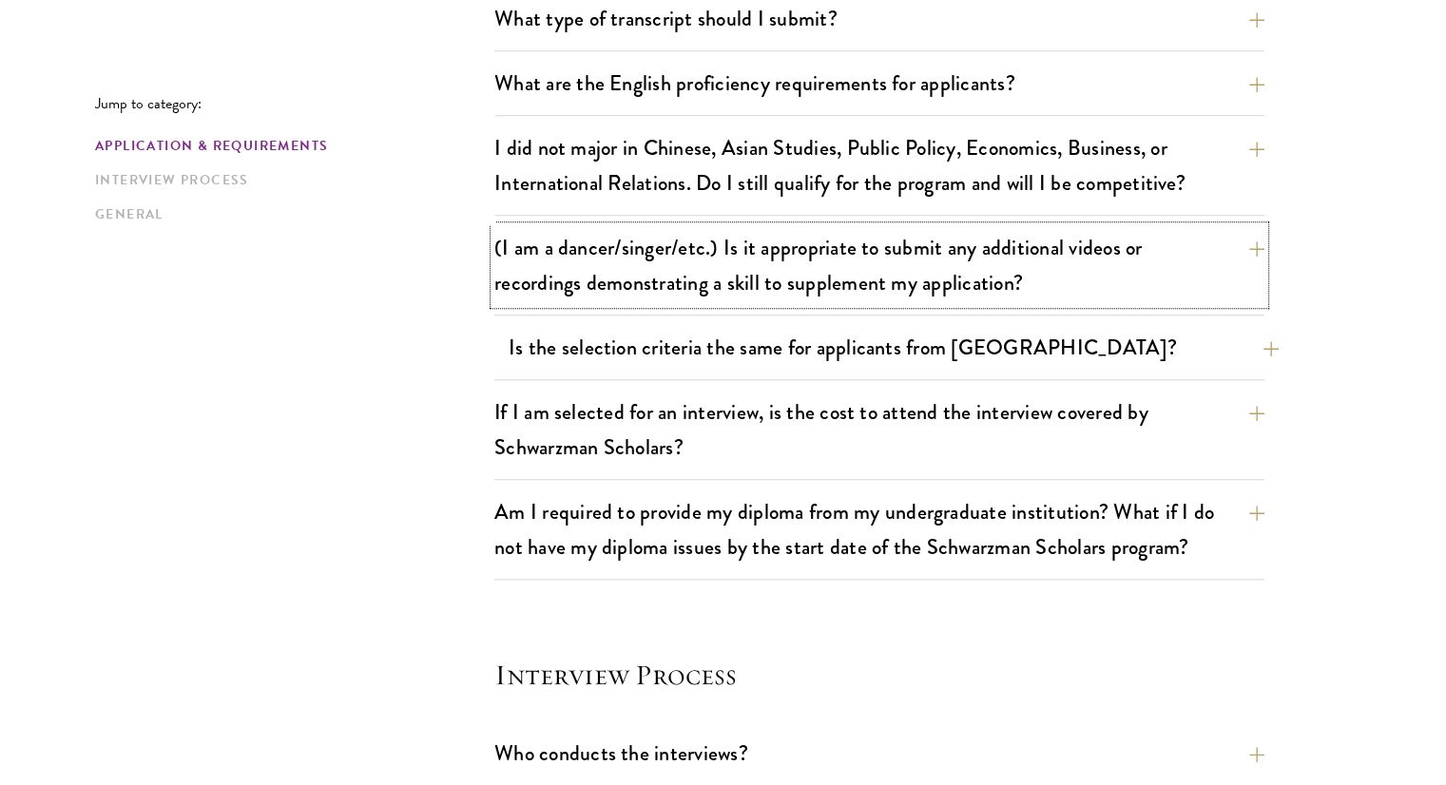
scroll to position [1572, 0]
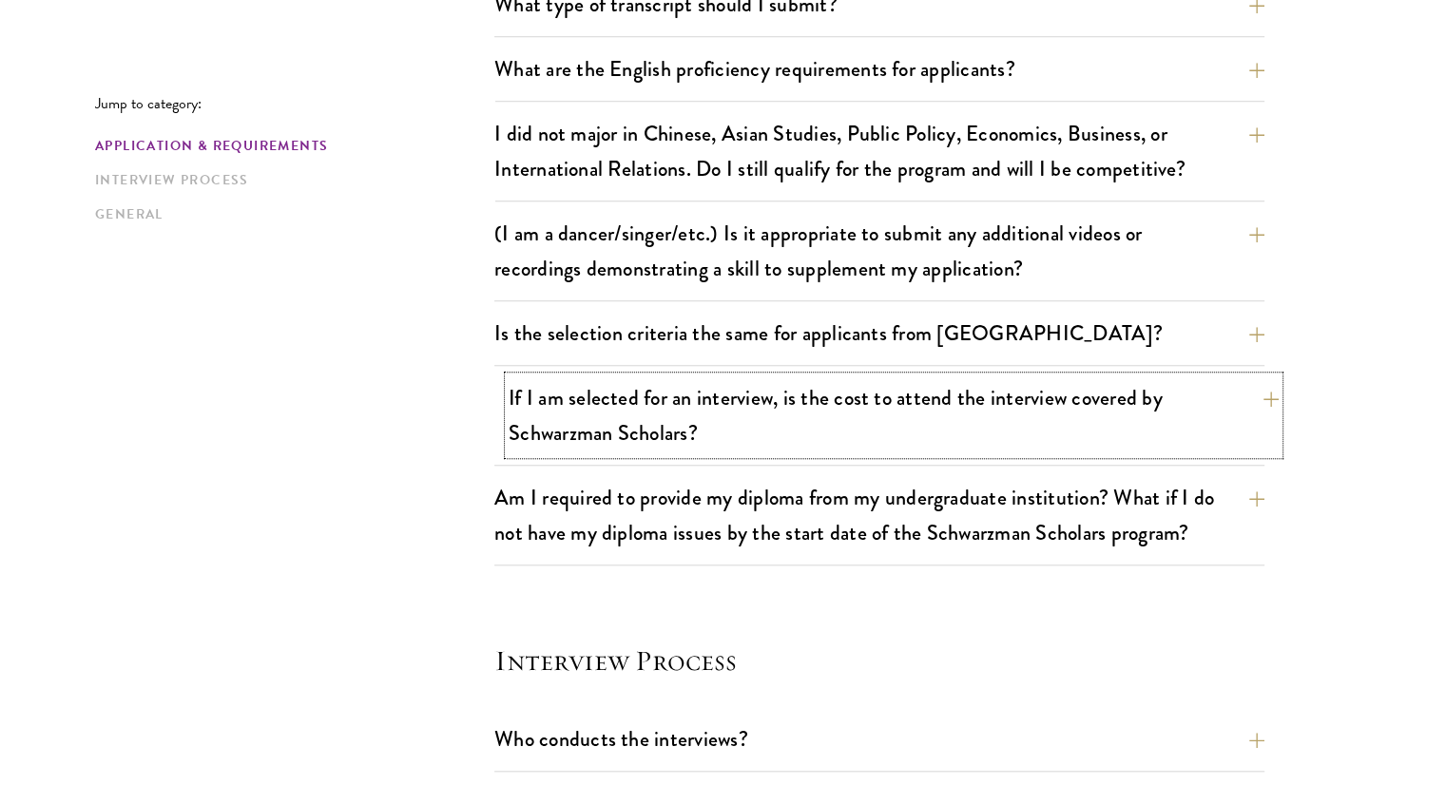
click at [539, 418] on button "If I am selected for an interview, is the cost to attend the interview covered …" at bounding box center [893, 415] width 770 height 78
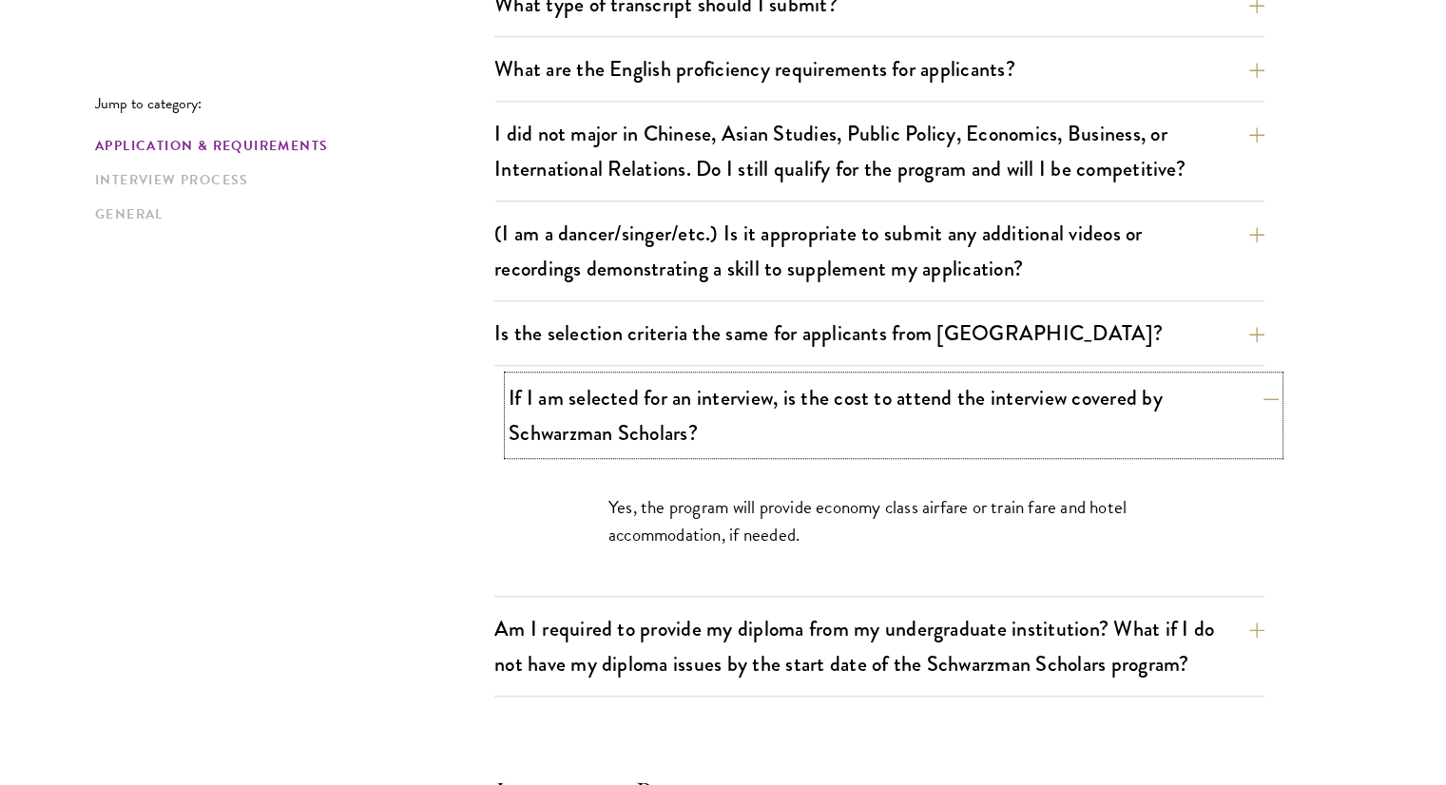
click at [539, 418] on button "If I am selected for an interview, is the cost to attend the interview covered …" at bounding box center [893, 415] width 770 height 78
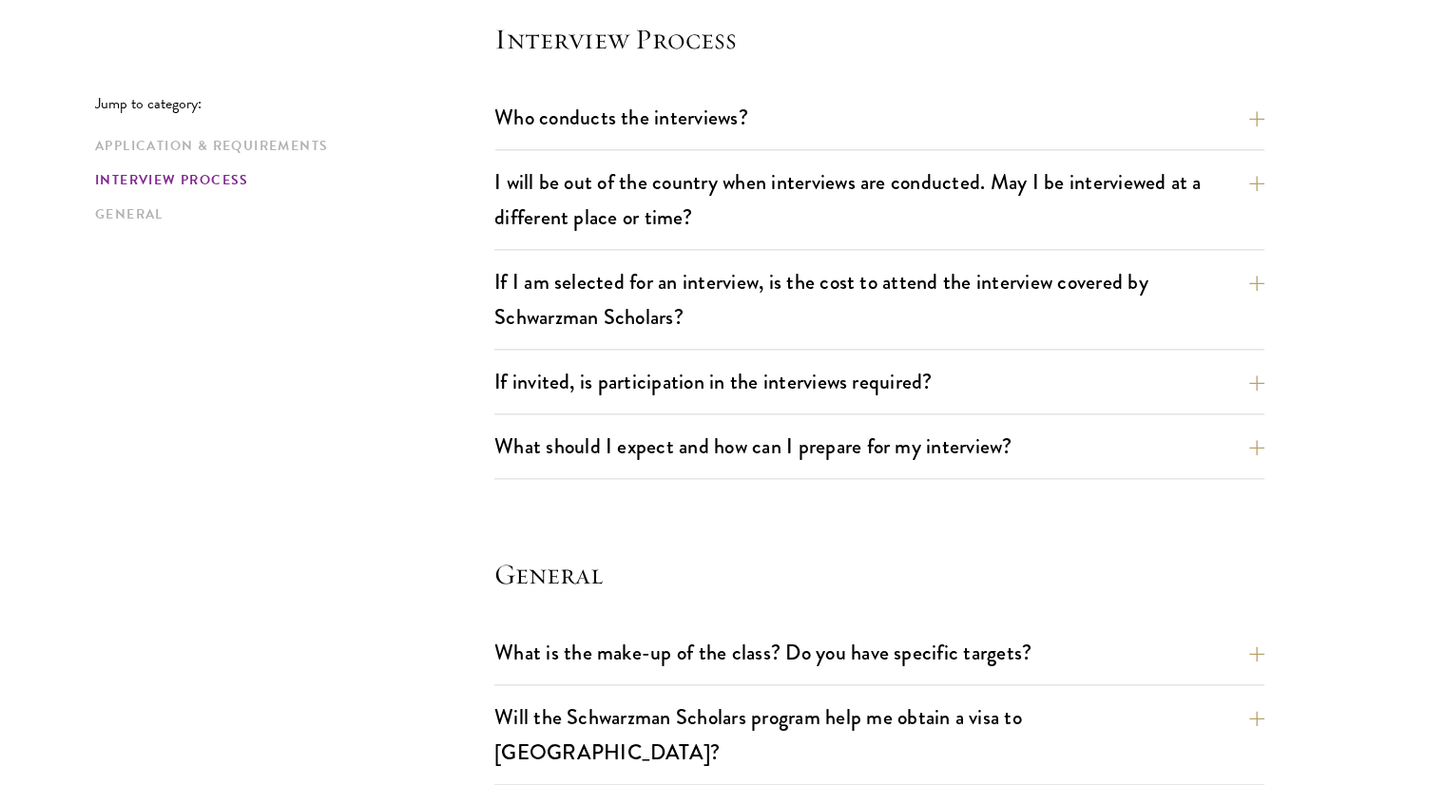
scroll to position [2201, 0]
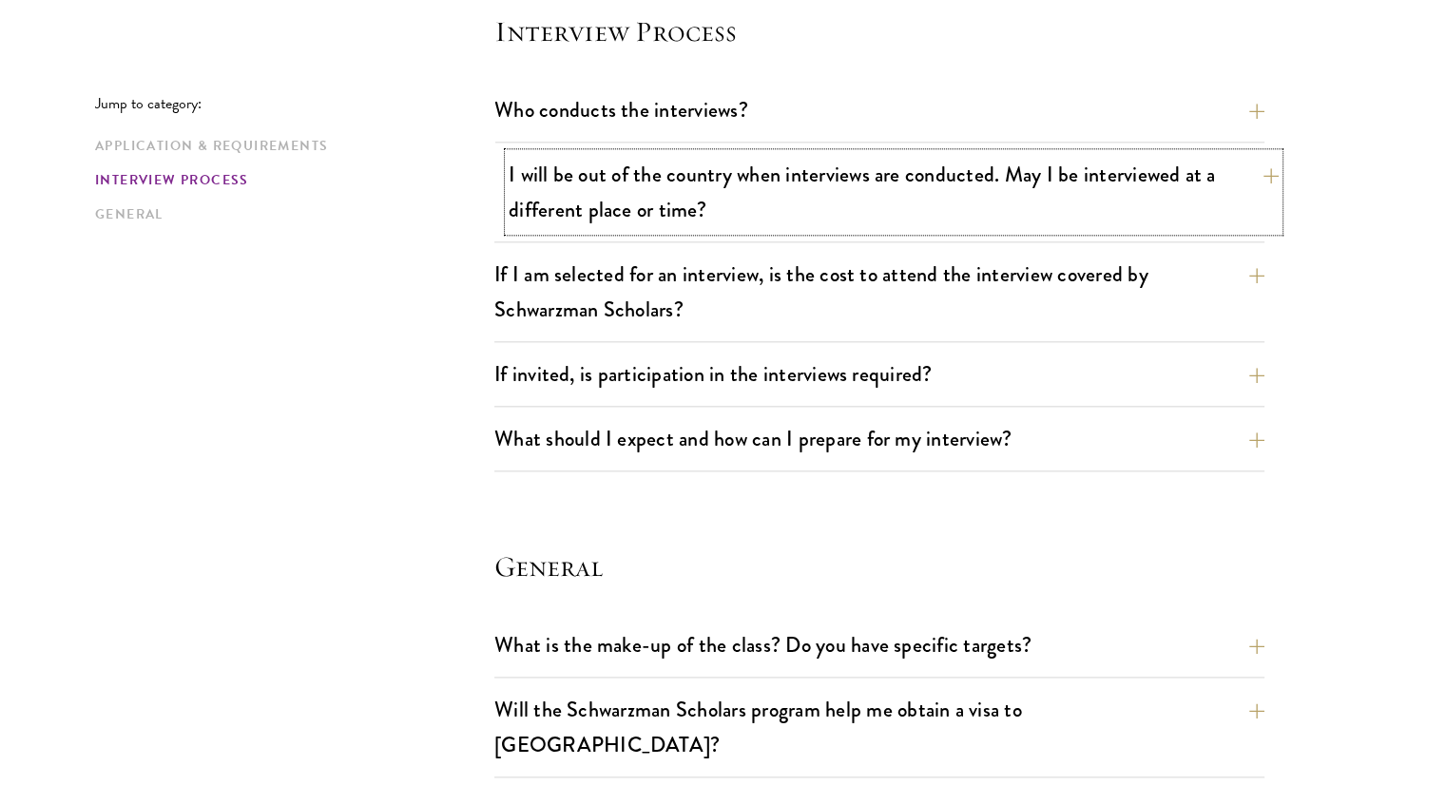
click at [549, 210] on button "I will be out of the country when interviews are conducted. May I be interviewe…" at bounding box center [893, 192] width 770 height 78
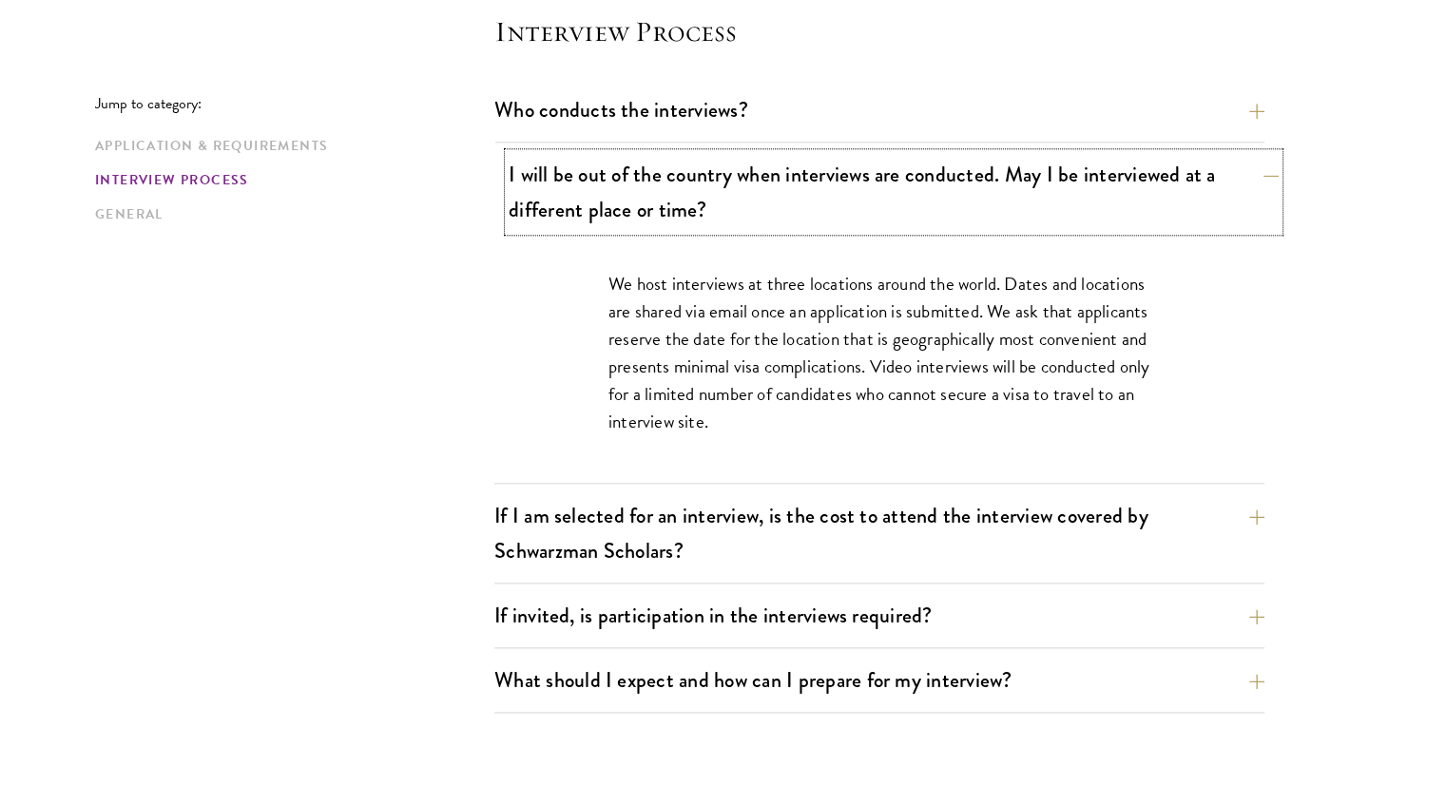
click at [549, 210] on button "I will be out of the country when interviews are conducted. May I be interviewe…" at bounding box center [893, 192] width 770 height 78
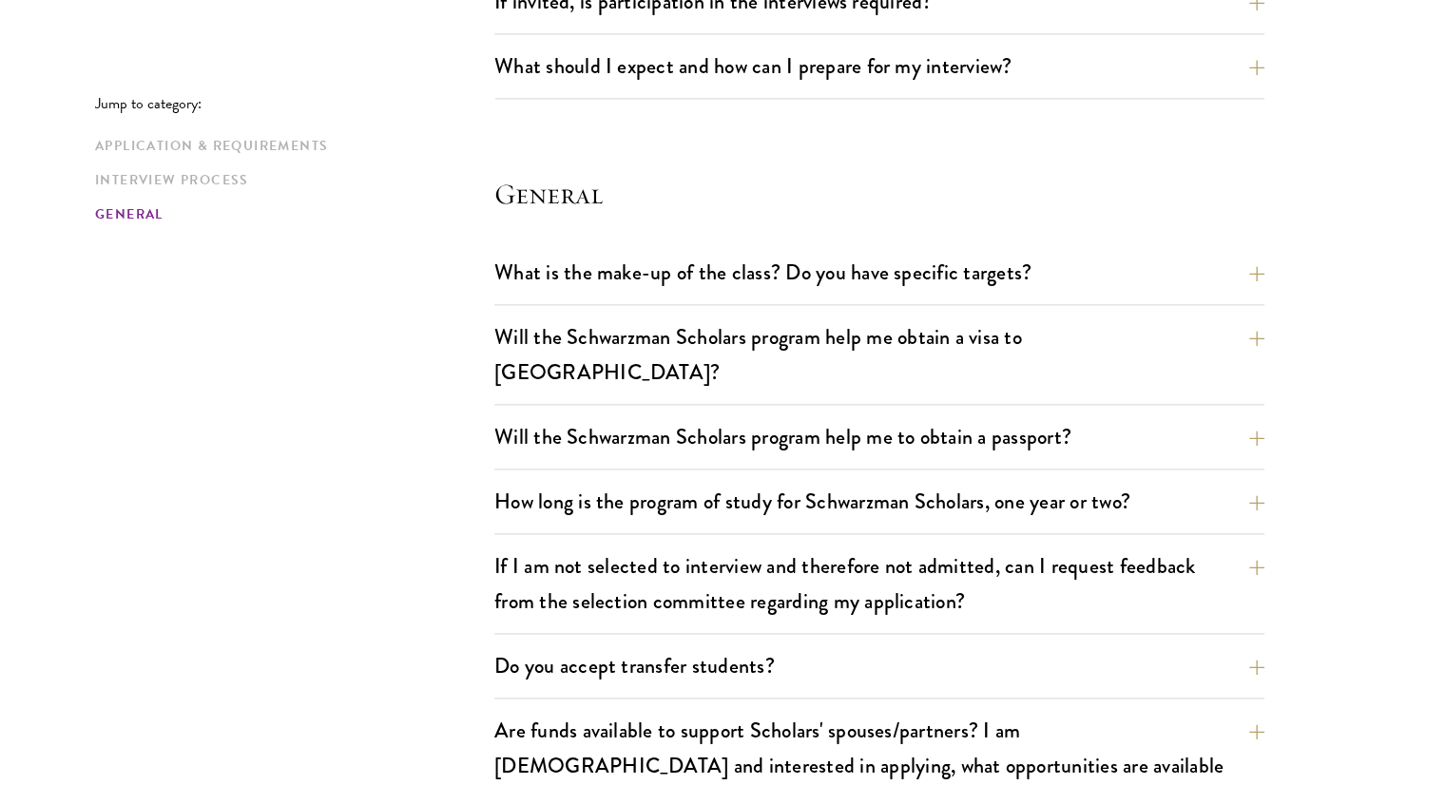
scroll to position [2578, 0]
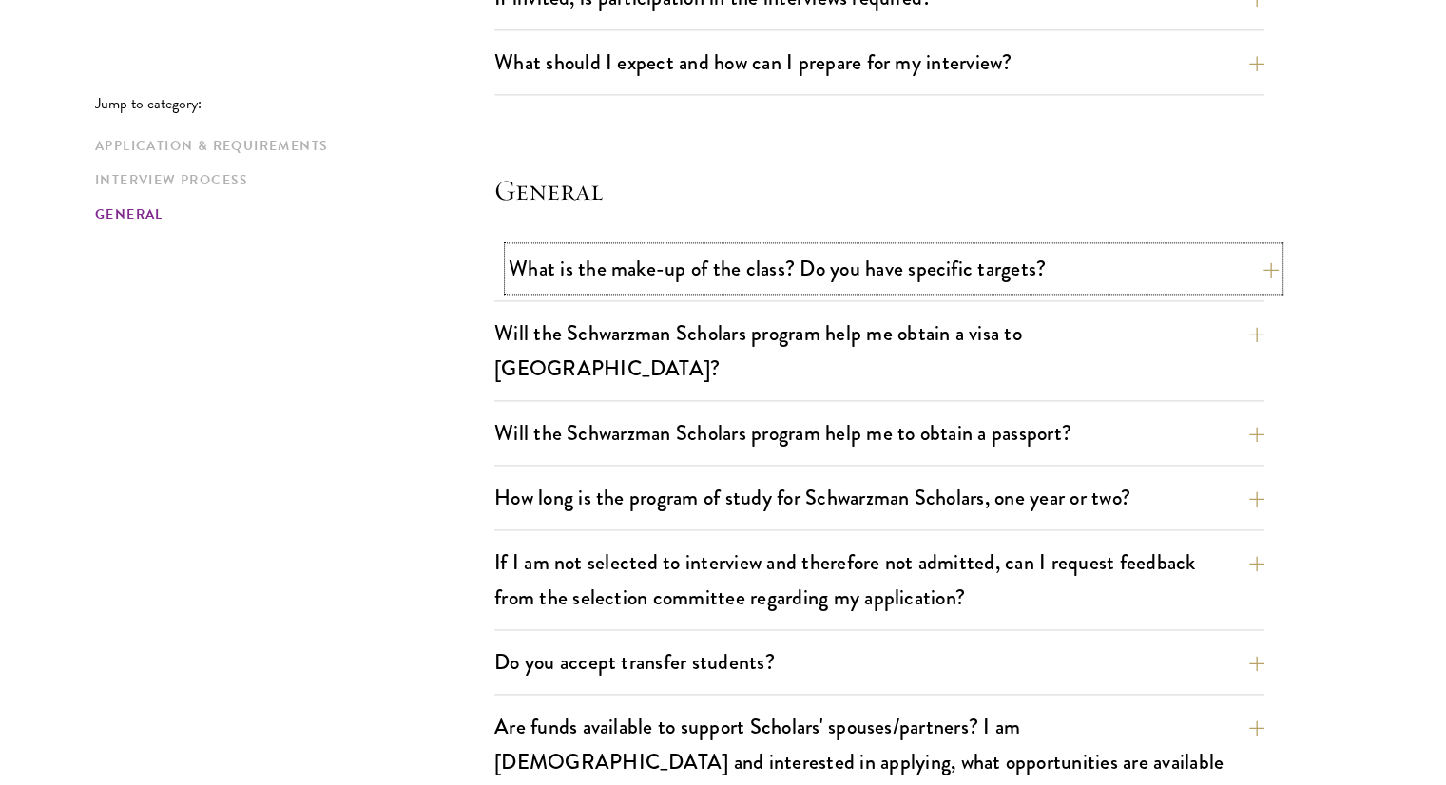
click at [549, 278] on button "What is the make-up of the class? Do you have specific targets?" at bounding box center [893, 268] width 770 height 43
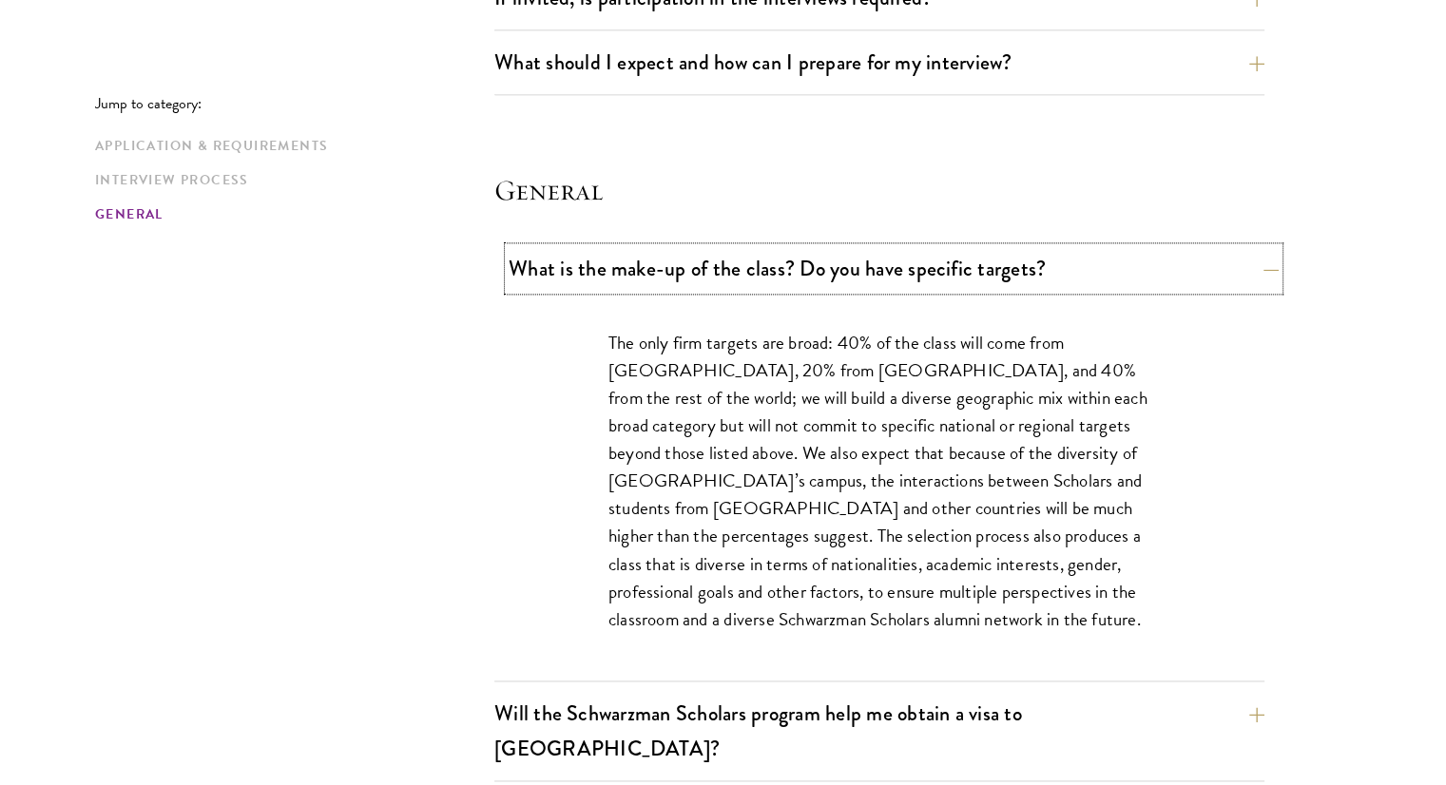
click at [549, 278] on button "What is the make-up of the class? Do you have specific targets?" at bounding box center [893, 268] width 770 height 43
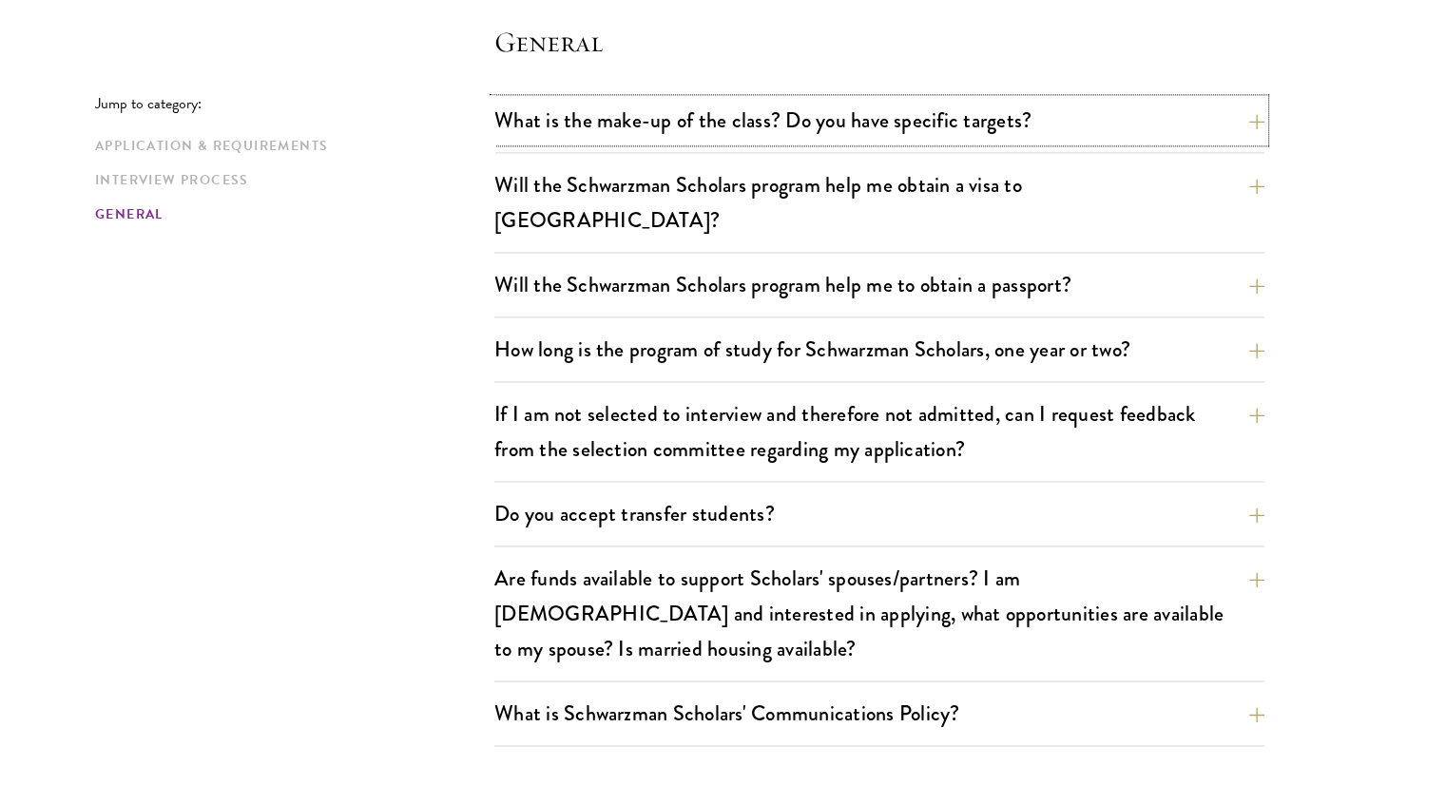
scroll to position [2734, 0]
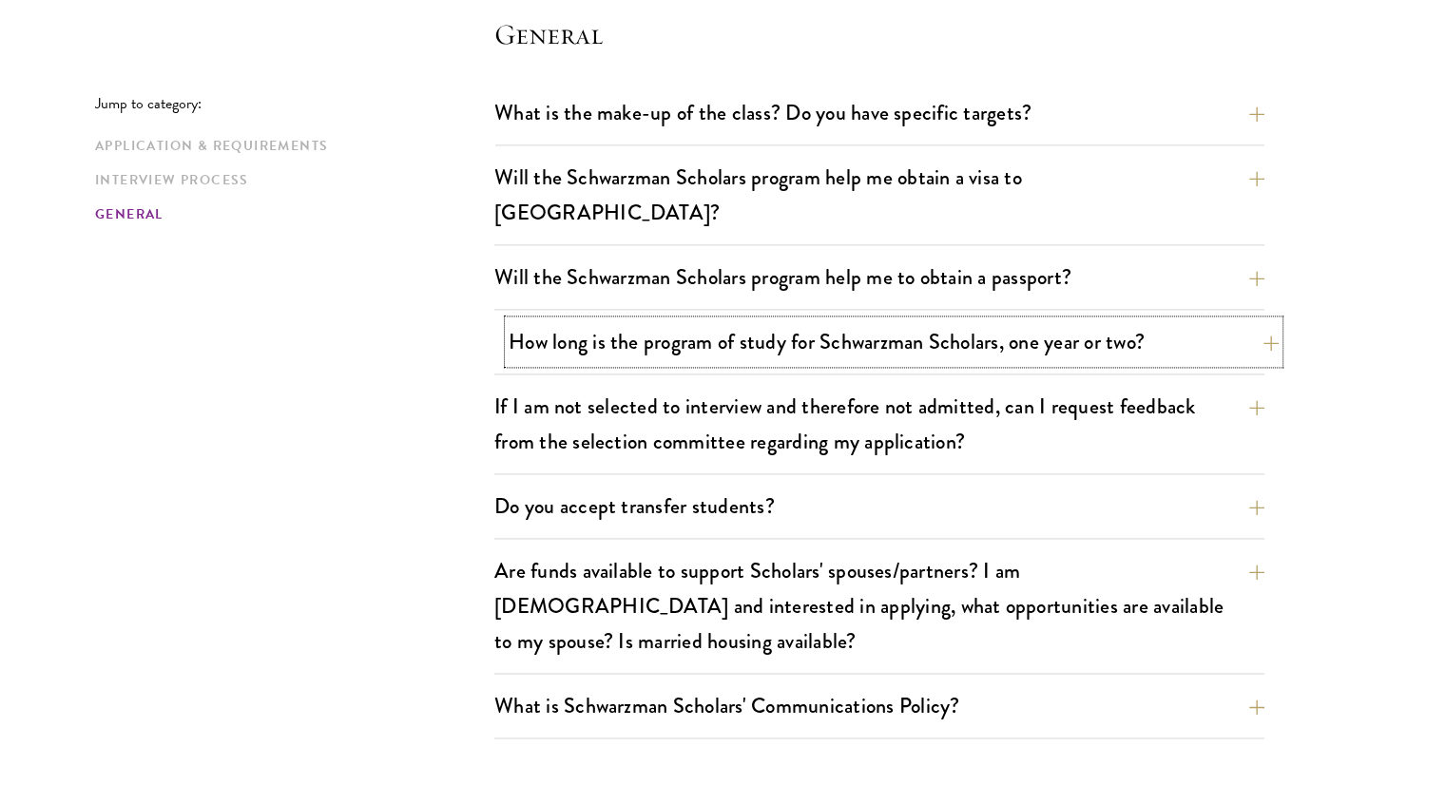
click at [582, 320] on button "How long is the program of study for Schwarzman Scholars, one year or two?" at bounding box center [893, 341] width 770 height 43
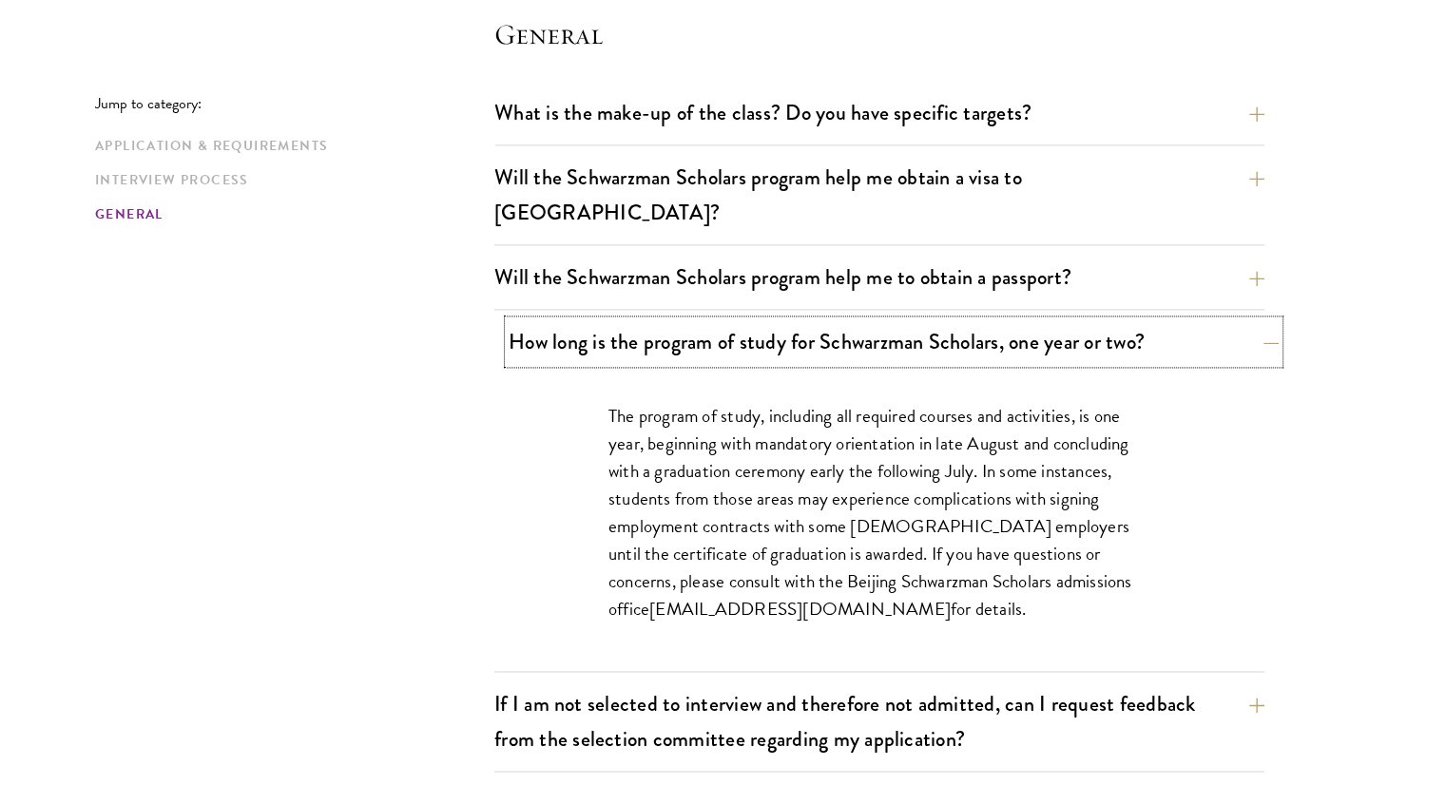
click at [582, 320] on button "How long is the program of study for Schwarzman Scholars, one year or two?" at bounding box center [893, 341] width 770 height 43
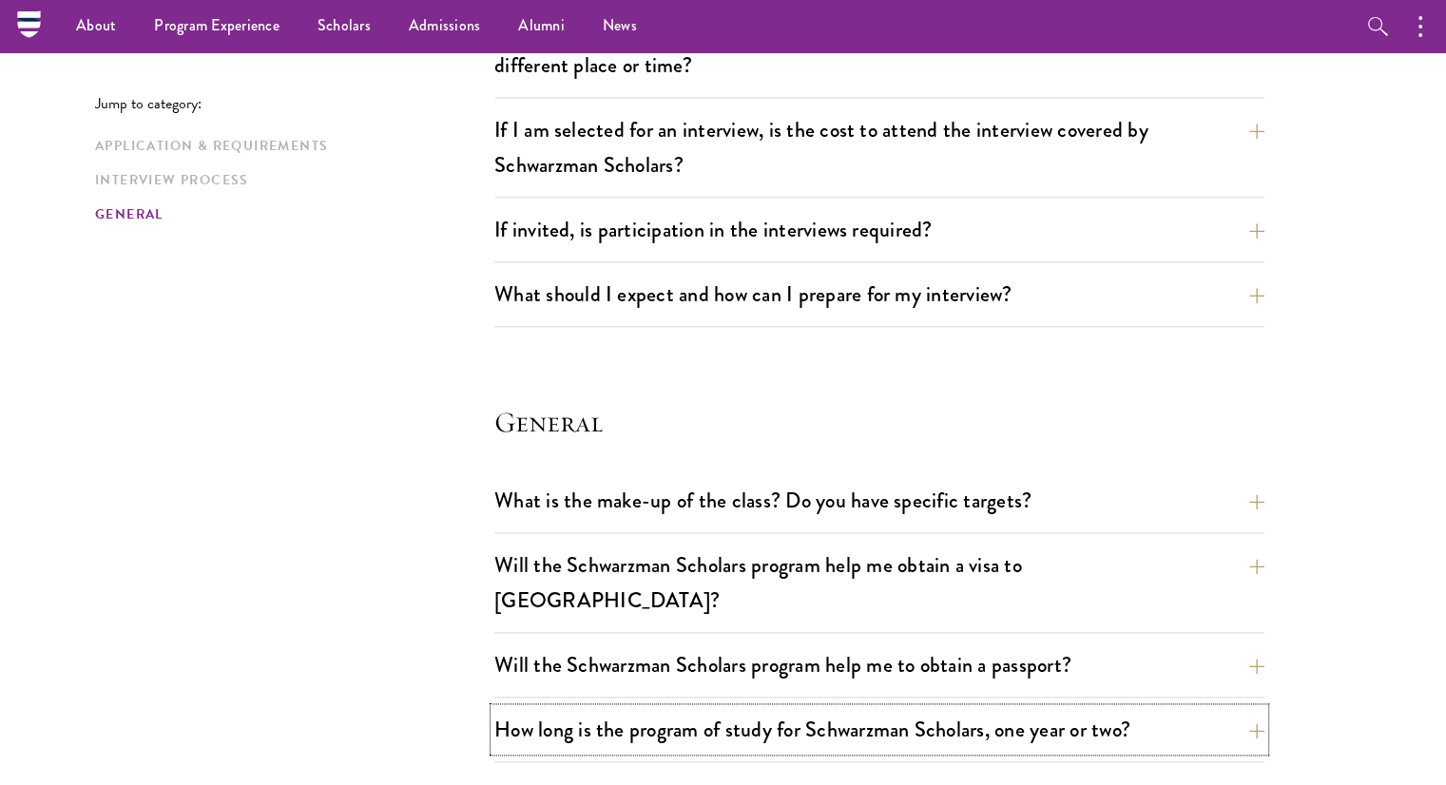
scroll to position [2251, 0]
